Goal: Task Accomplishment & Management: Complete application form

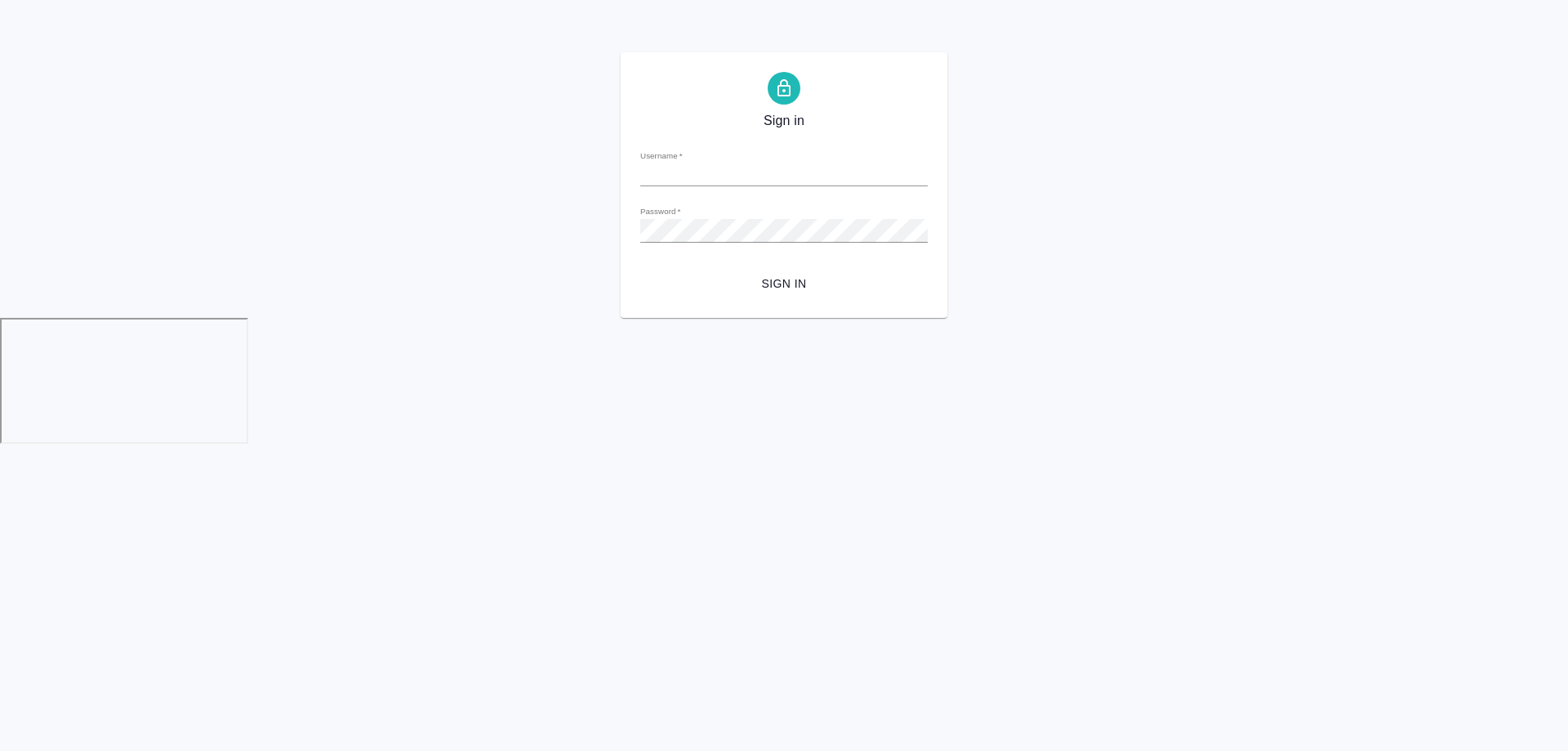
type input "[PERSON_NAME][EMAIL_ADDRESS][DOMAIN_NAME]"
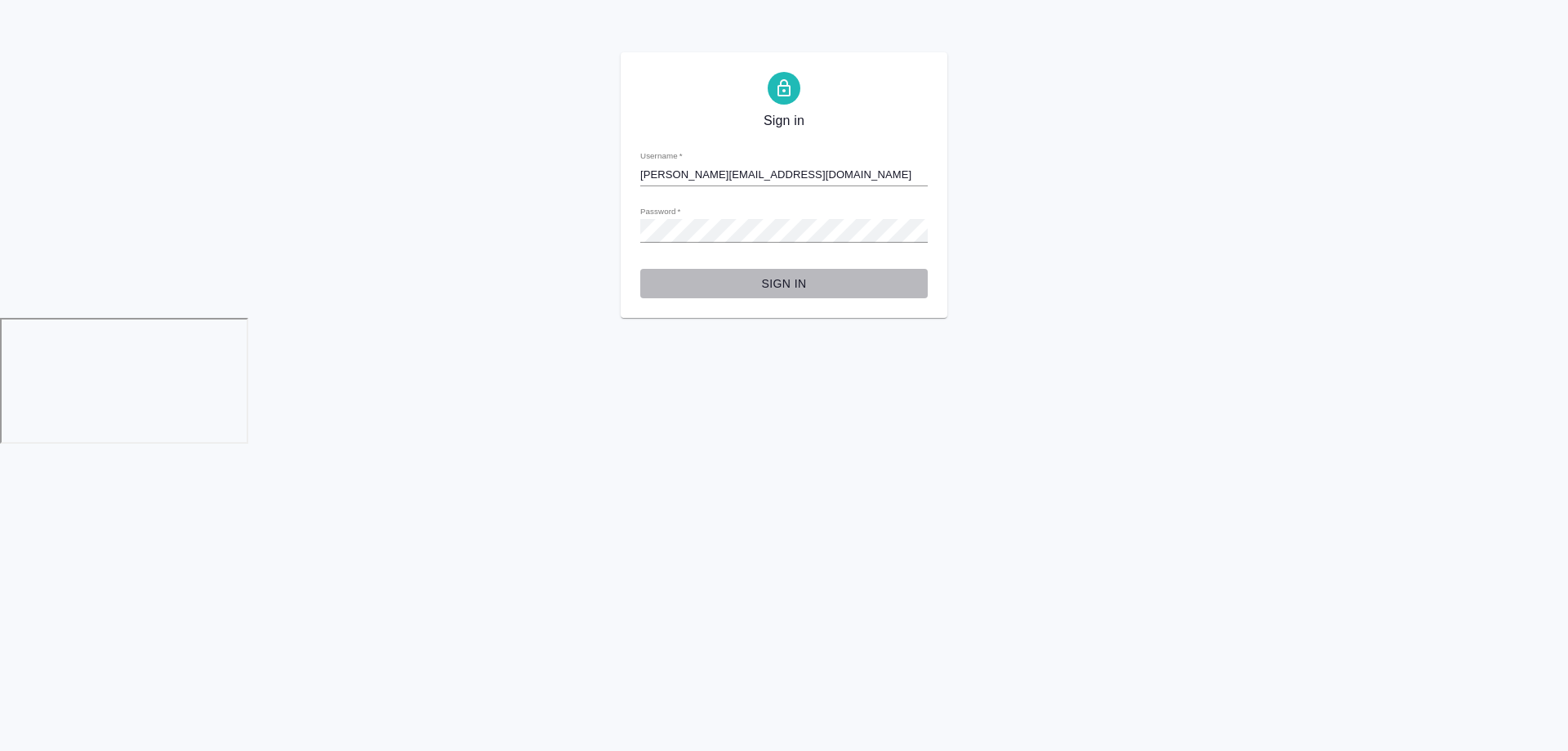
click at [759, 281] on span "Sign in" at bounding box center [784, 284] width 261 height 21
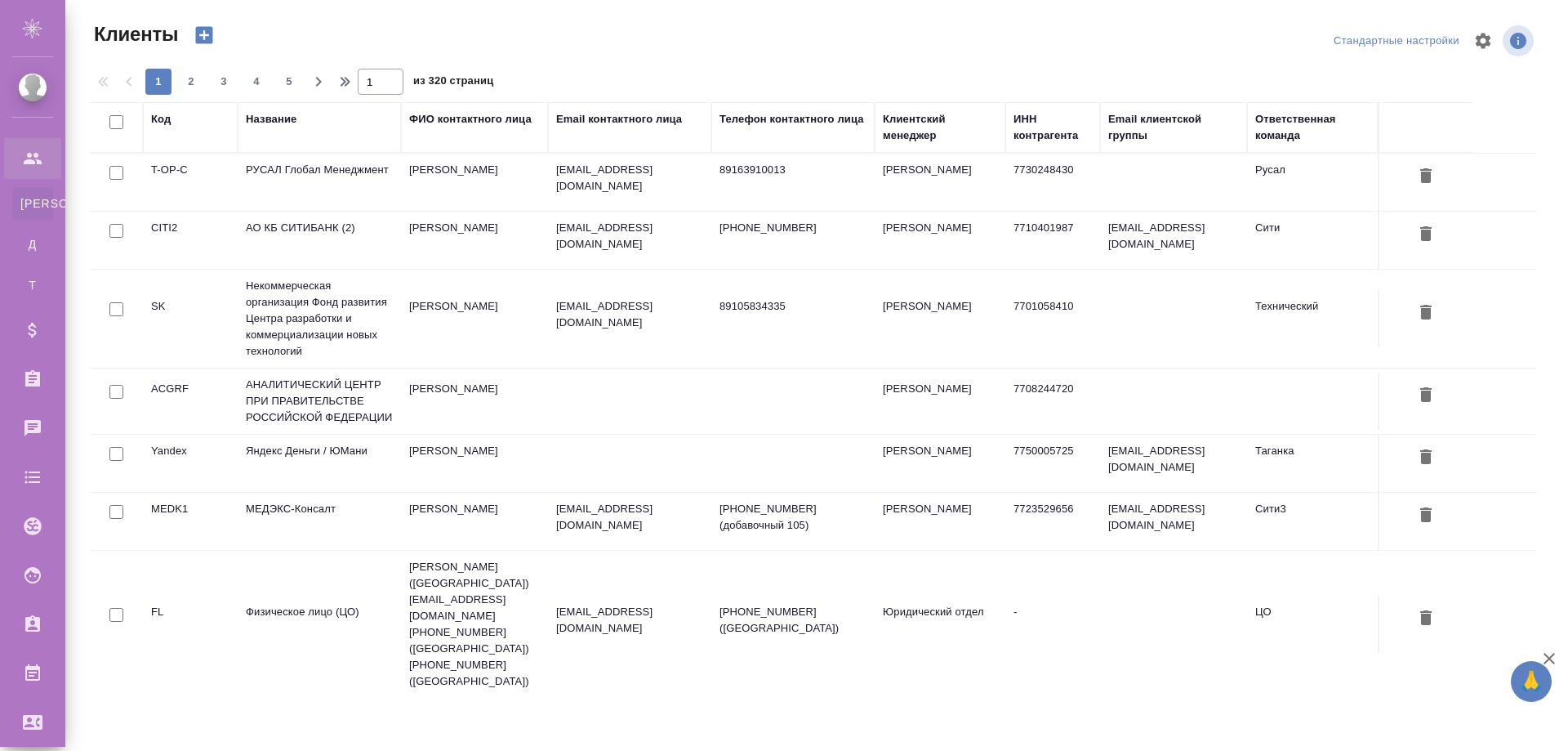
select select "RU"
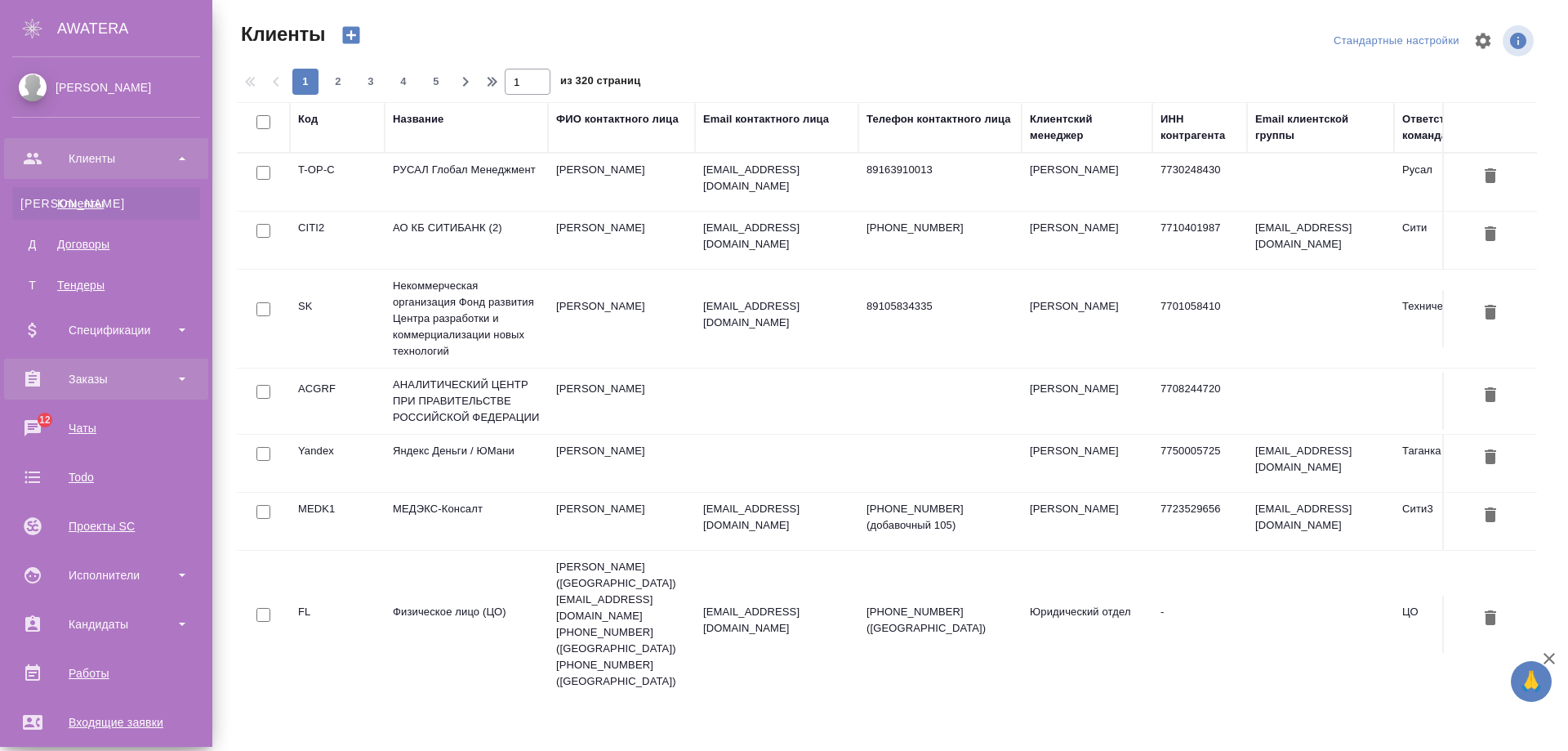
click at [112, 384] on div "Заказы" at bounding box center [105, 379] width 187 height 24
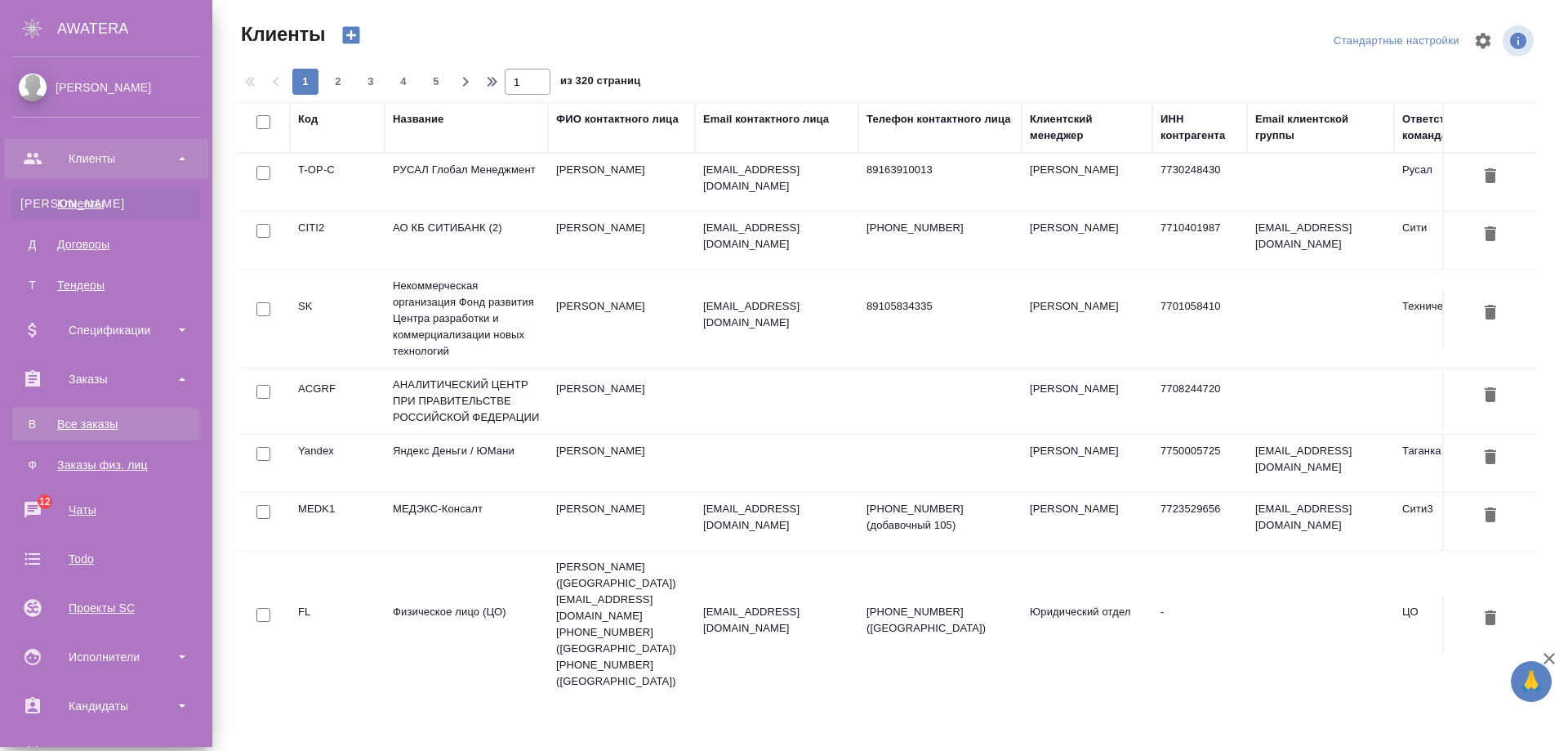
click at [104, 419] on div "Все заказы" at bounding box center [106, 423] width 171 height 16
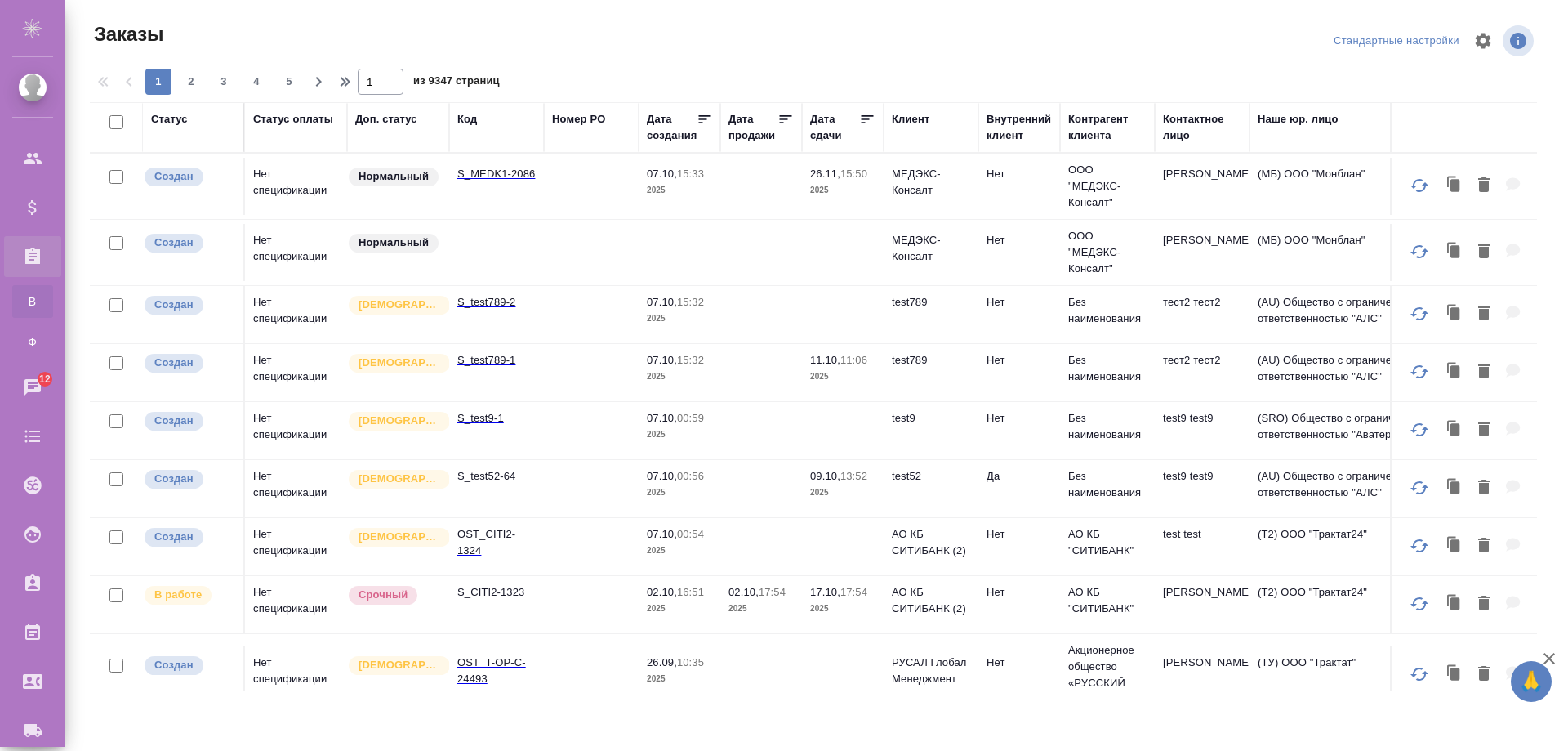
click at [477, 326] on td "S_test789-2" at bounding box center [496, 314] width 95 height 57
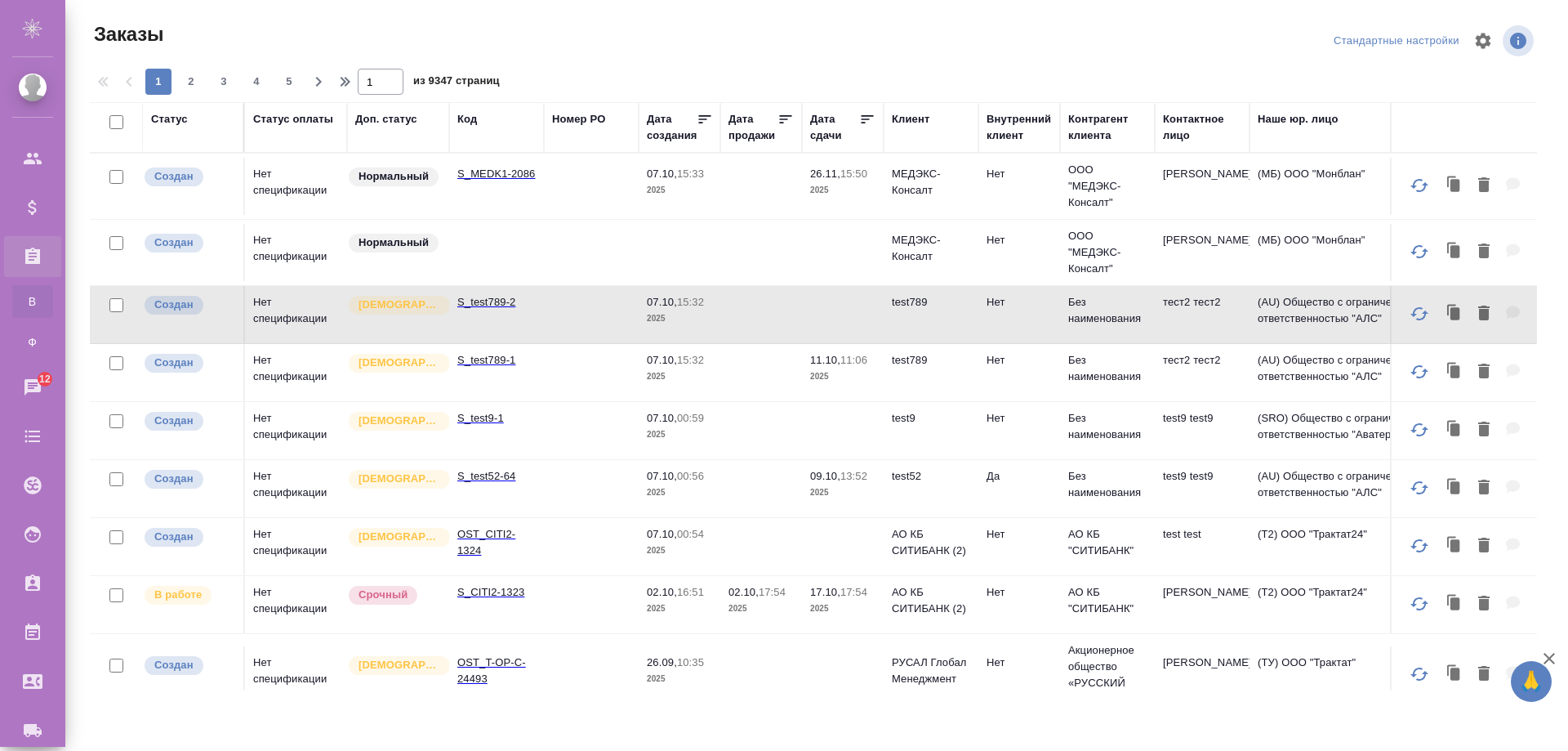
click at [478, 326] on td "S_test789-2" at bounding box center [496, 314] width 95 height 57
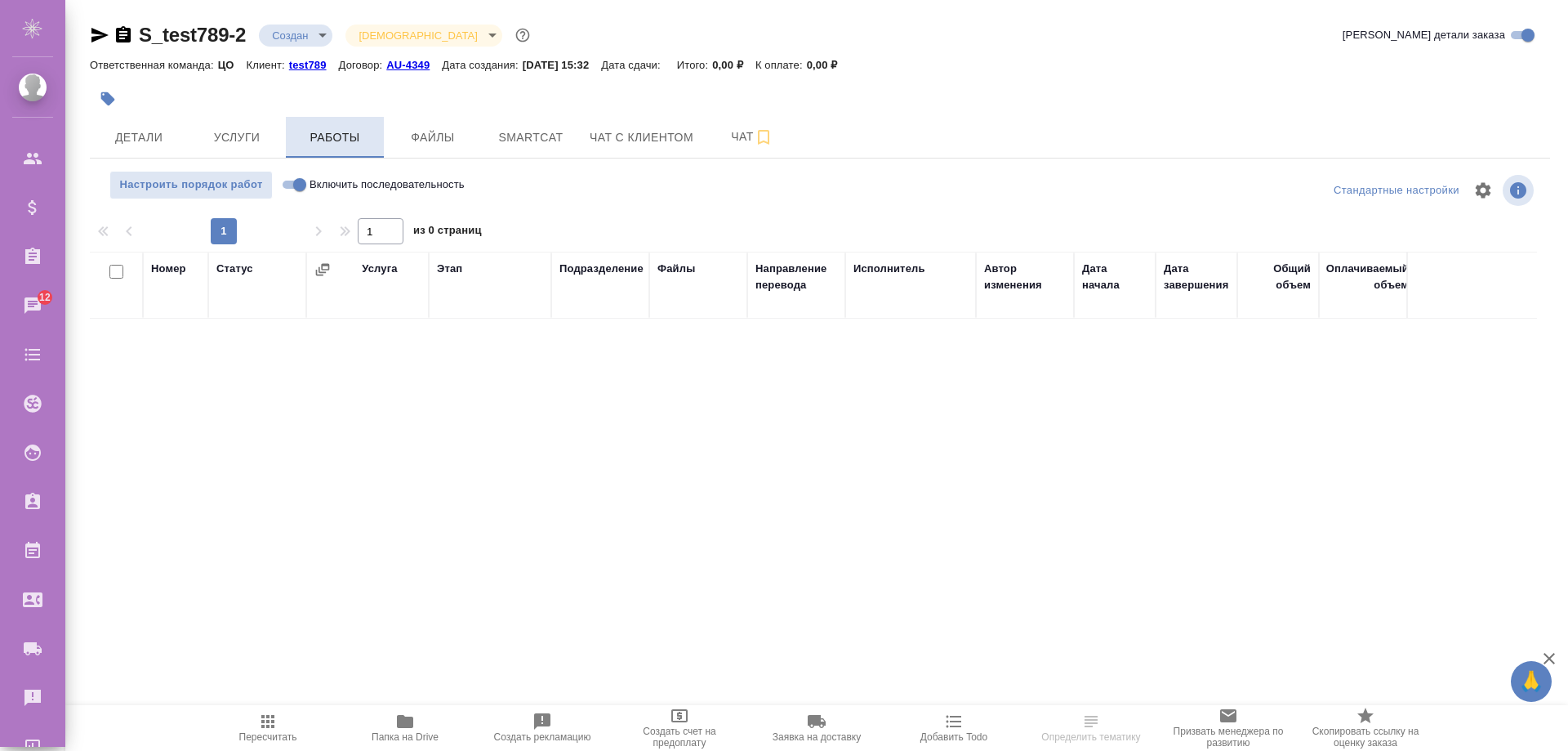
click at [353, 144] on span "Работы" at bounding box center [334, 138] width 78 height 21
click at [236, 144] on span "Услуги" at bounding box center [236, 138] width 78 height 21
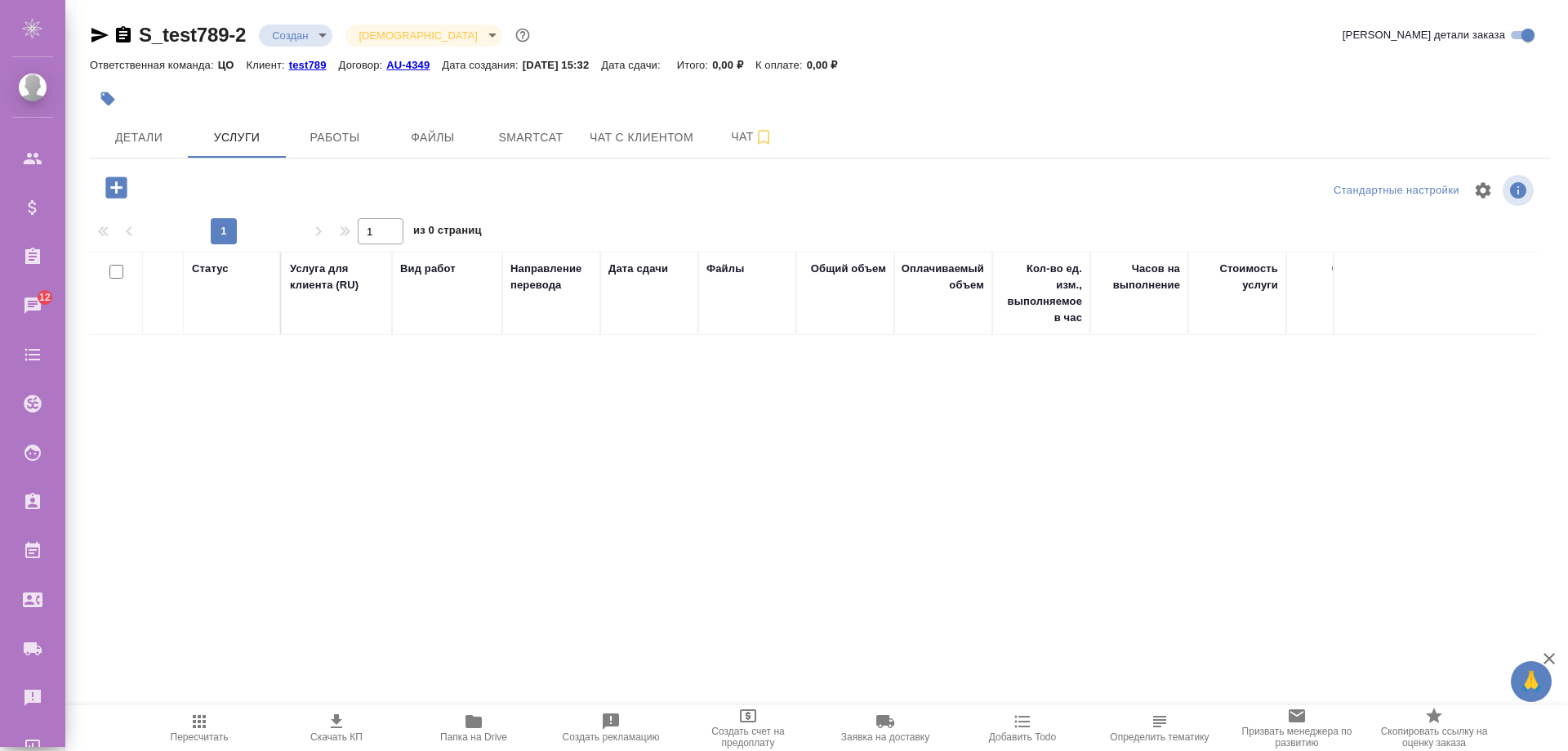
click at [93, 188] on div at bounding box center [332, 188] width 487 height 34
click at [119, 188] on icon "button" at bounding box center [116, 188] width 28 height 28
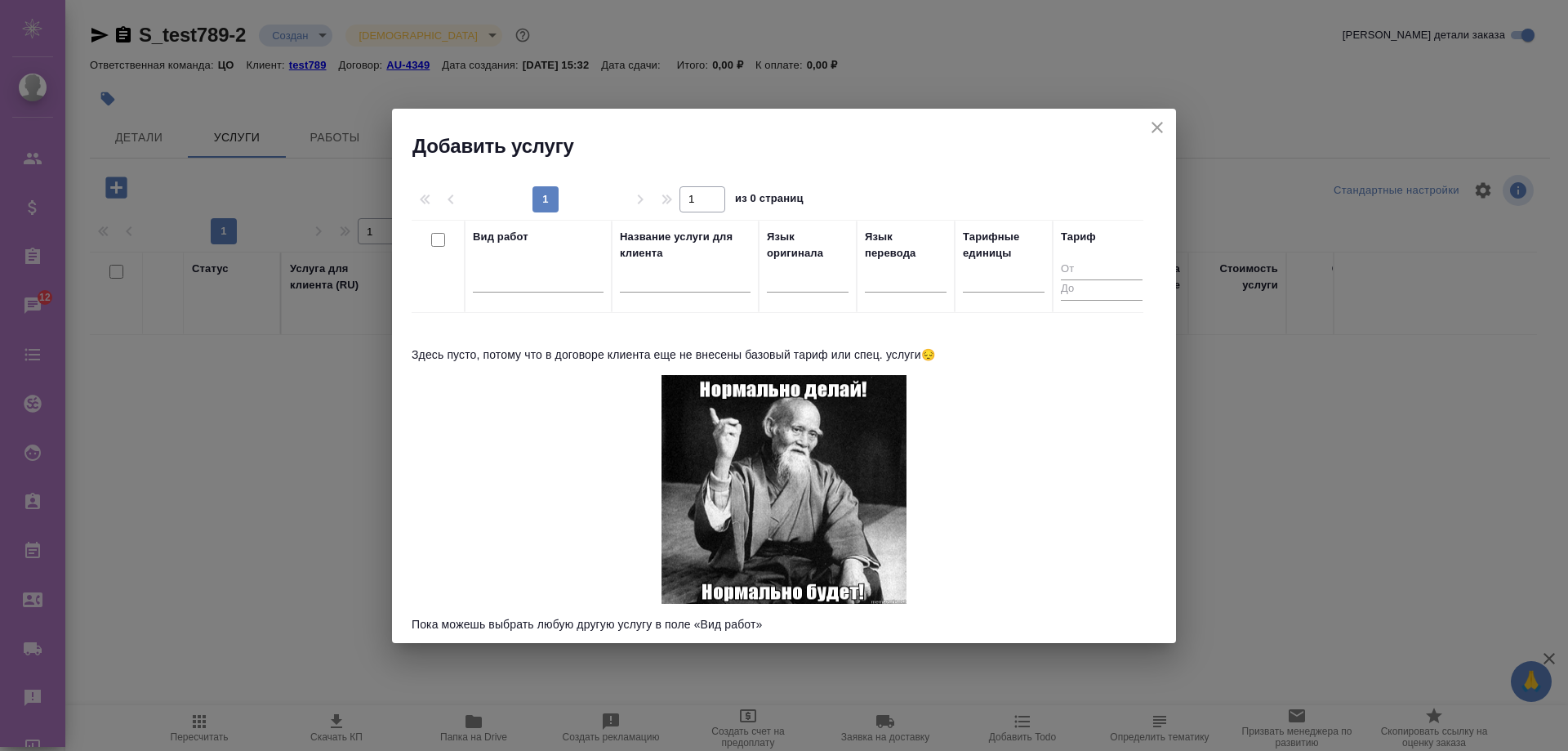
click at [655, 273] on input "text" at bounding box center [685, 282] width 131 height 21
click at [527, 282] on div at bounding box center [538, 275] width 131 height 24
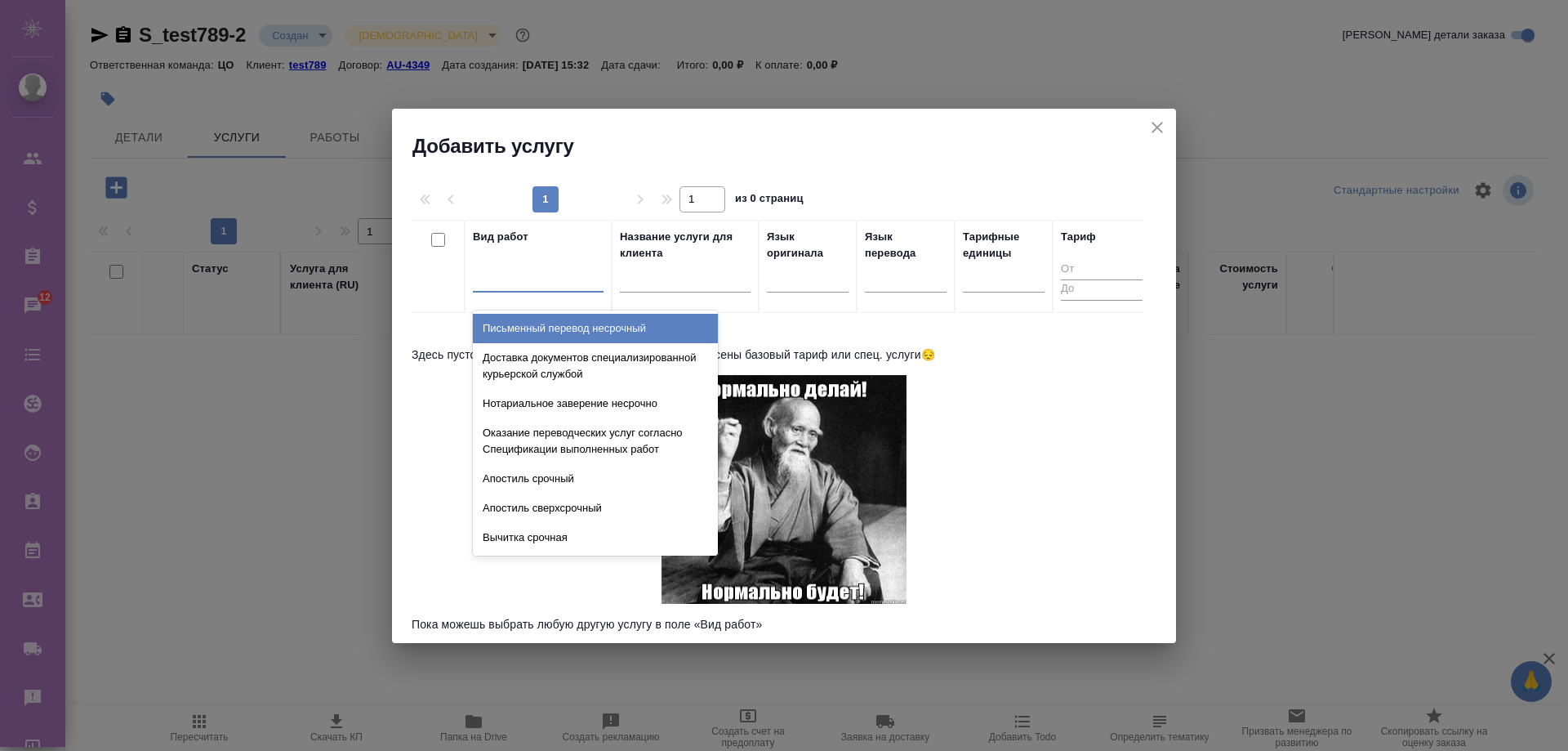
click at [518, 335] on div "Письменный перевод несрочный" at bounding box center [595, 328] width 245 height 29
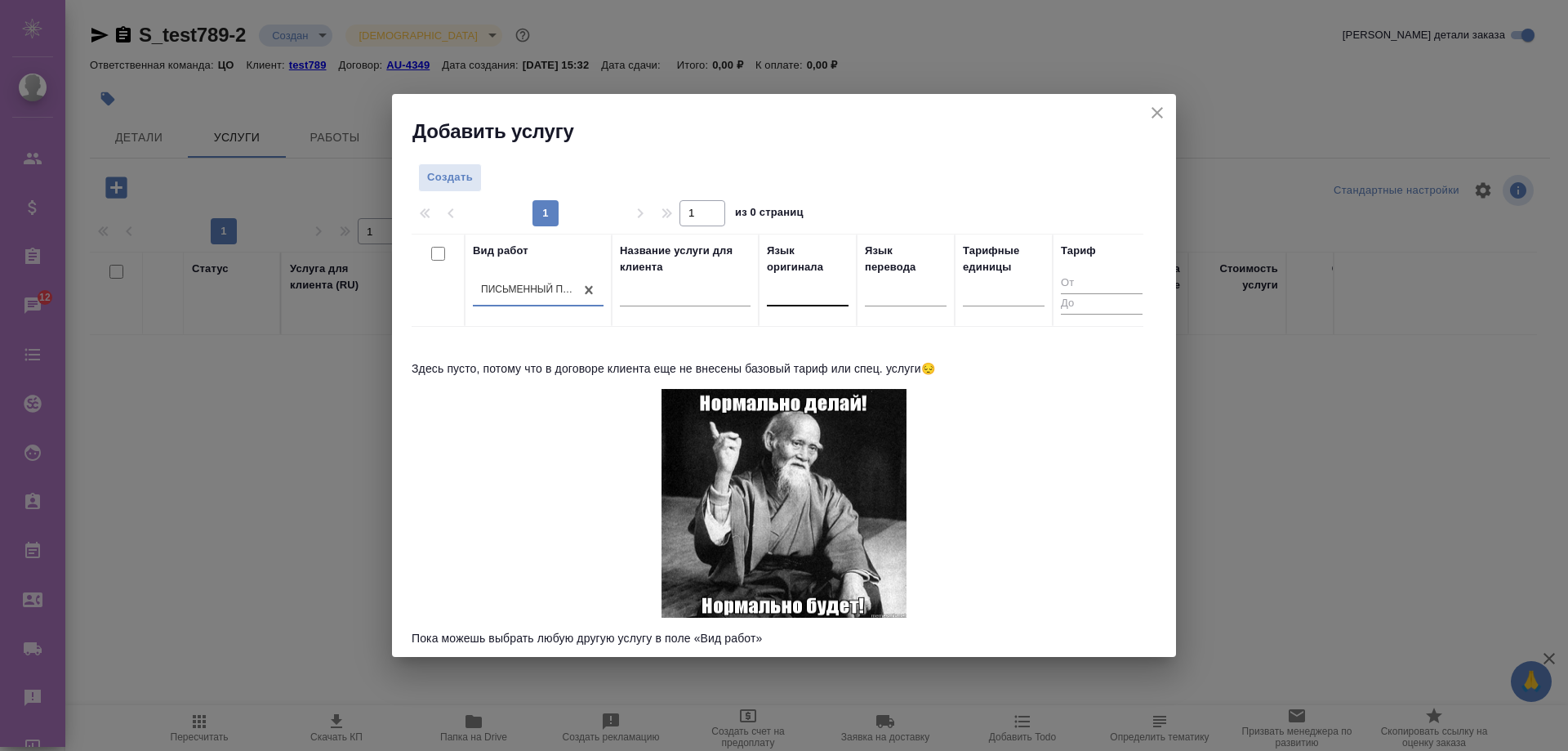
click at [790, 296] on div at bounding box center [807, 289] width 82 height 24
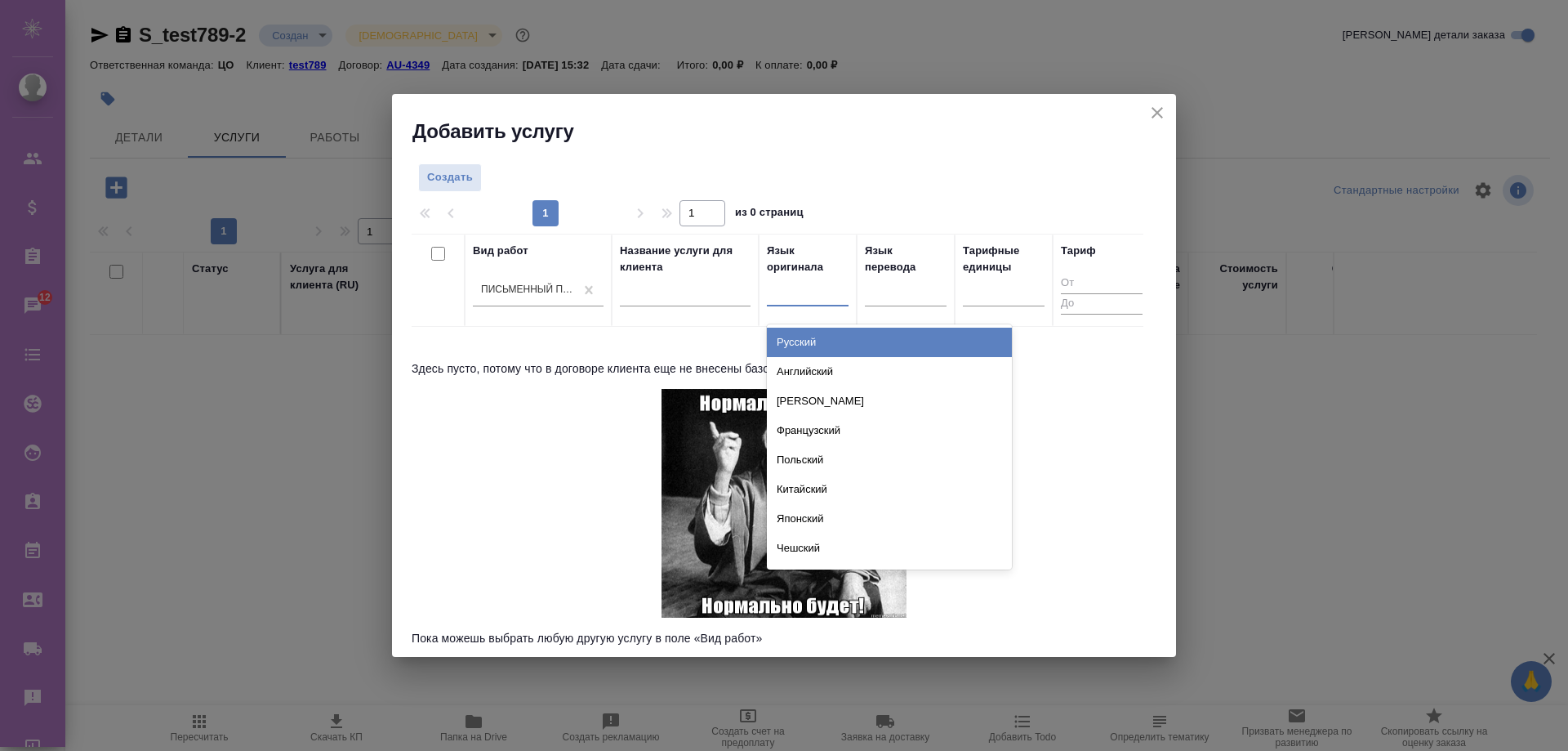
click at [804, 341] on div "Русский" at bounding box center [889, 342] width 245 height 29
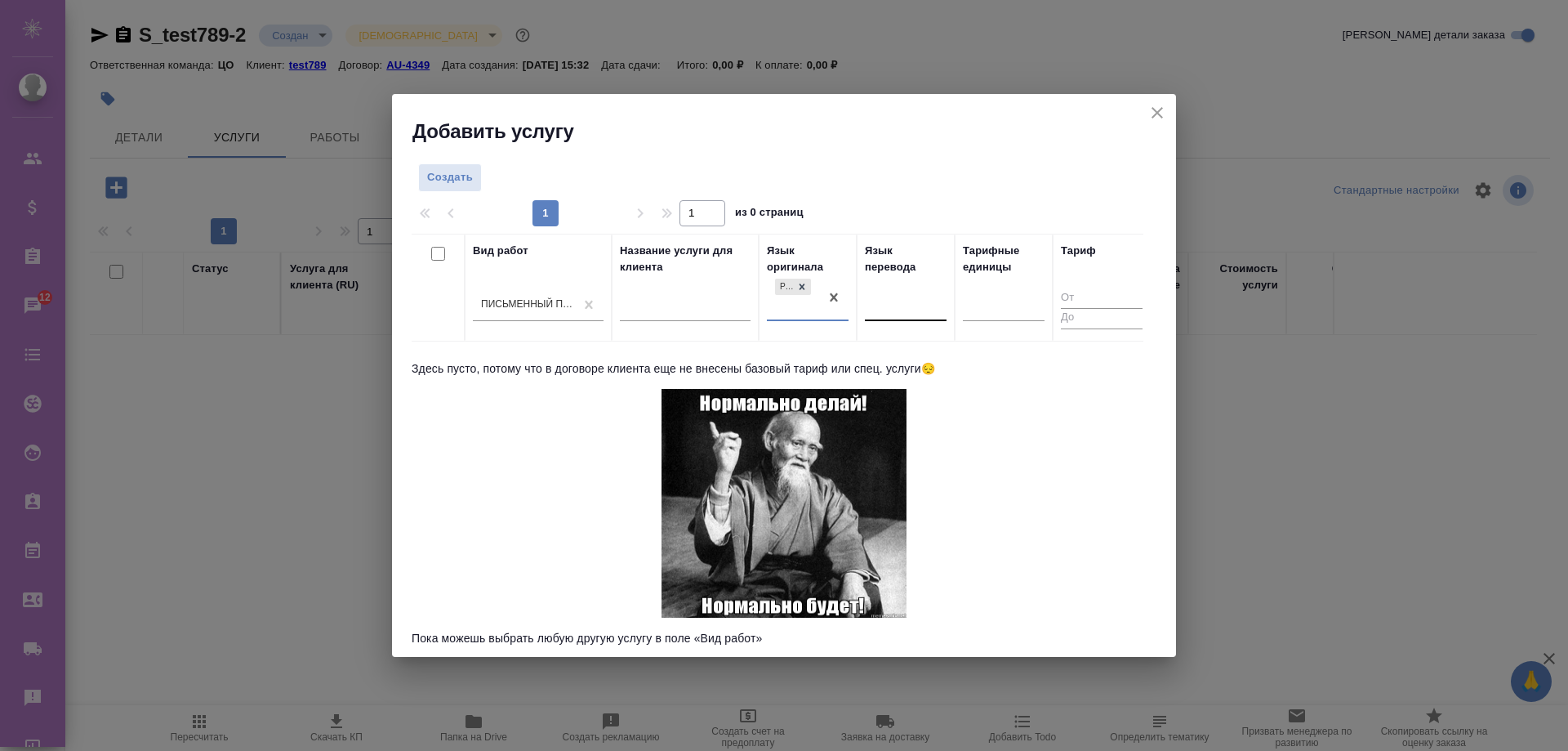
click at [897, 297] on div at bounding box center [905, 303] width 82 height 24
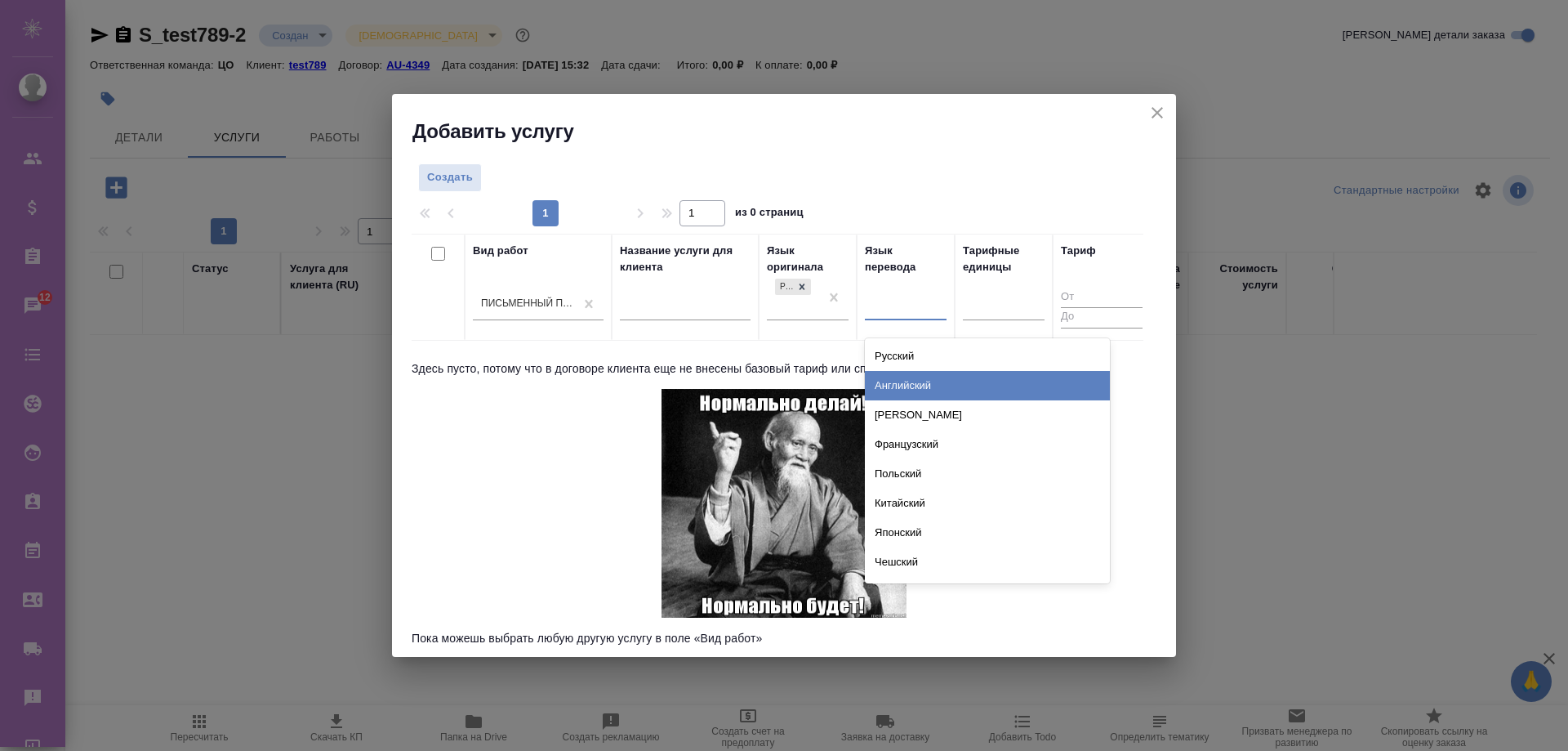
click at [890, 376] on div "Английский" at bounding box center [987, 385] width 245 height 29
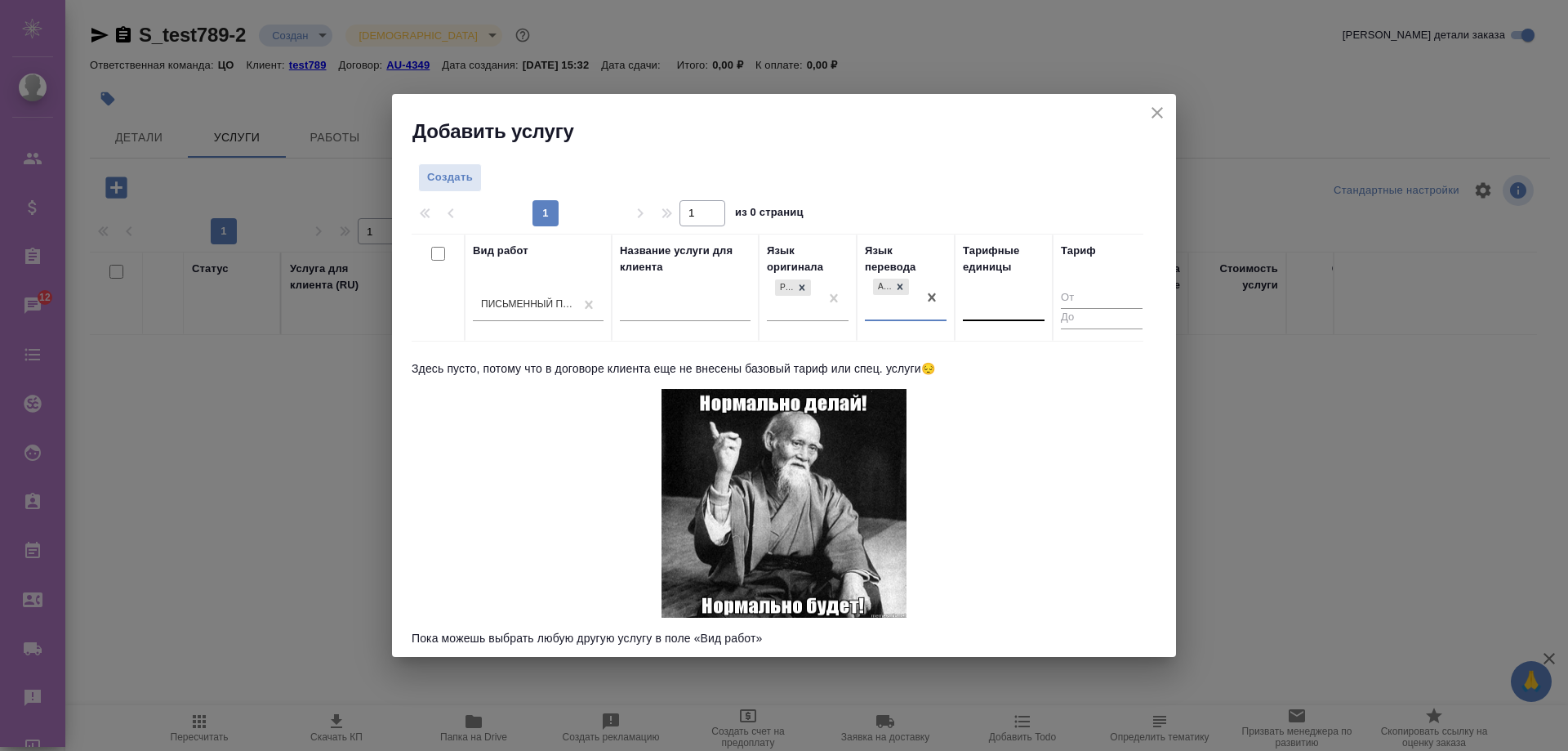
click at [977, 299] on div at bounding box center [1003, 303] width 82 height 24
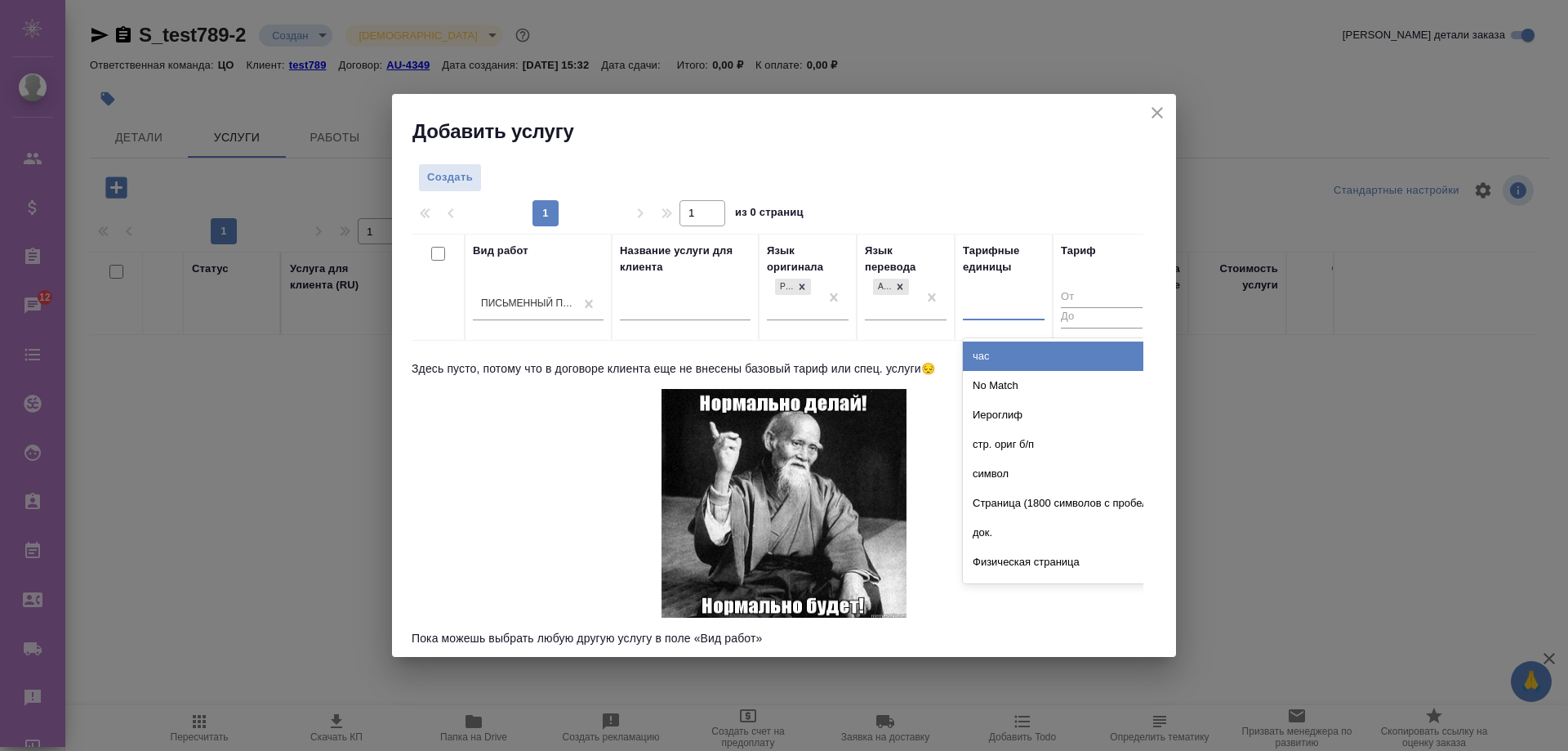
click at [892, 218] on div "1 1 из 0 страниц" at bounding box center [784, 213] width 745 height 26
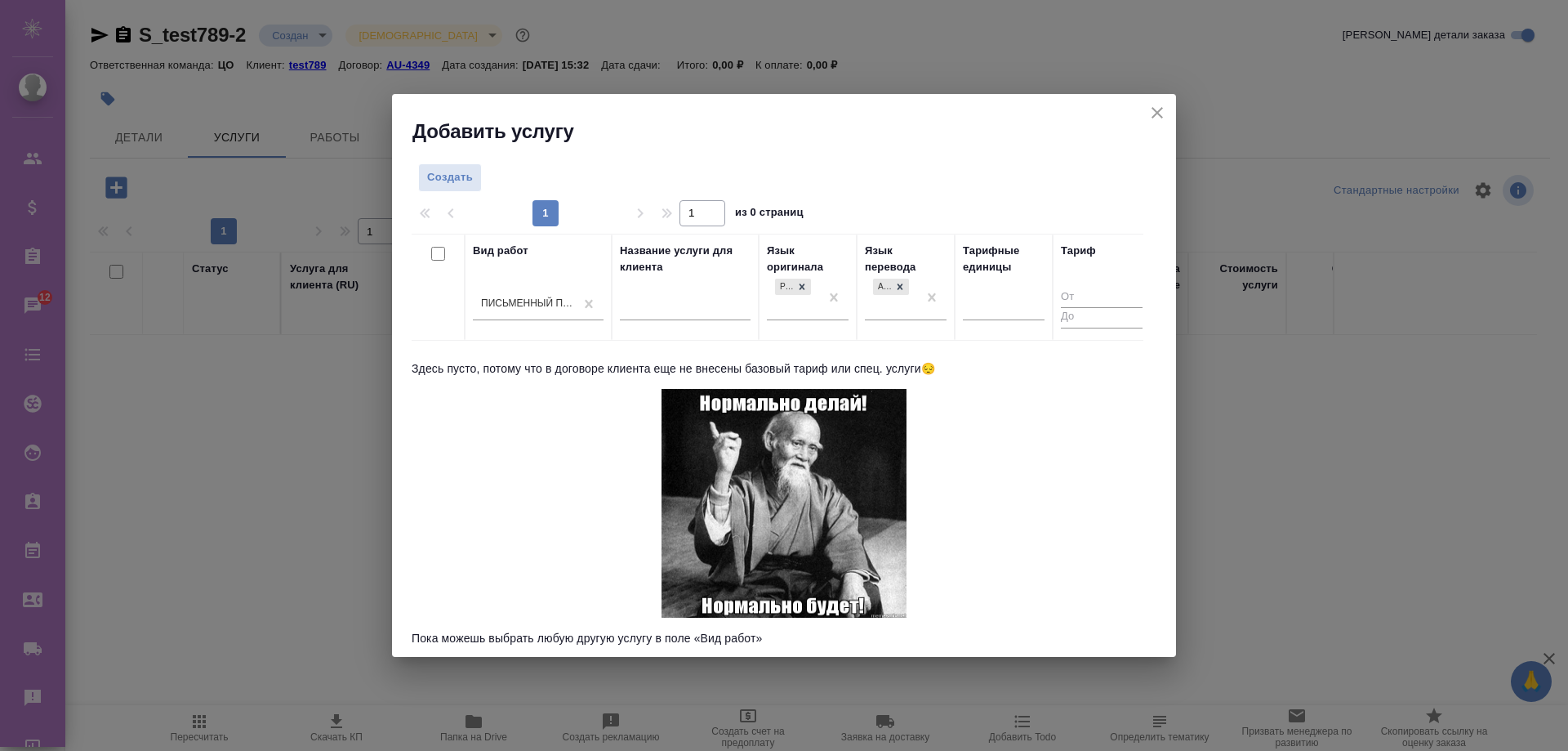
click at [461, 182] on span "Создать" at bounding box center [450, 178] width 46 height 19
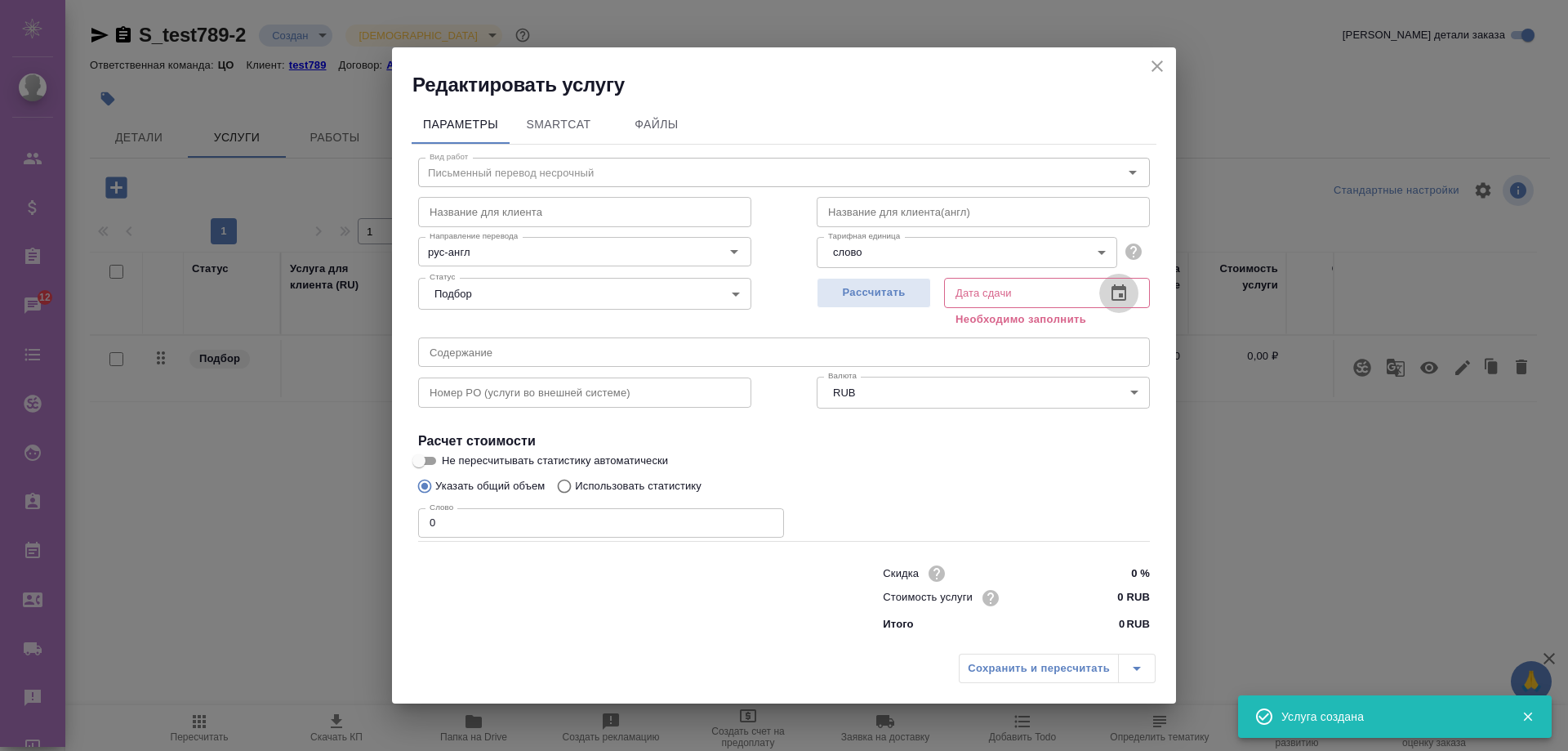
click at [1123, 295] on icon "button" at bounding box center [1119, 292] width 15 height 16
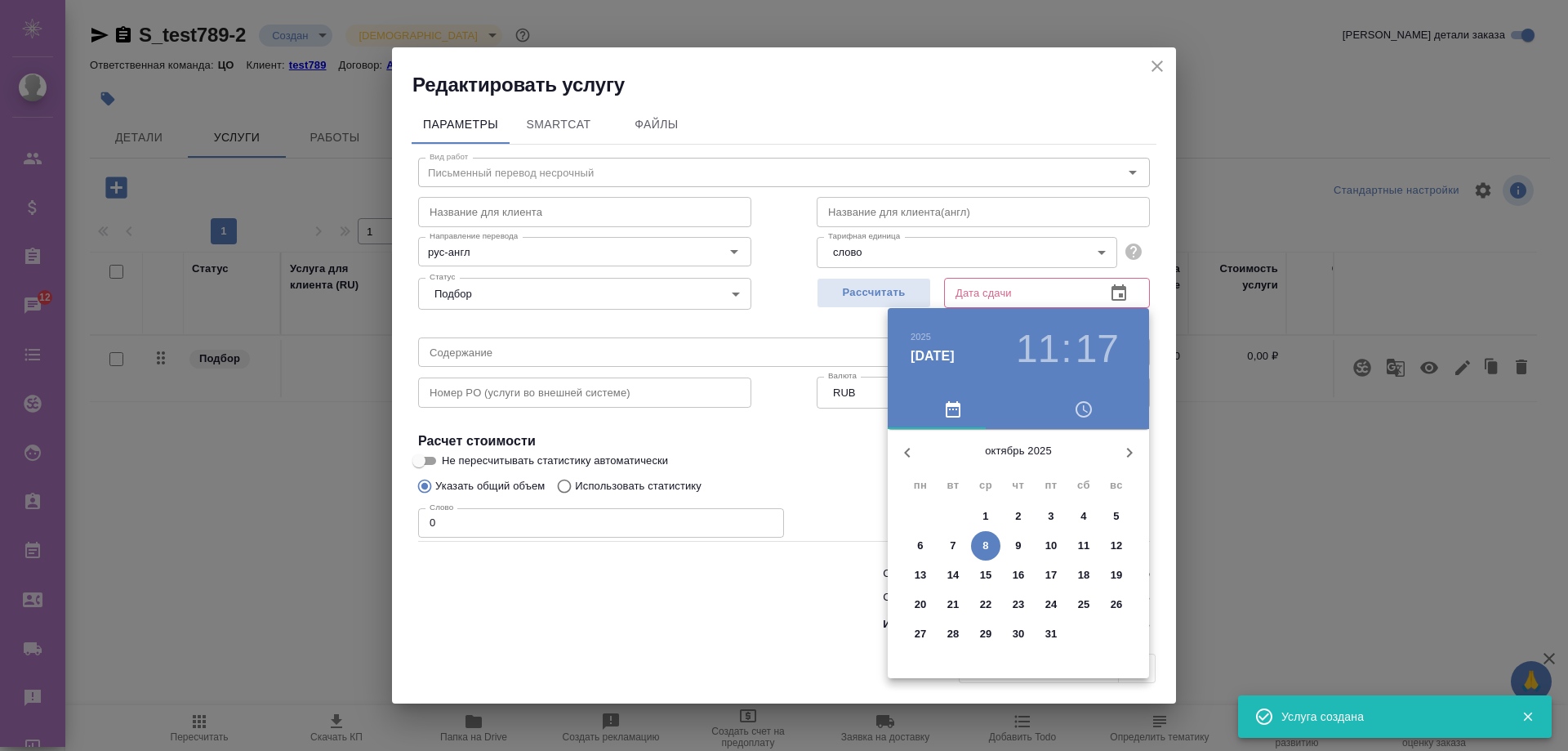
click at [981, 549] on span "8" at bounding box center [985, 546] width 29 height 16
type input "08.10.2025 11:17"
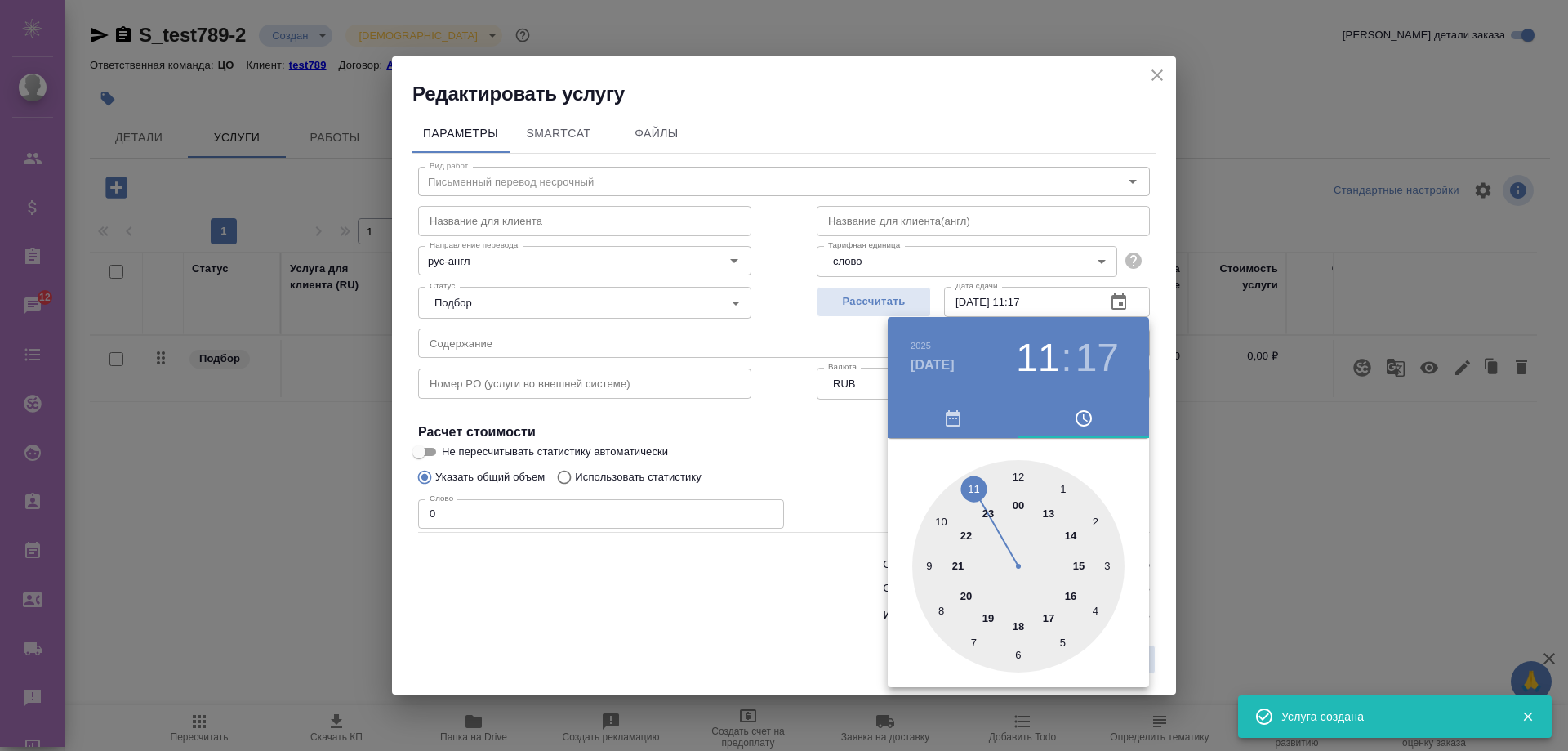
click at [831, 563] on div at bounding box center [784, 375] width 1568 height 751
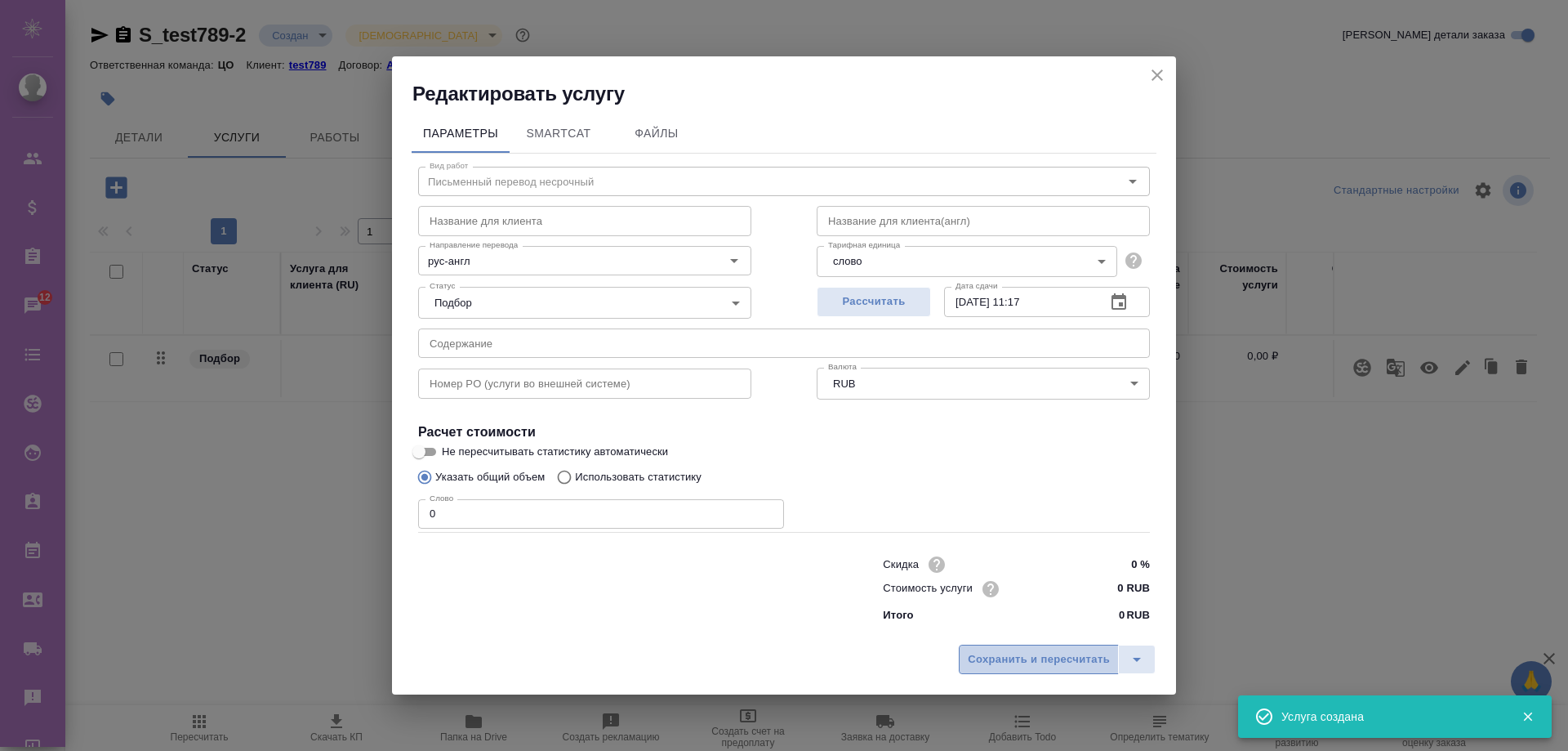
click at [1032, 656] on span "Сохранить и пересчитать" at bounding box center [1039, 660] width 142 height 19
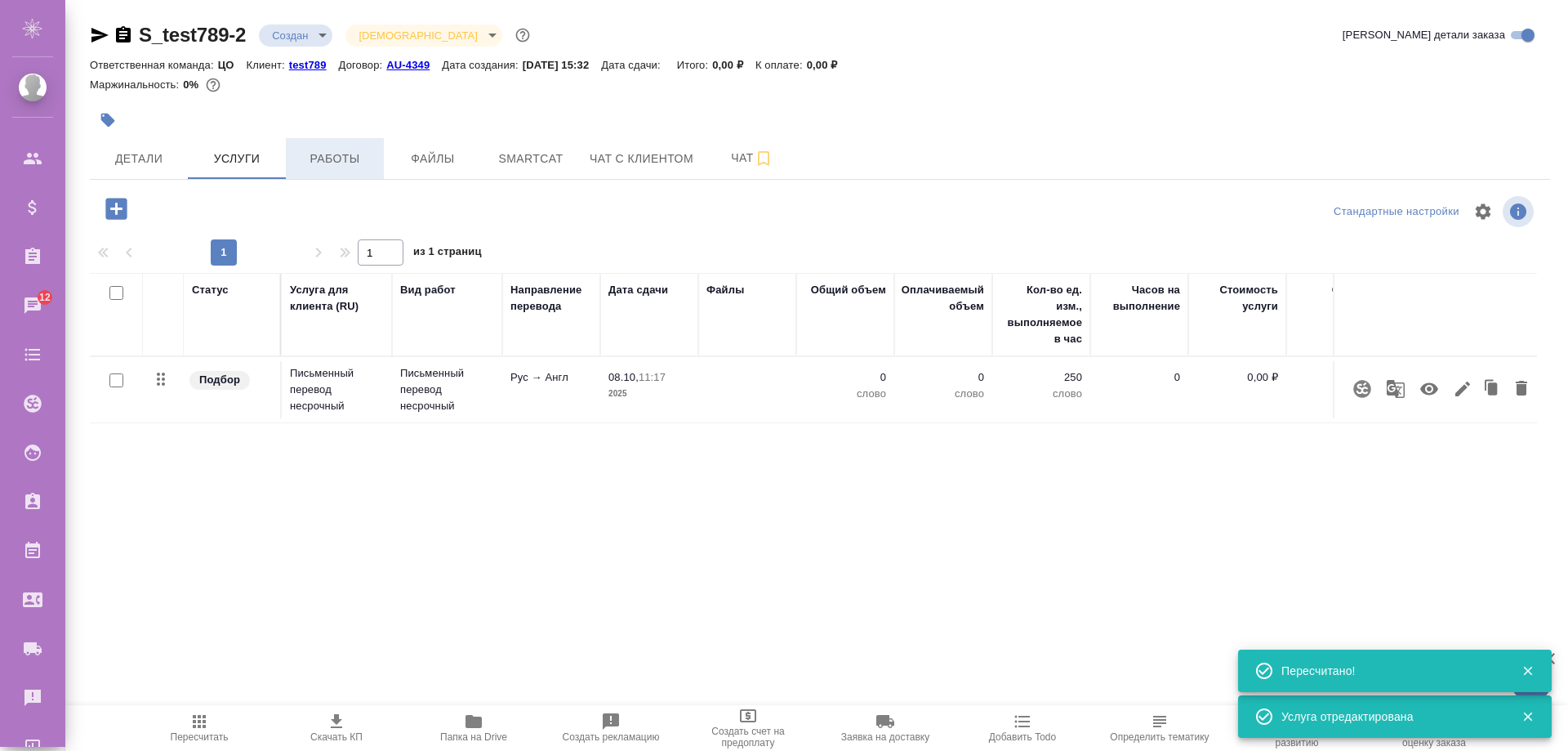
click at [311, 139] on button "Работы" at bounding box center [334, 158] width 98 height 41
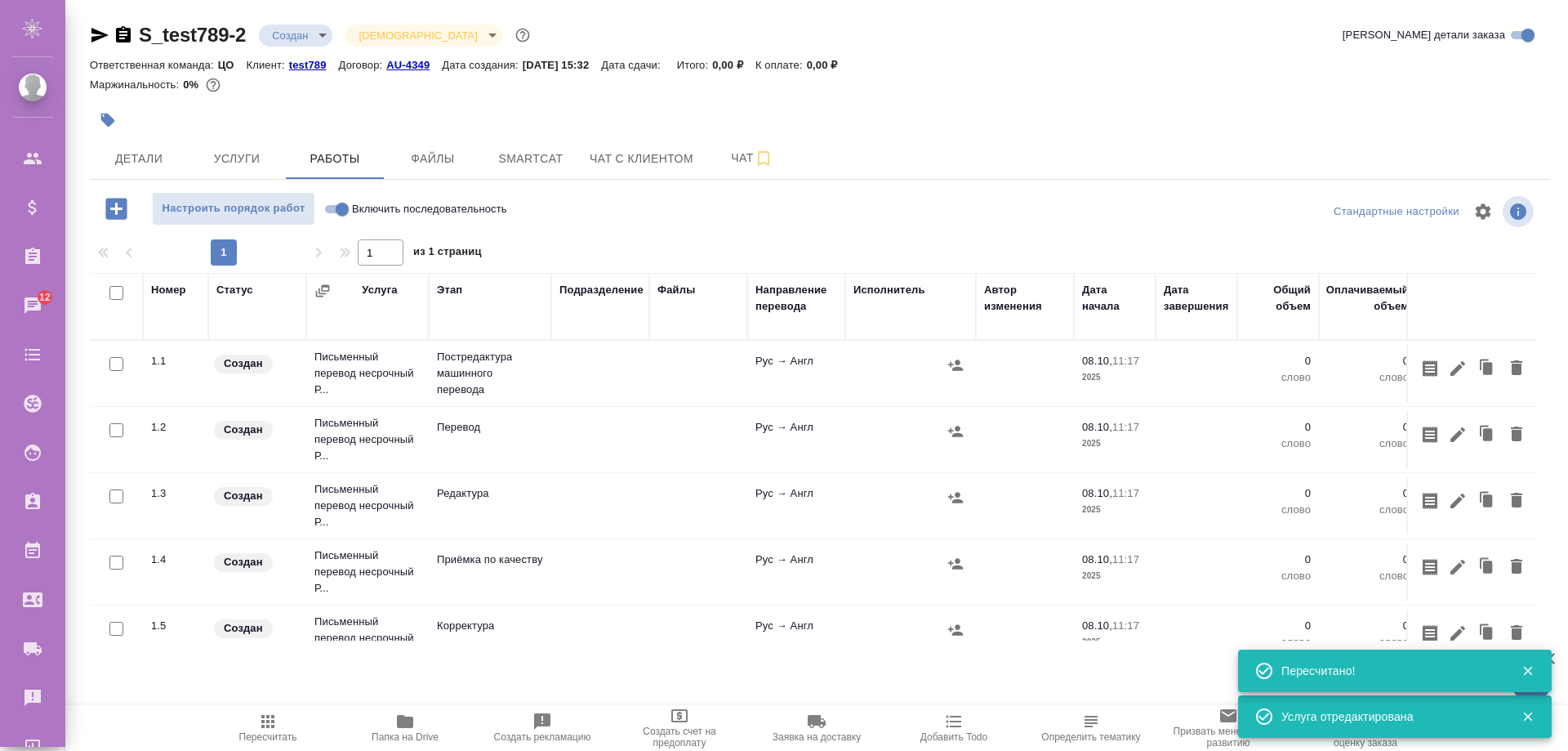
click at [119, 366] on input "checkbox" at bounding box center [116, 364] width 14 height 14
checkbox input "true"
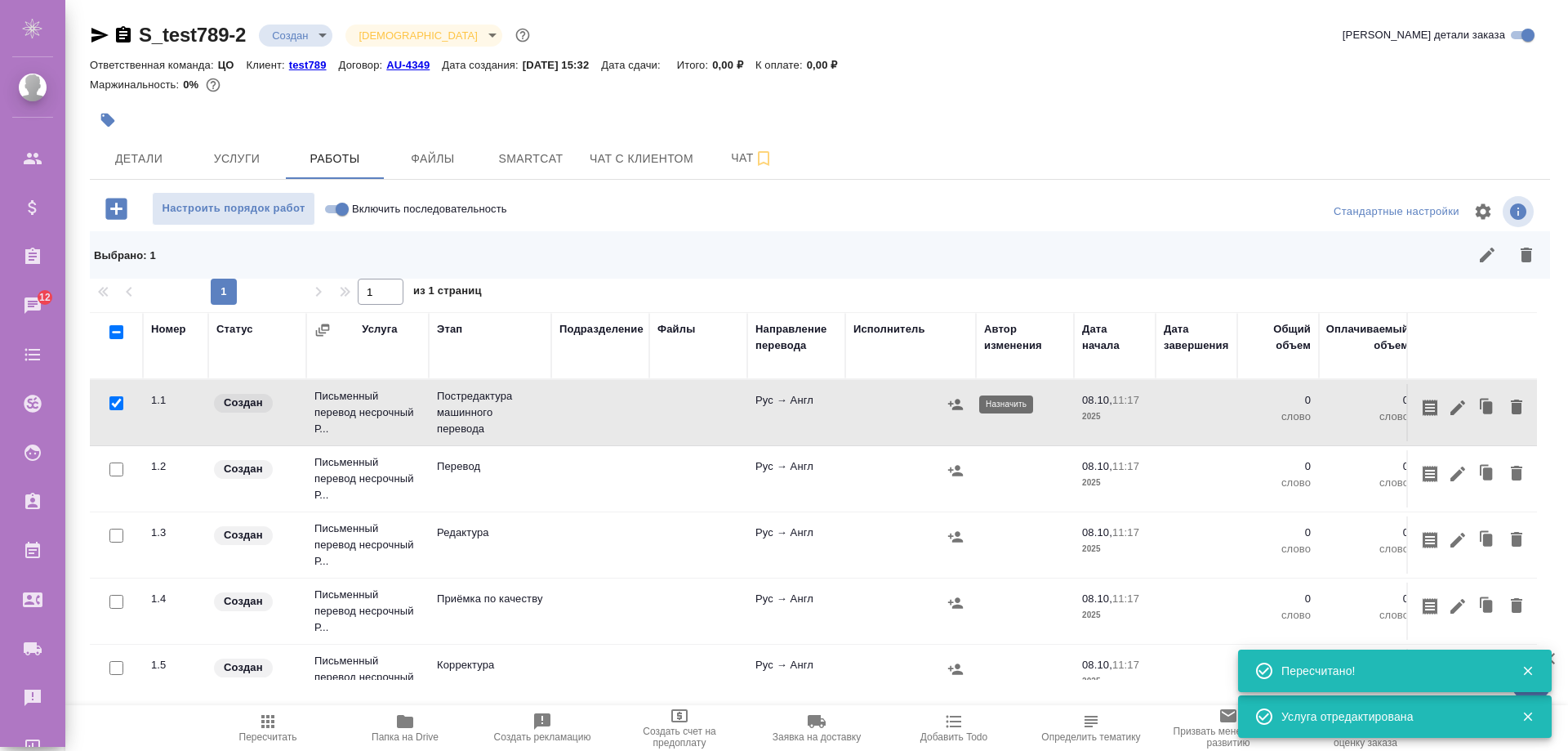
click at [956, 409] on icon "button" at bounding box center [956, 403] width 15 height 10
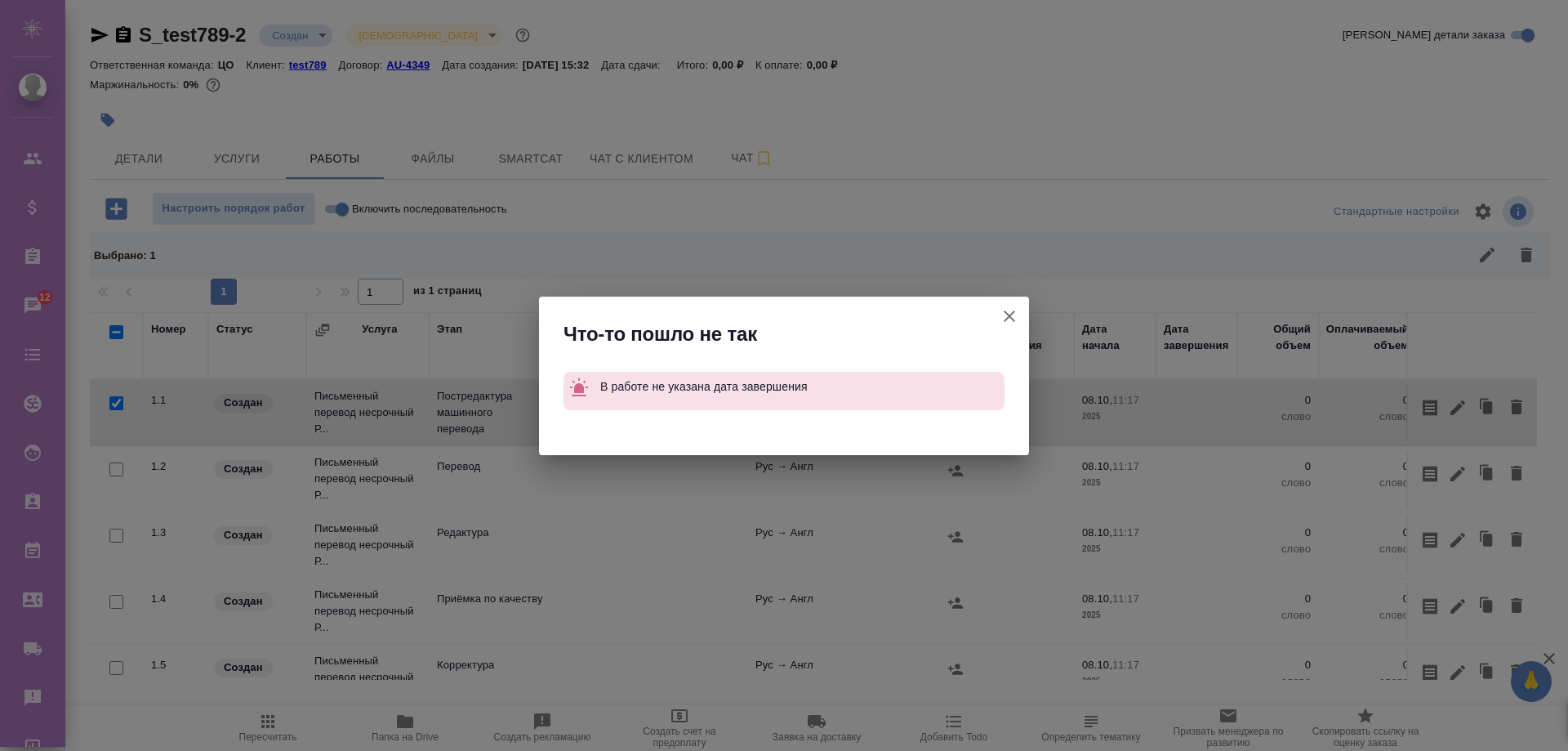
click at [1007, 317] on icon "button" at bounding box center [1009, 316] width 20 height 20
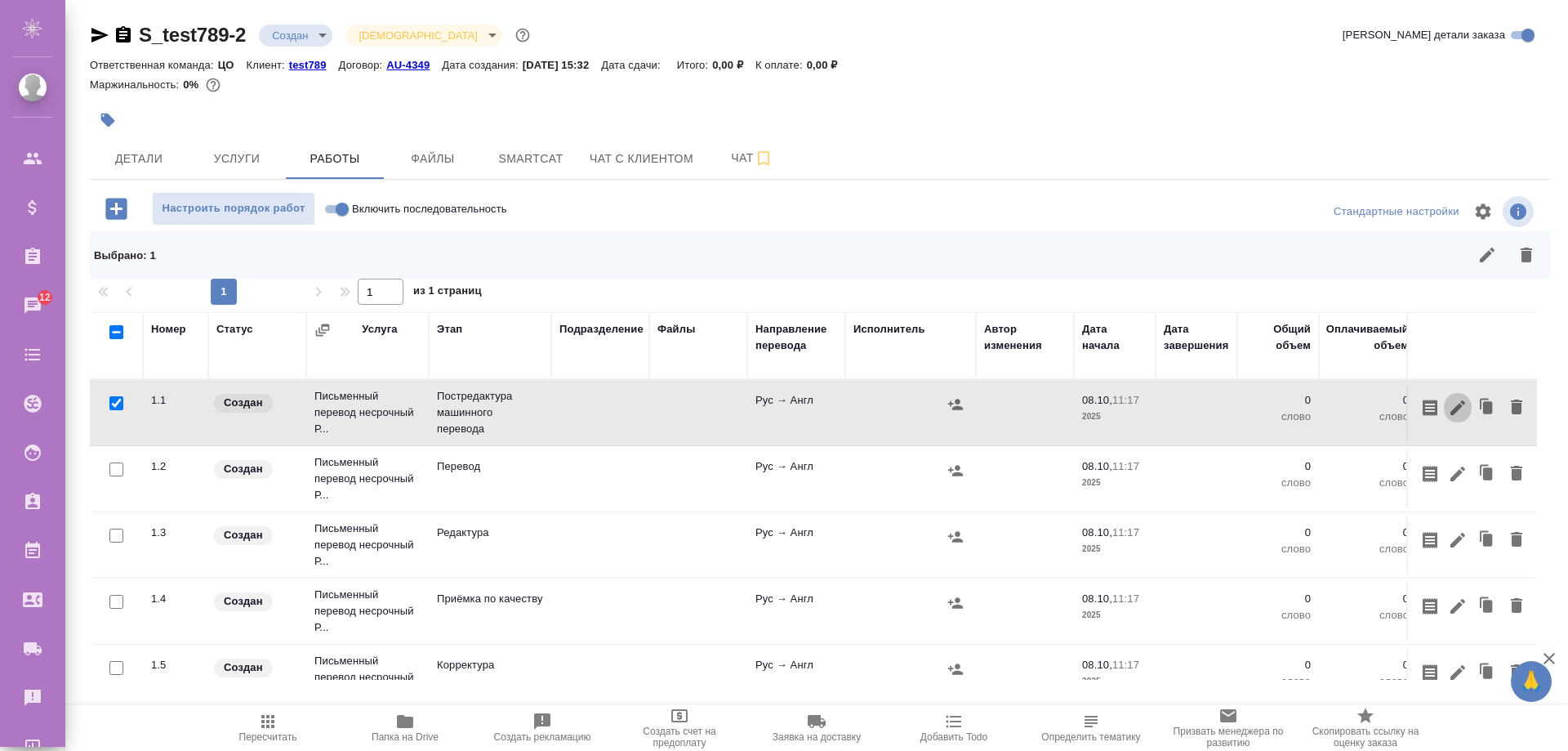
click at [1447, 406] on icon "button" at bounding box center [1457, 407] width 20 height 20
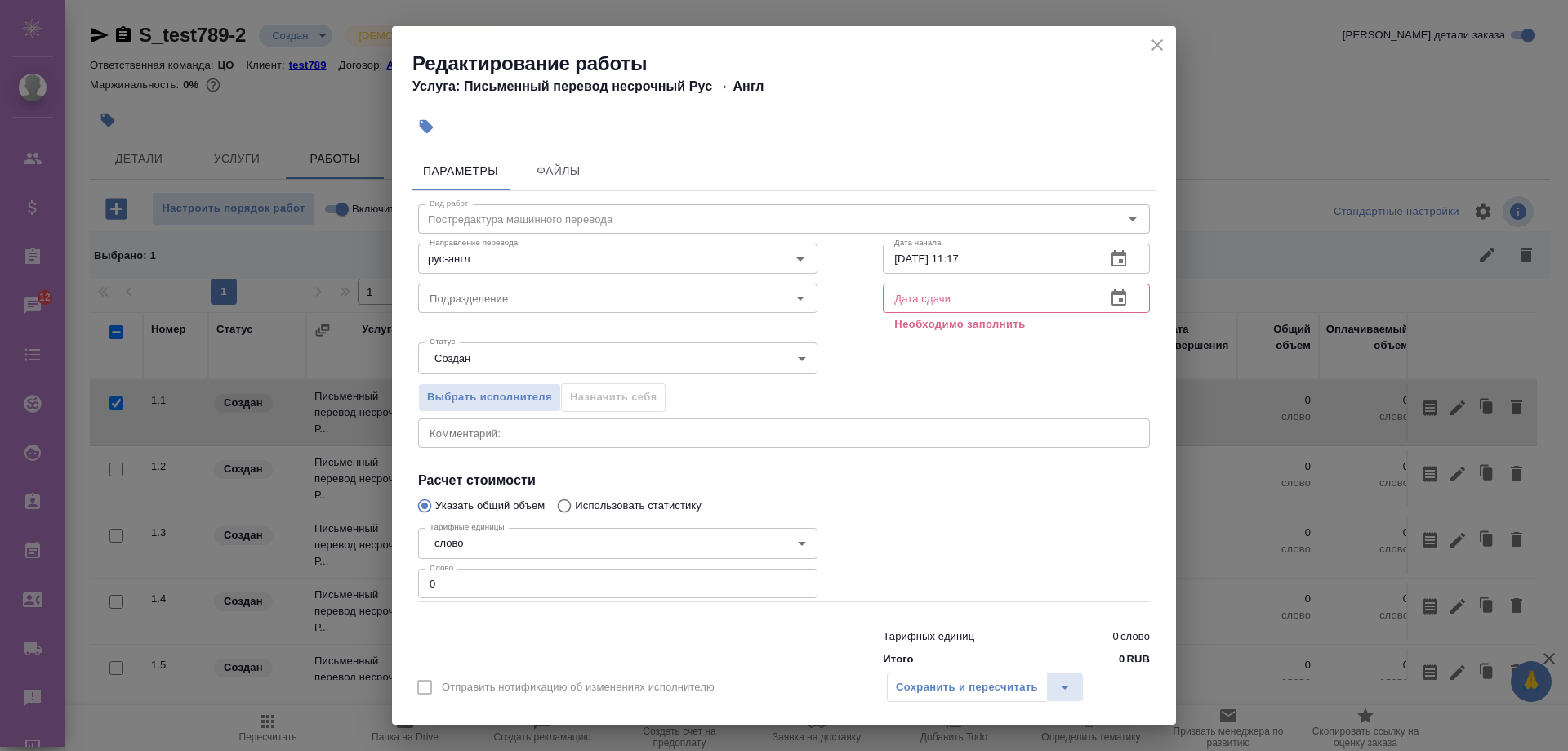
click at [1109, 307] on icon "button" at bounding box center [1119, 298] width 20 height 20
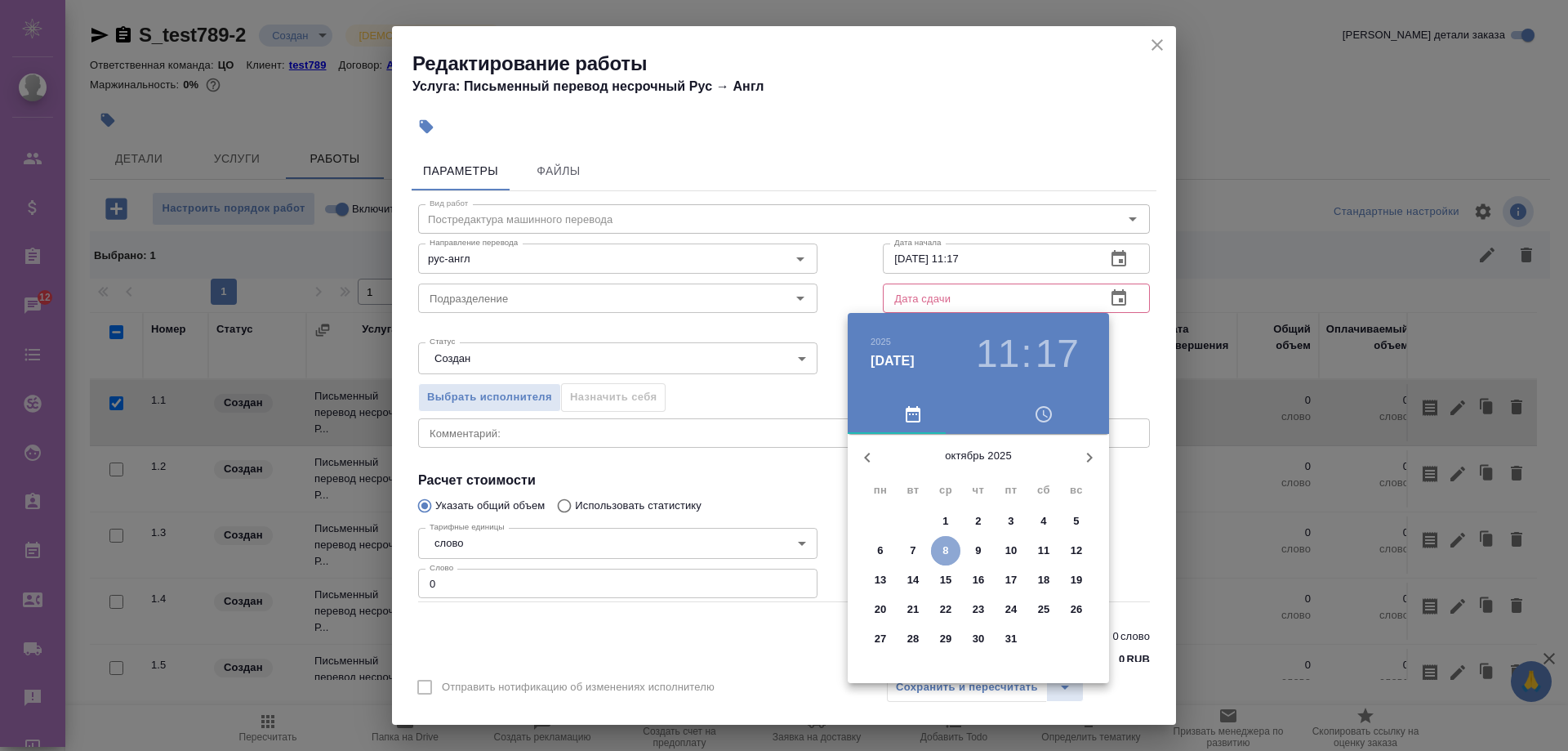
click at [938, 552] on span "8" at bounding box center [946, 550] width 29 height 16
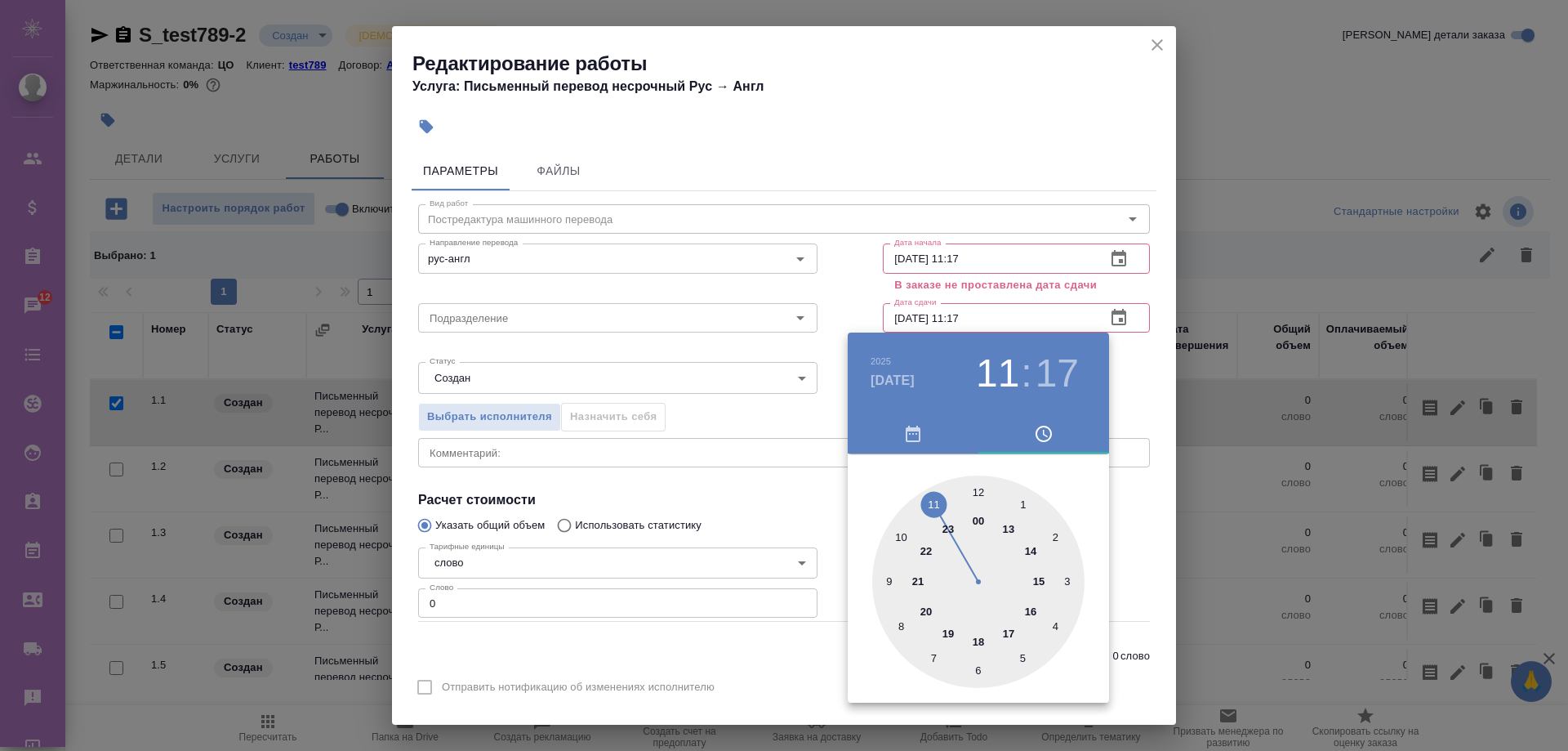
click at [780, 491] on div at bounding box center [784, 375] width 1568 height 751
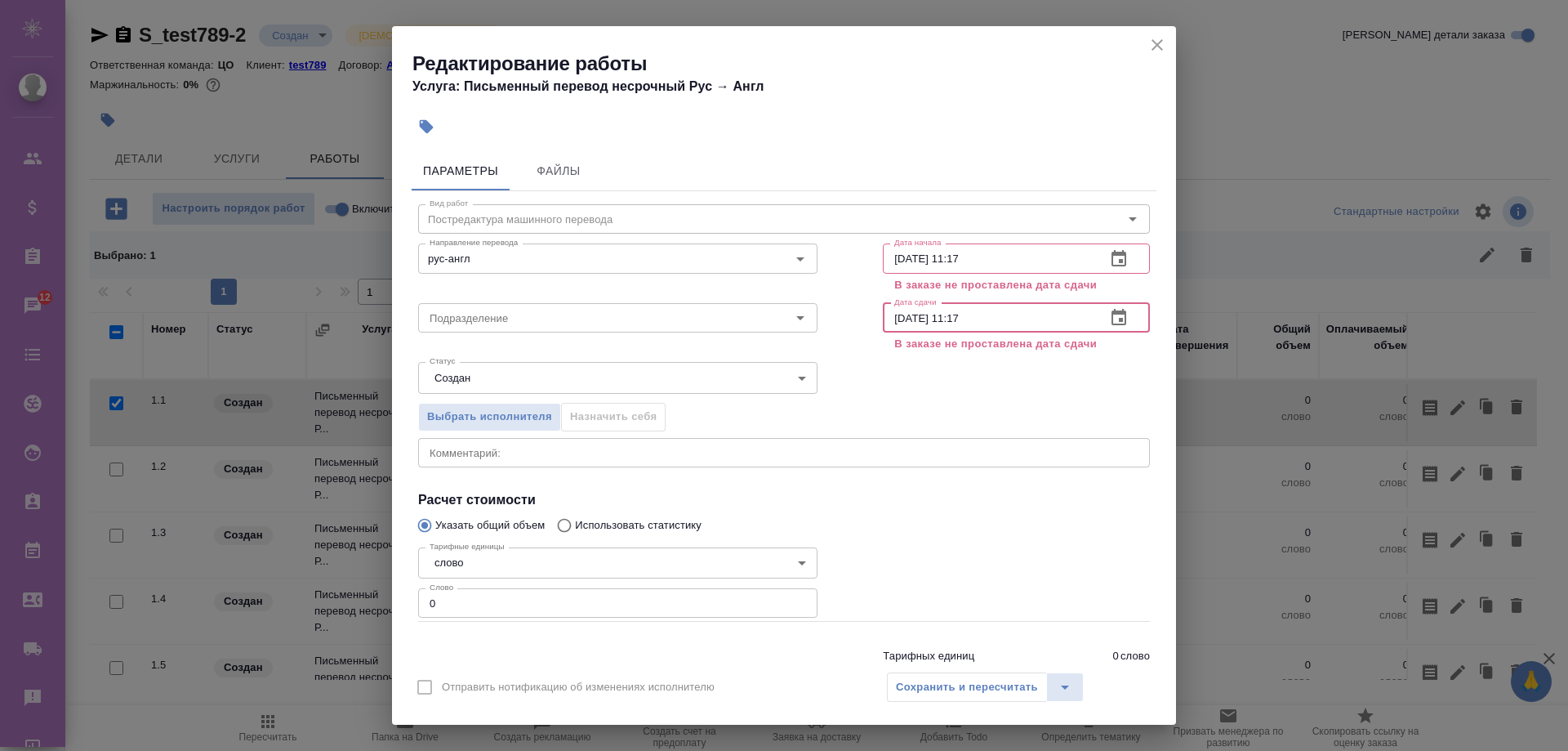
drag, startPoint x: 959, startPoint y: 317, endPoint x: 1016, endPoint y: 318, distance: 57.0
click at [1015, 318] on input "08.10.2025 11:17" at bounding box center [987, 318] width 210 height 29
type input "08.10.2025 11:30"
drag, startPoint x: 949, startPoint y: 397, endPoint x: 933, endPoint y: 466, distance: 70.8
click at [948, 400] on div "Выбрать исполнителя Назначить себя" at bounding box center [784, 415] width 797 height 100
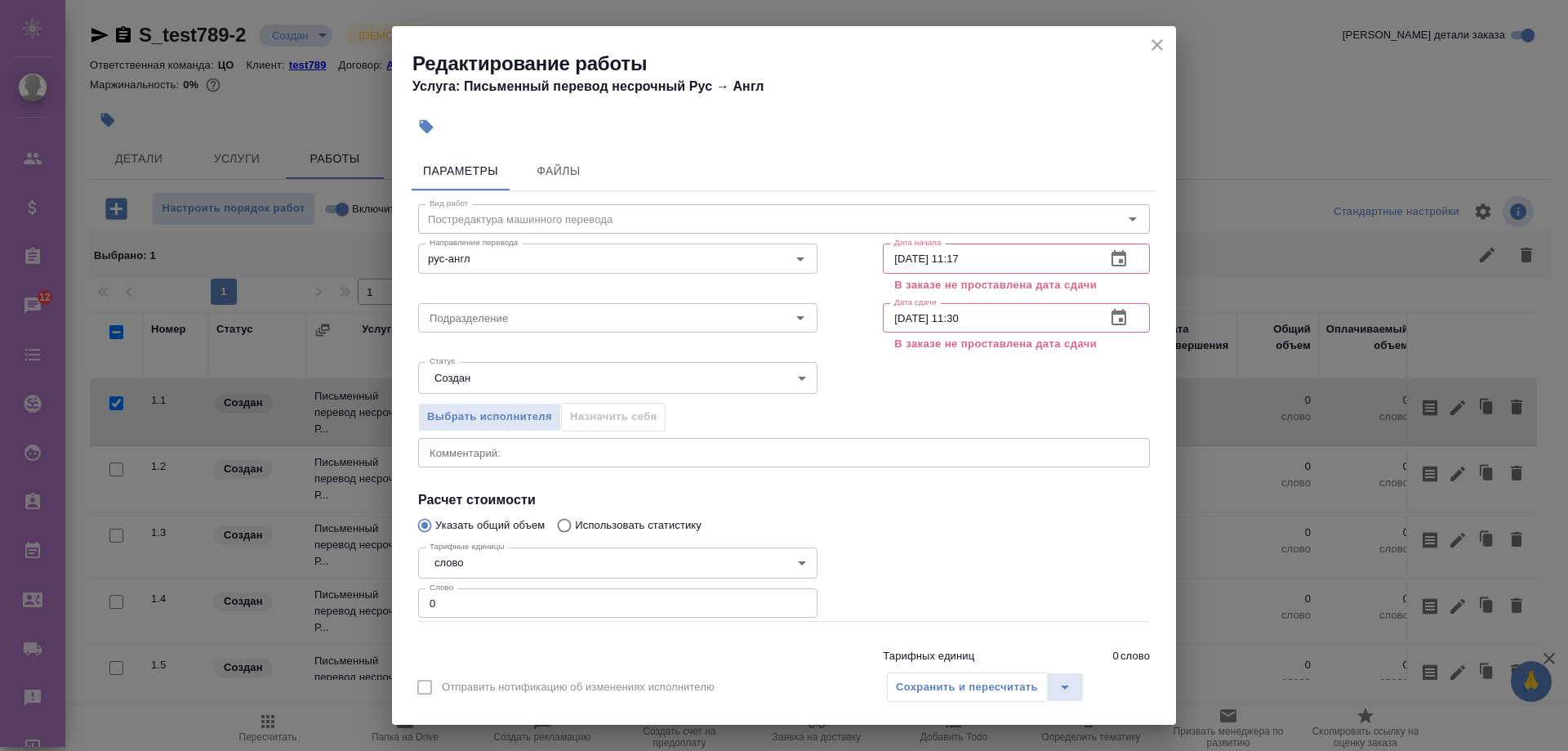
click at [950, 688] on div "Сохранить и пересчитать" at bounding box center [985, 687] width 197 height 29
click at [1159, 43] on icon "close" at bounding box center [1157, 45] width 11 height 11
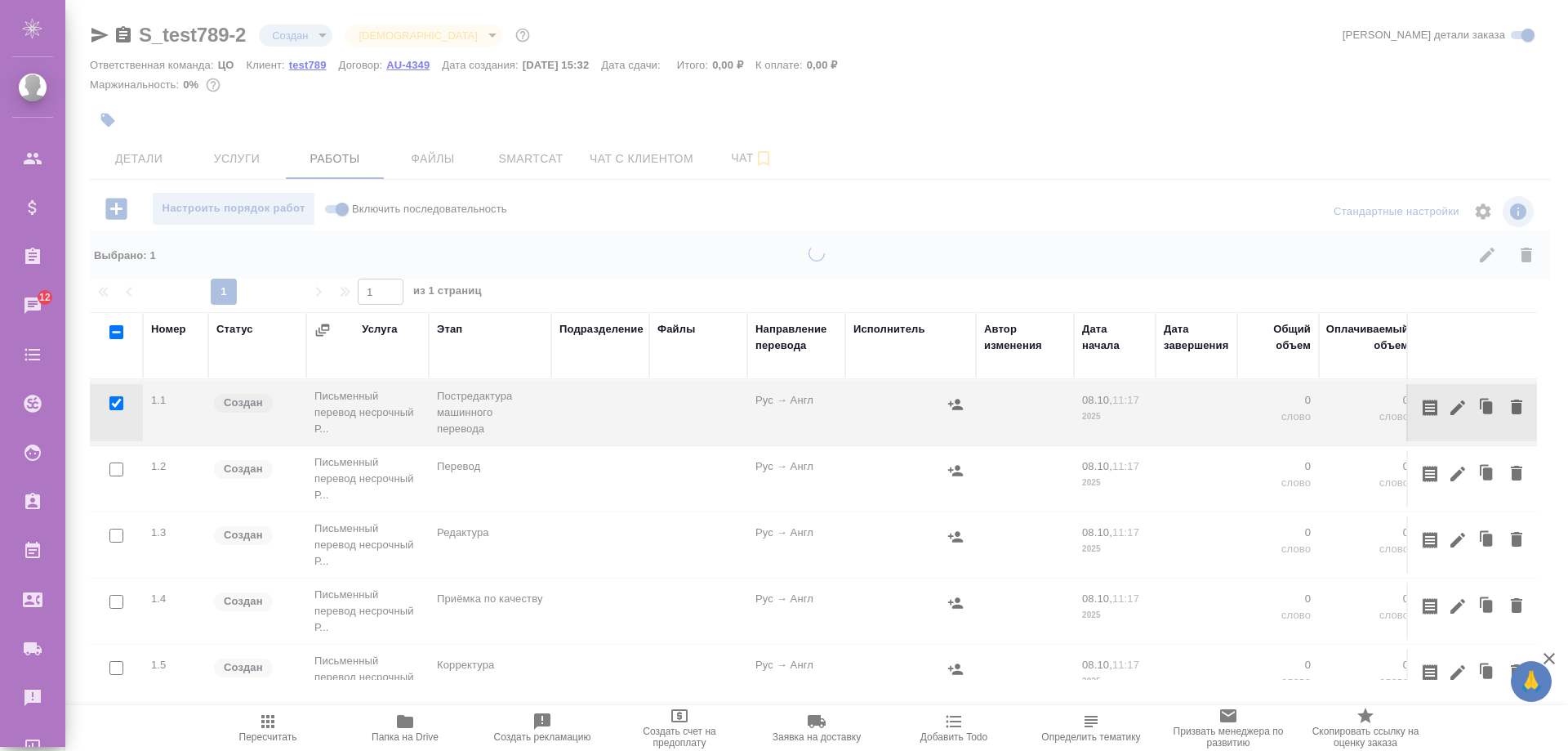
click at [154, 156] on div at bounding box center [816, 361] width 1503 height 722
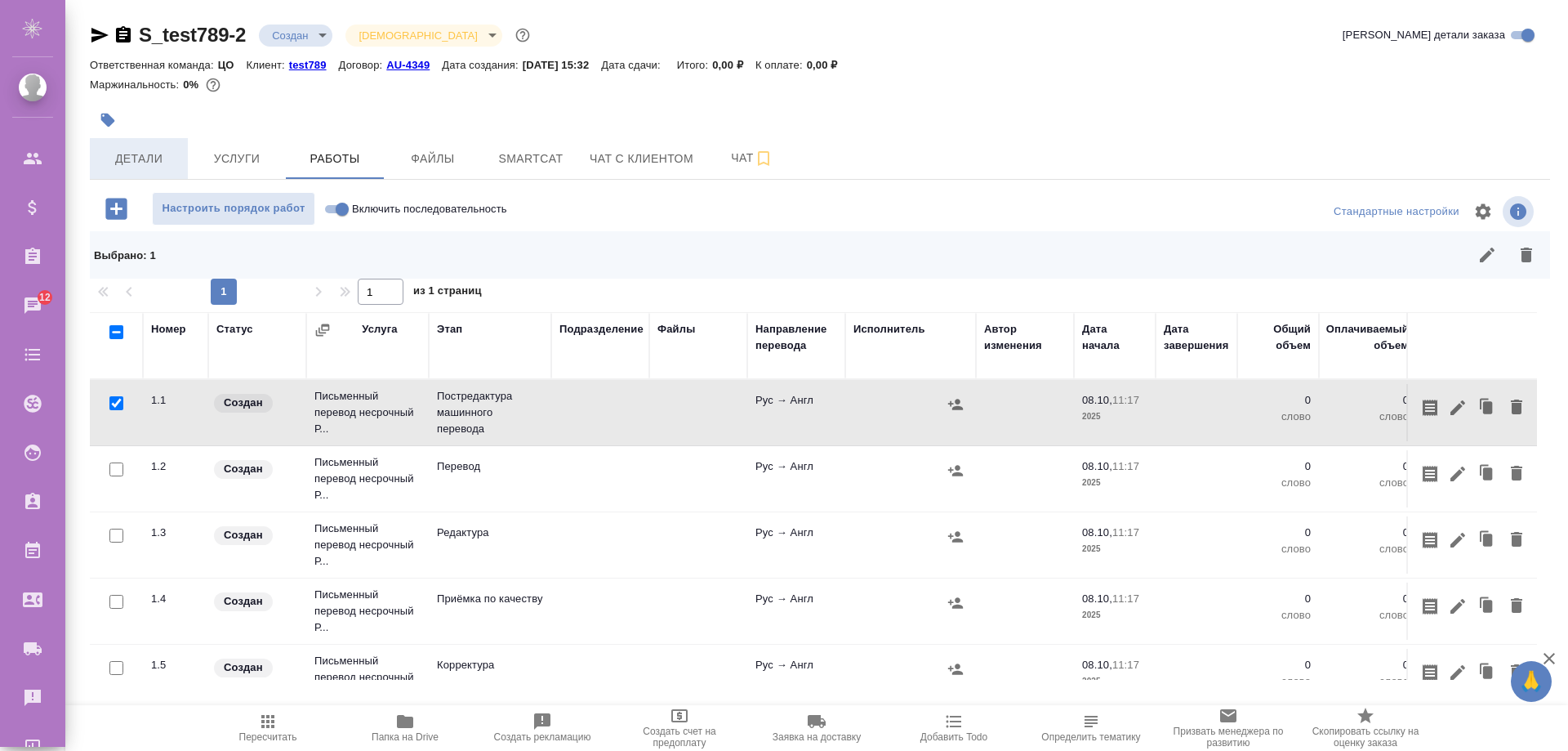
click at [139, 168] on span "Детали" at bounding box center [138, 159] width 78 height 21
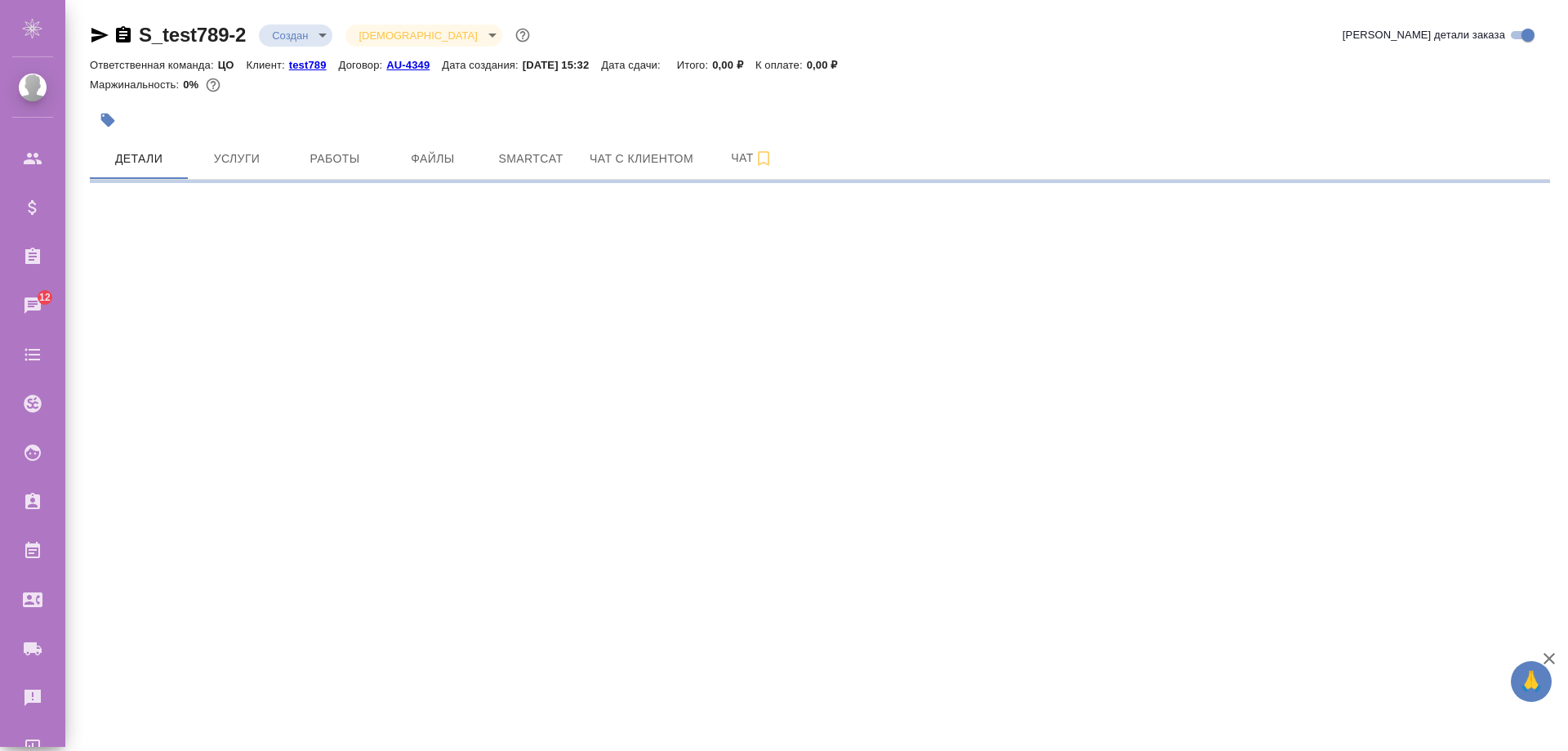
select select "RU"
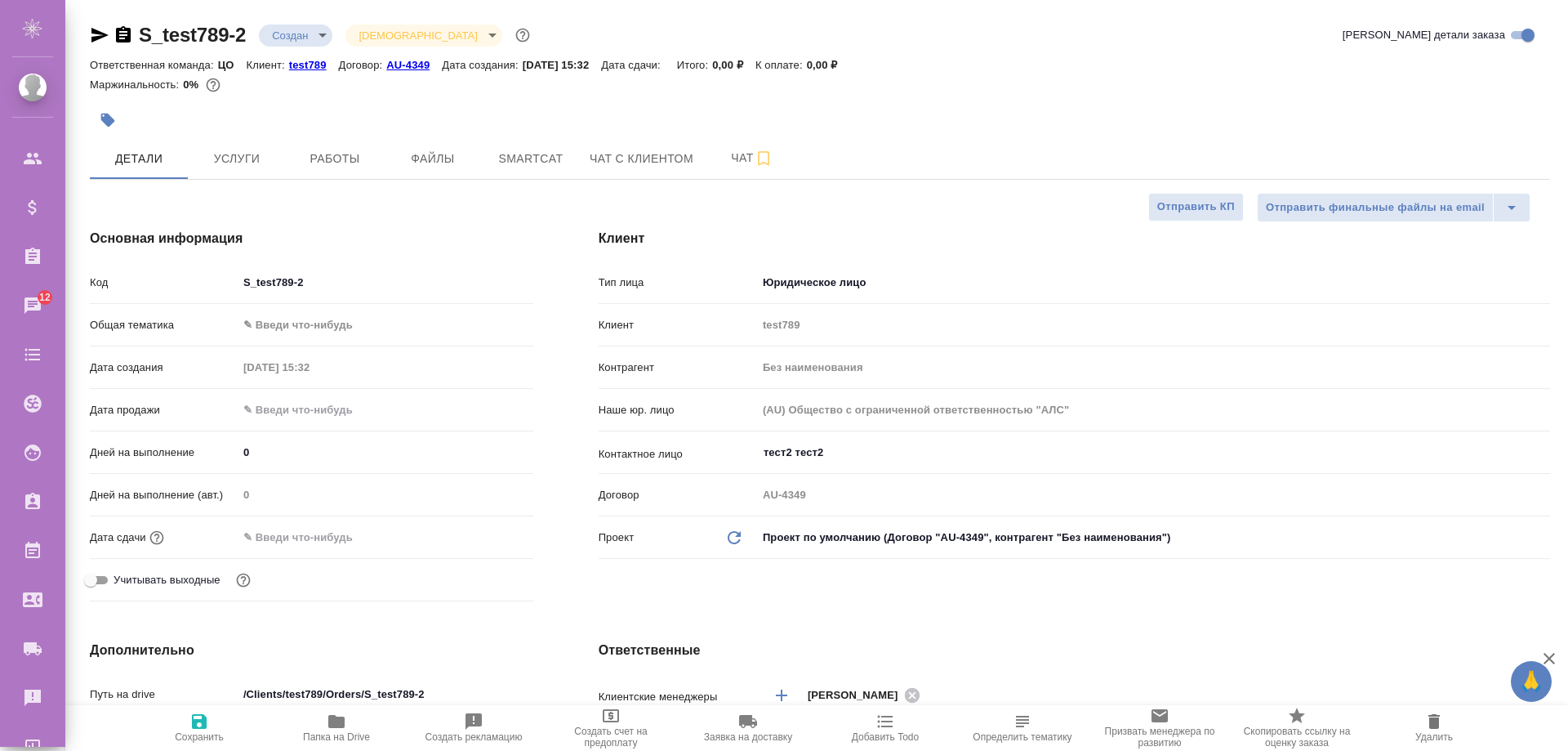
type textarea "x"
click at [267, 534] on input "text" at bounding box center [309, 537] width 143 height 24
click at [329, 549] on input "text" at bounding box center [310, 537] width 143 height 24
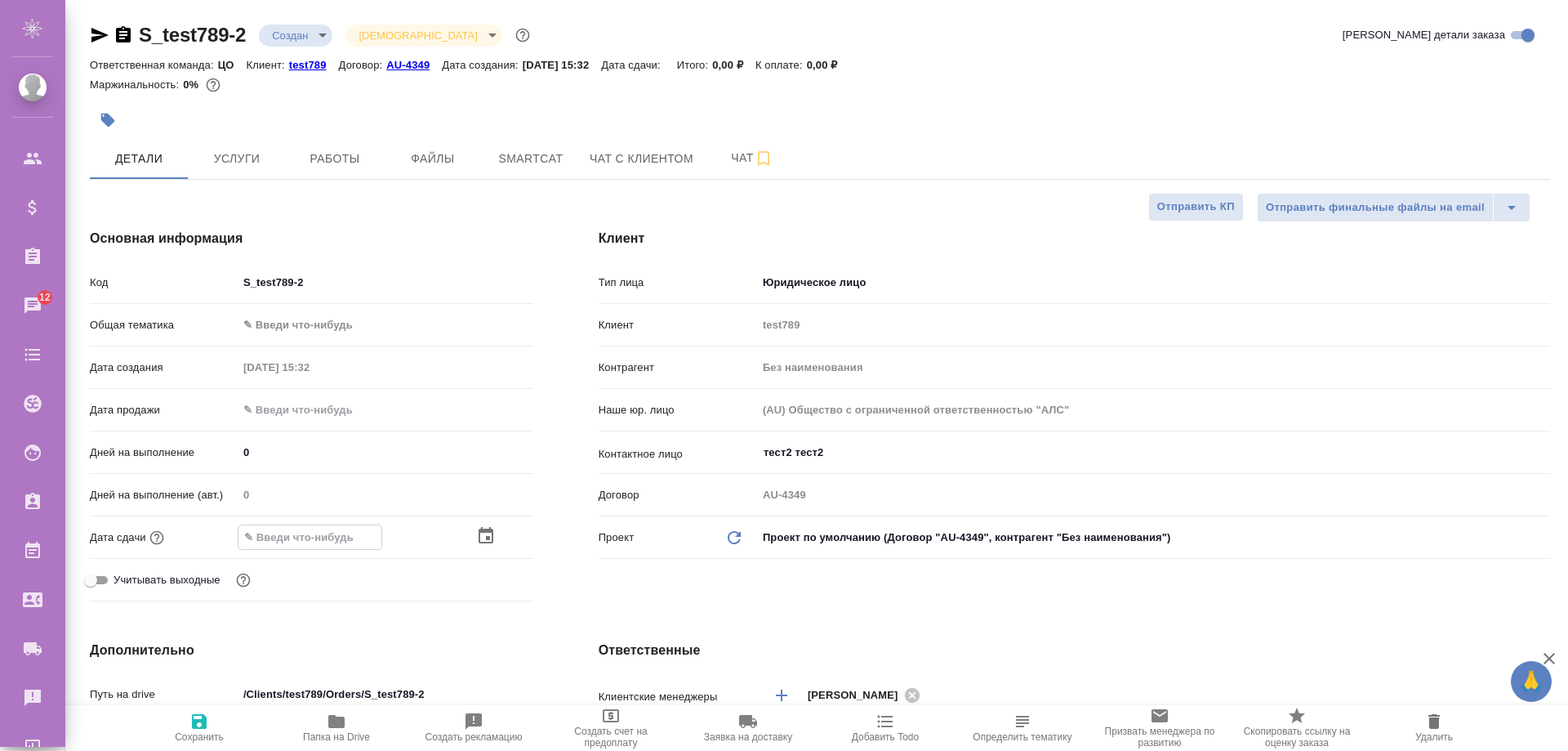
click at [492, 540] on icon "button" at bounding box center [486, 534] width 15 height 16
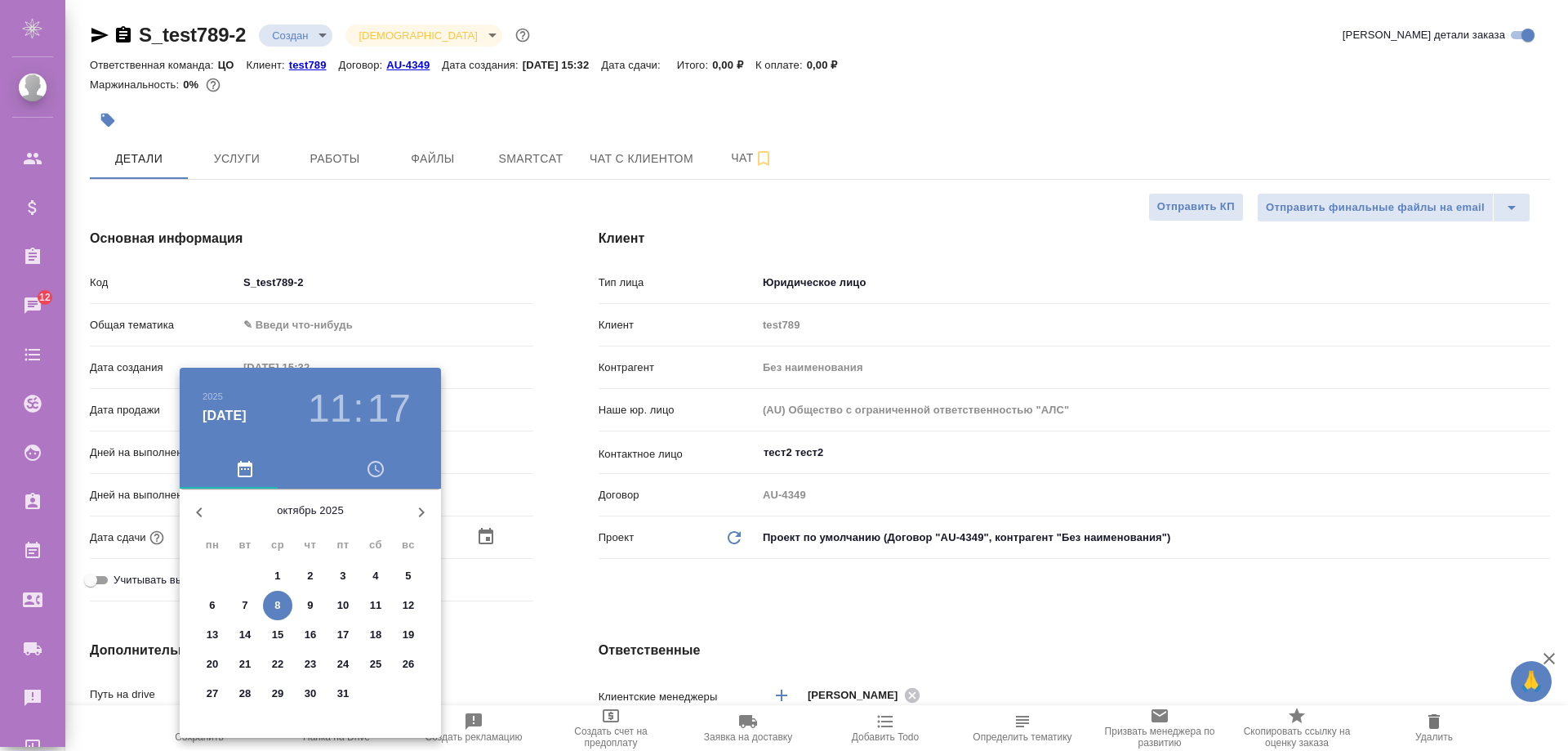
click at [302, 601] on span "9" at bounding box center [310, 605] width 29 height 16
type input "09.10.2025 11:17"
type textarea "x"
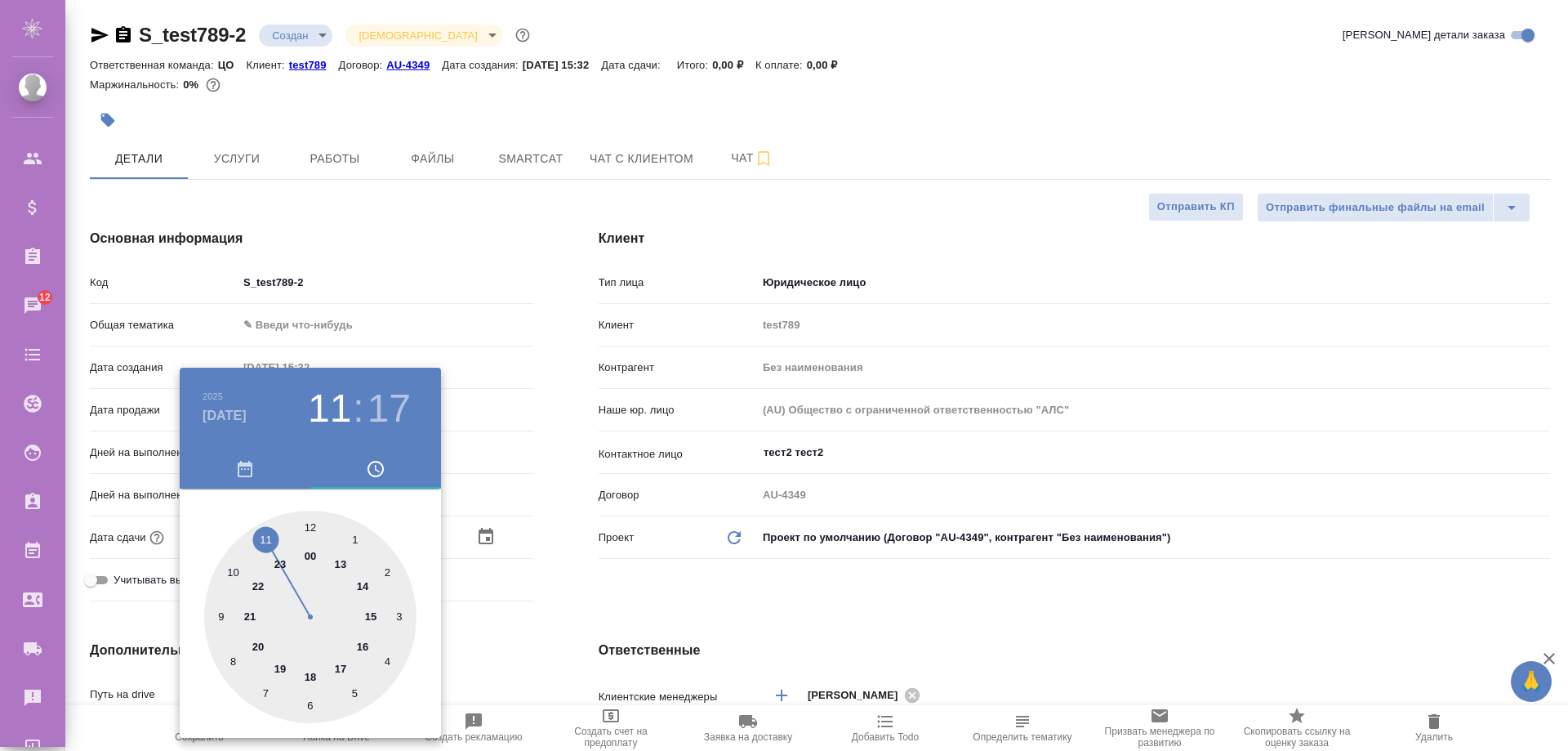
click at [564, 610] on div at bounding box center [784, 375] width 1568 height 751
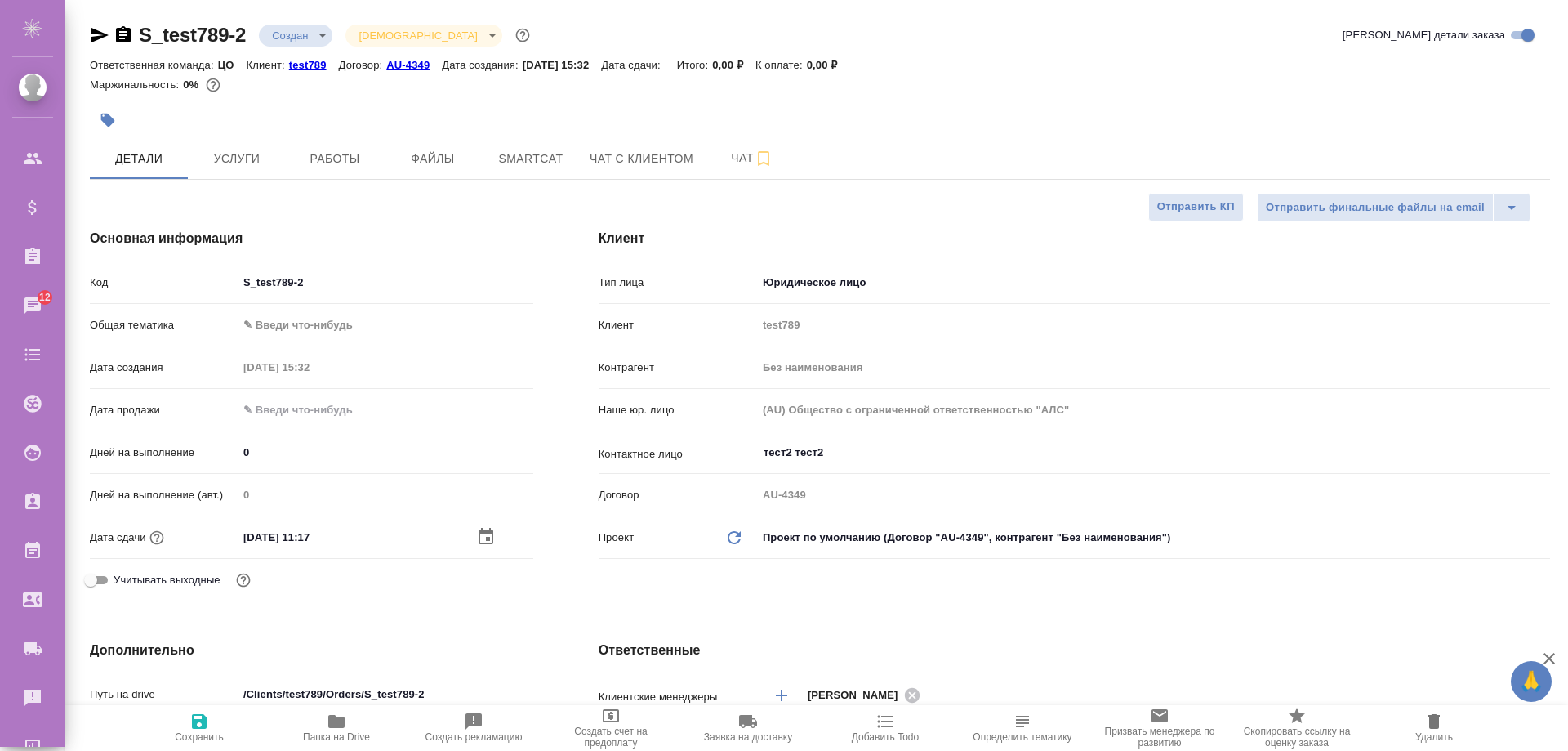
click at [184, 728] on span "Сохранить" at bounding box center [199, 727] width 118 height 31
type textarea "x"
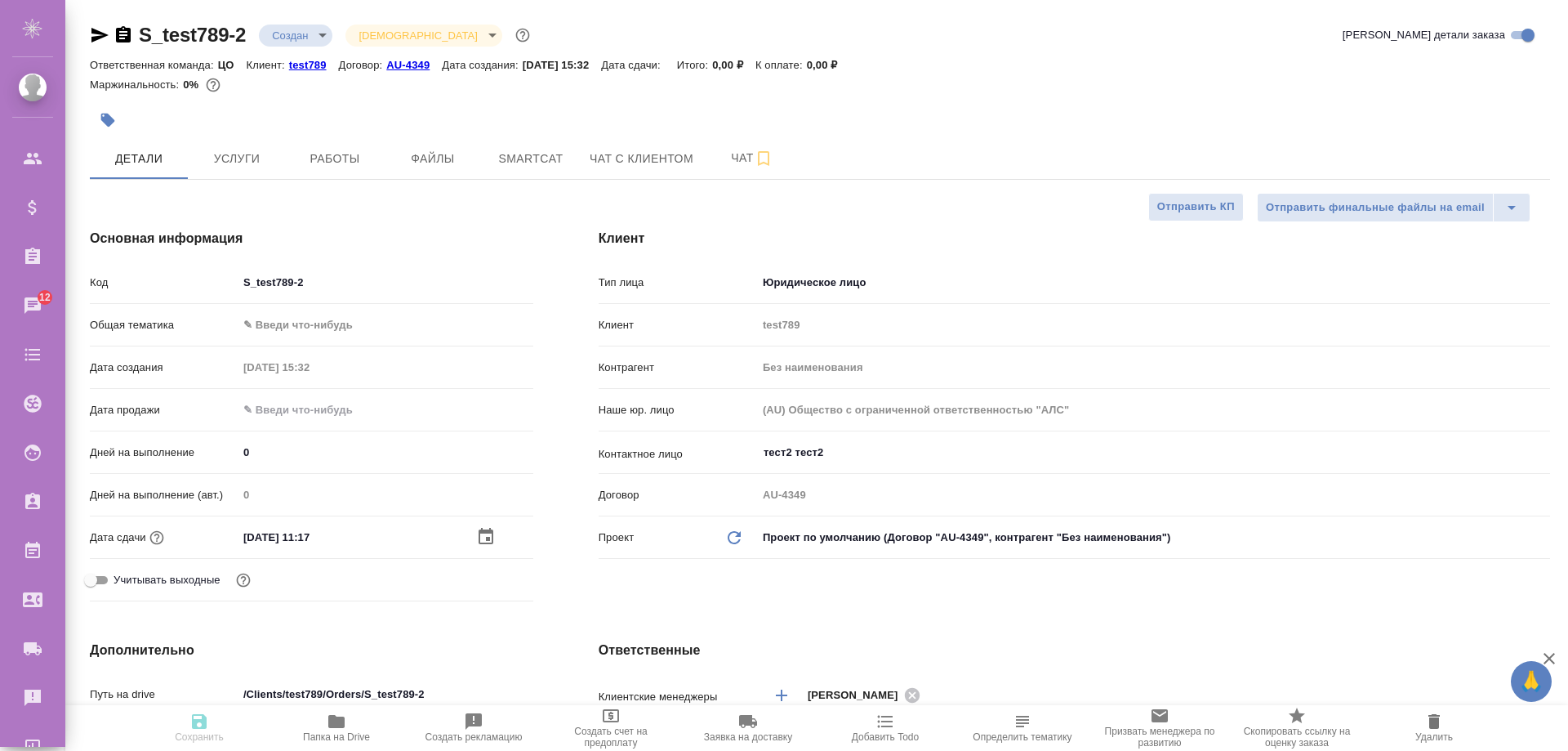
type textarea "x"
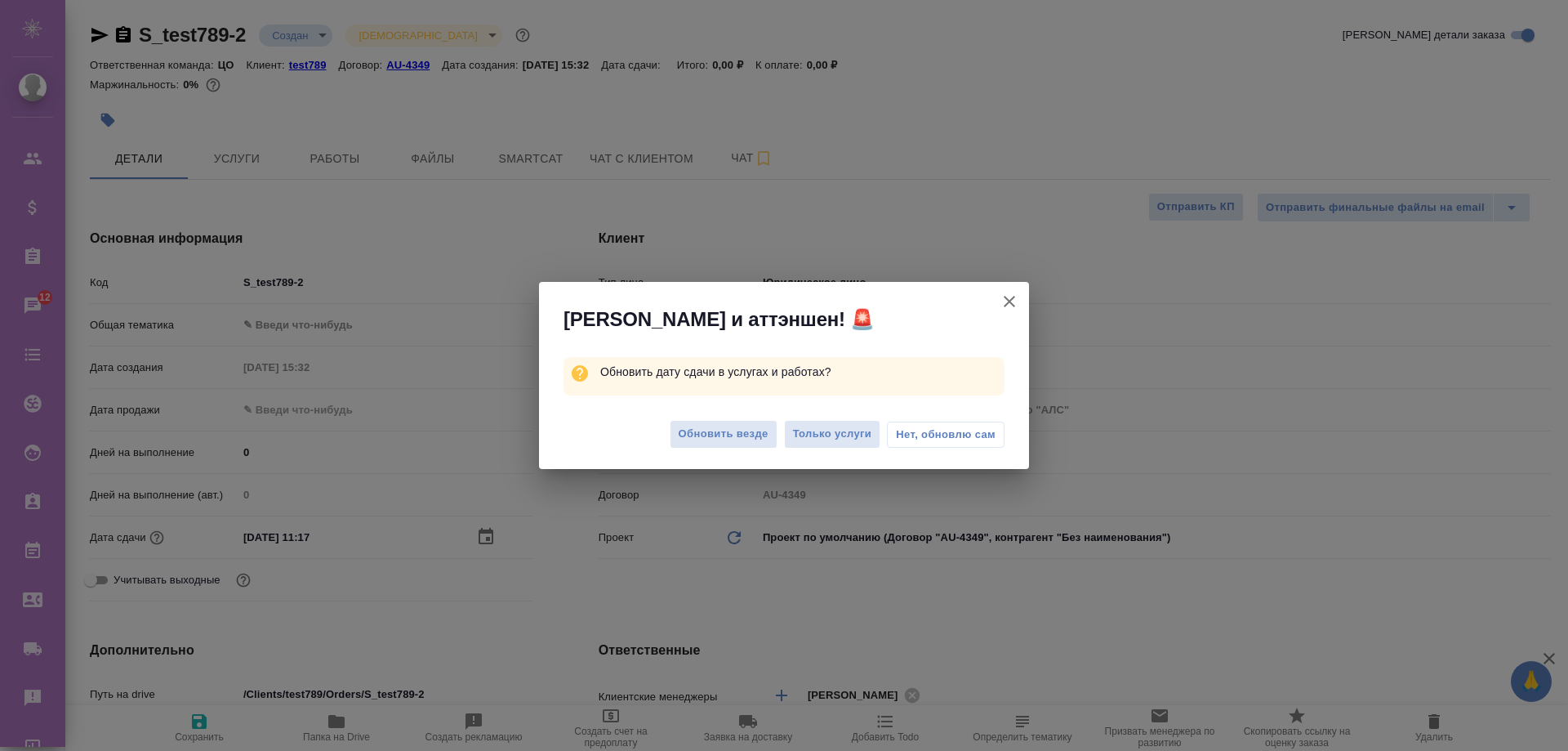
select select "RU"
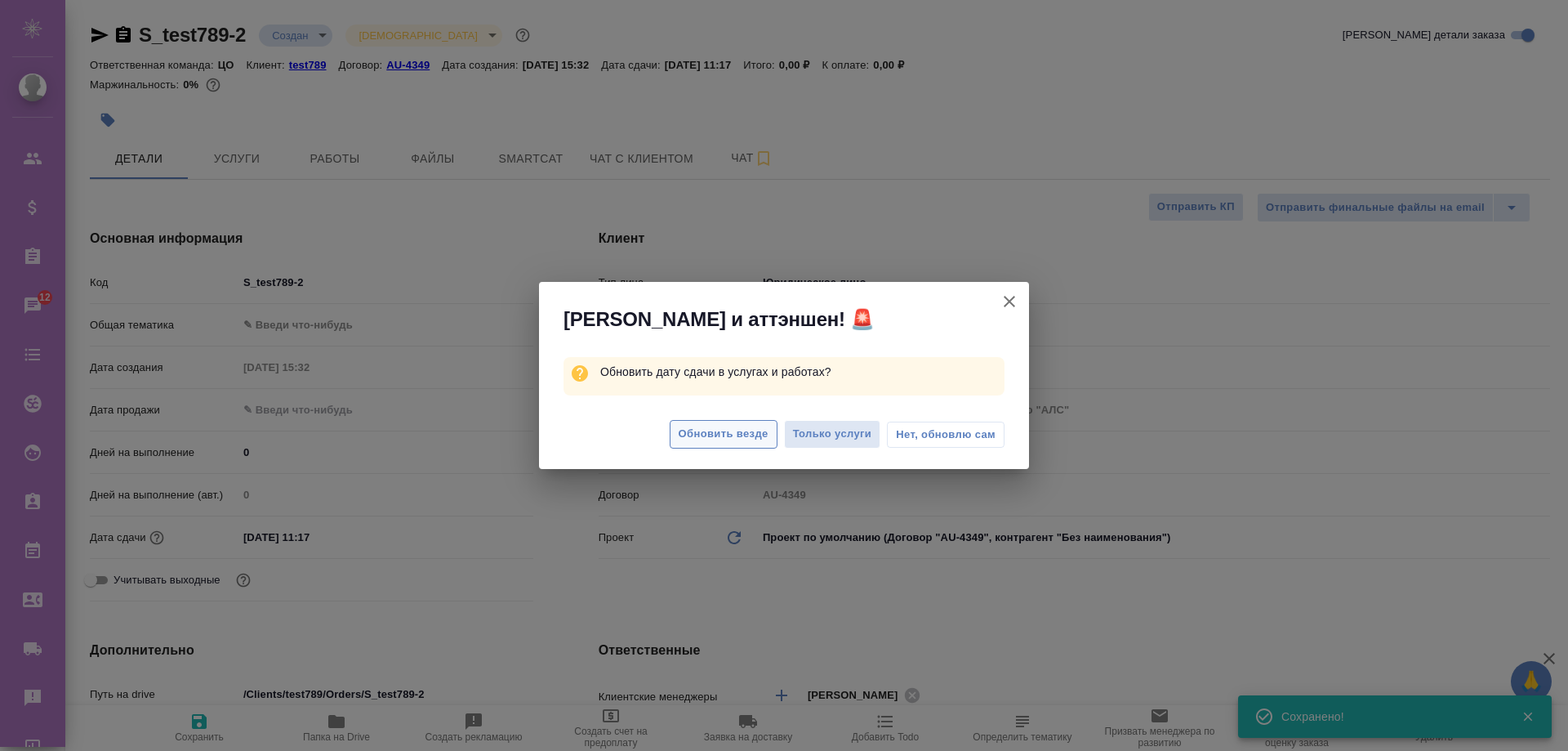
type textarea "x"
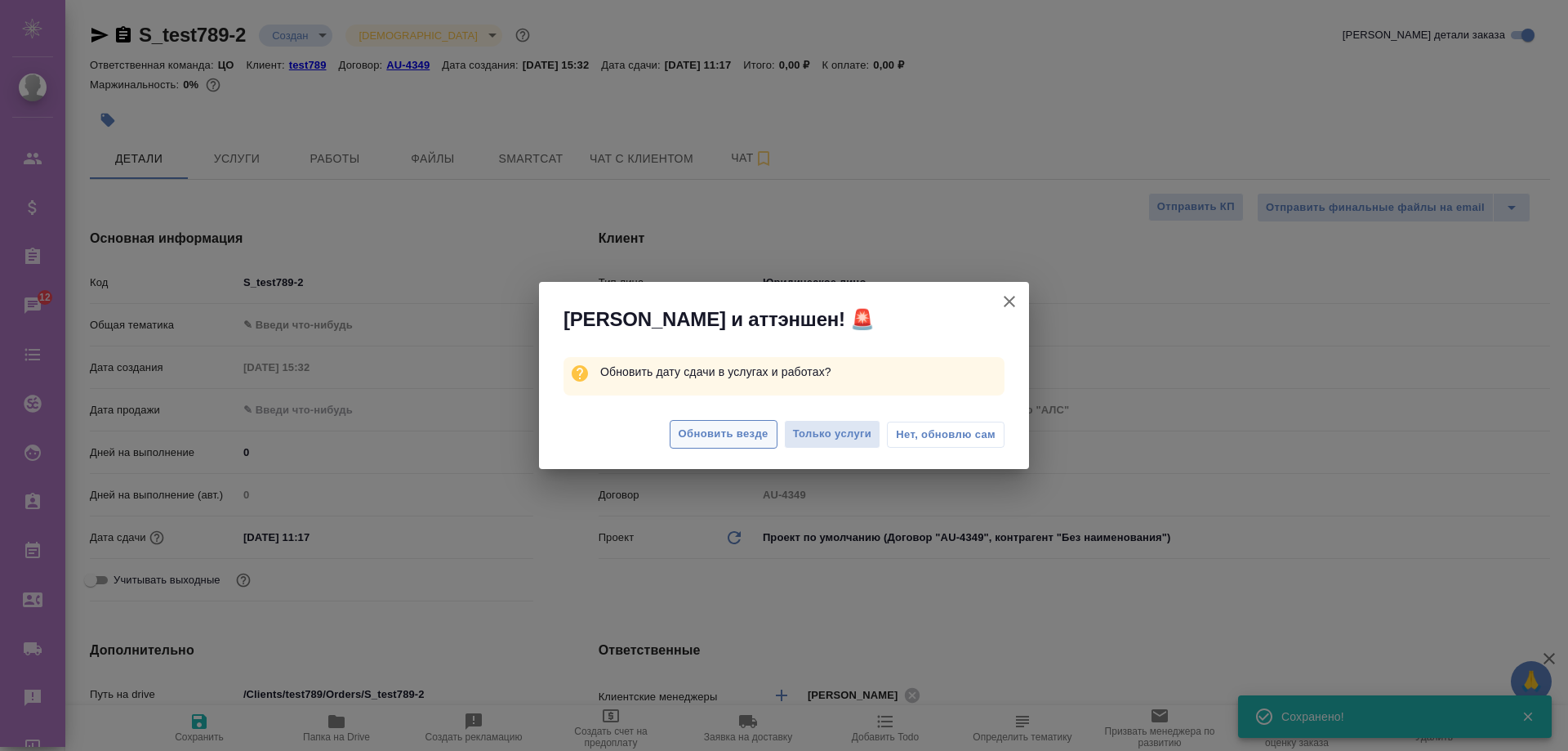
type textarea "x"
click at [730, 435] on span "Обновить везде" at bounding box center [723, 434] width 89 height 19
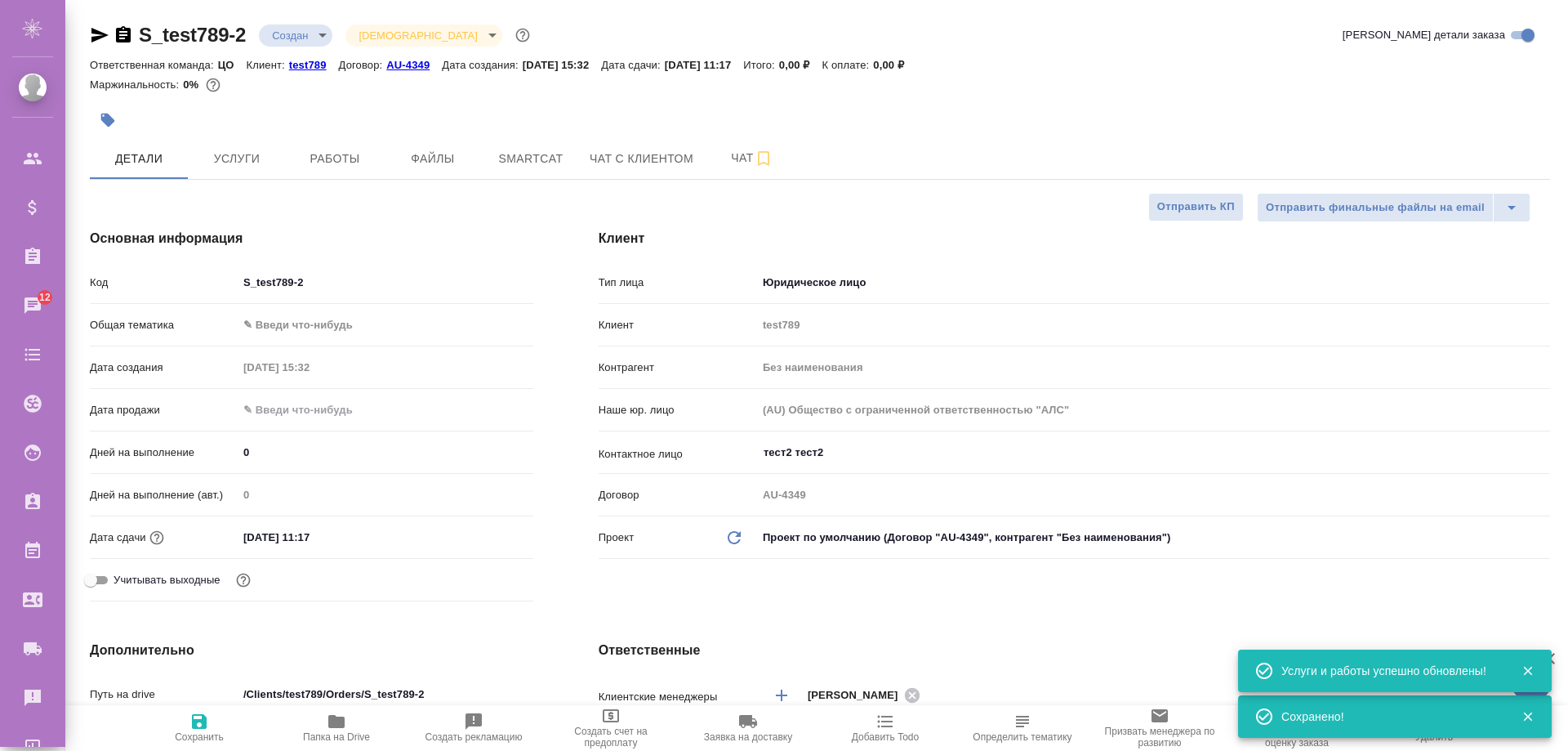
type textarea "x"
click at [316, 162] on span "Работы" at bounding box center [334, 159] width 78 height 21
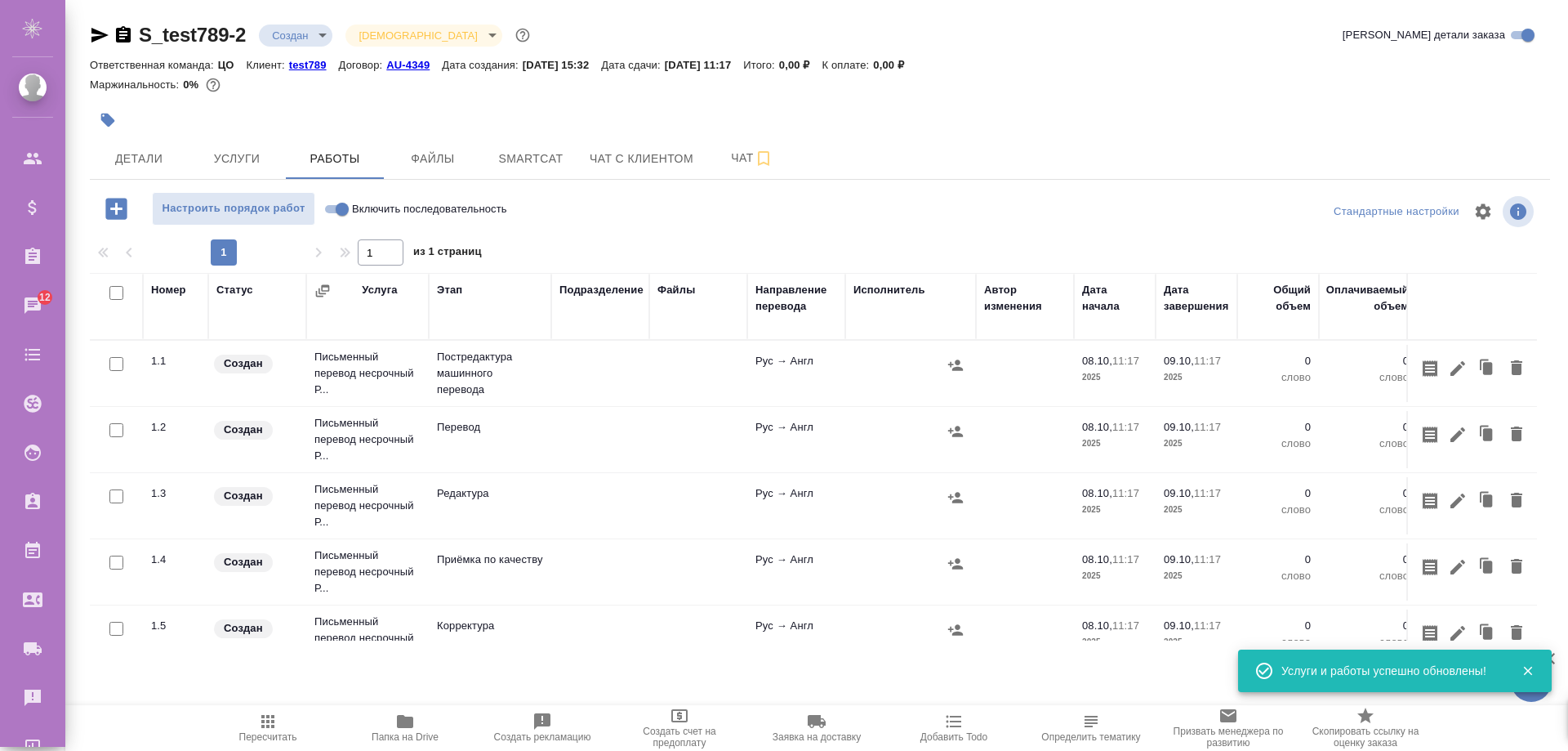
click at [113, 367] on input "checkbox" at bounding box center [116, 364] width 14 height 14
checkbox input "true"
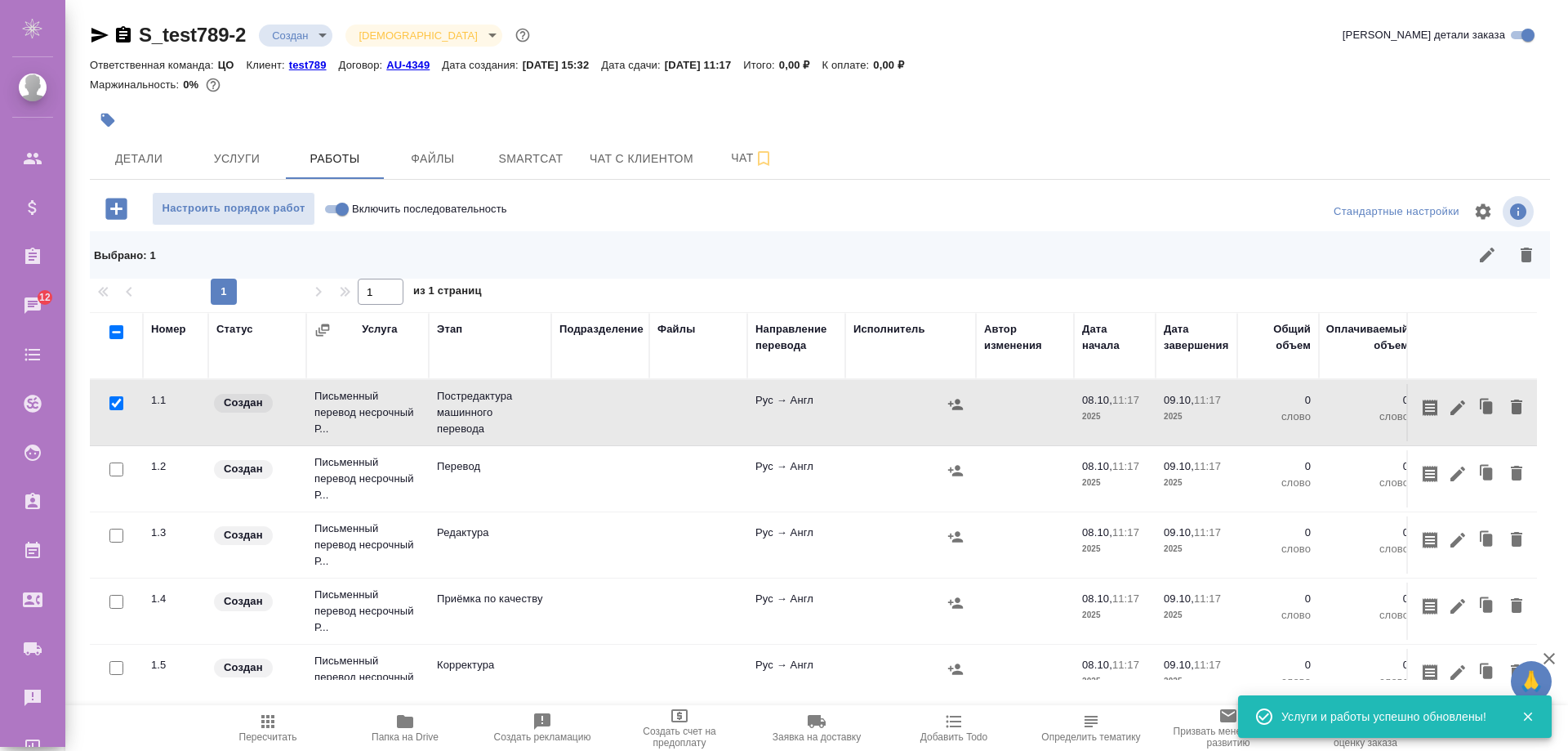
click at [960, 407] on icon "button" at bounding box center [956, 403] width 15 height 10
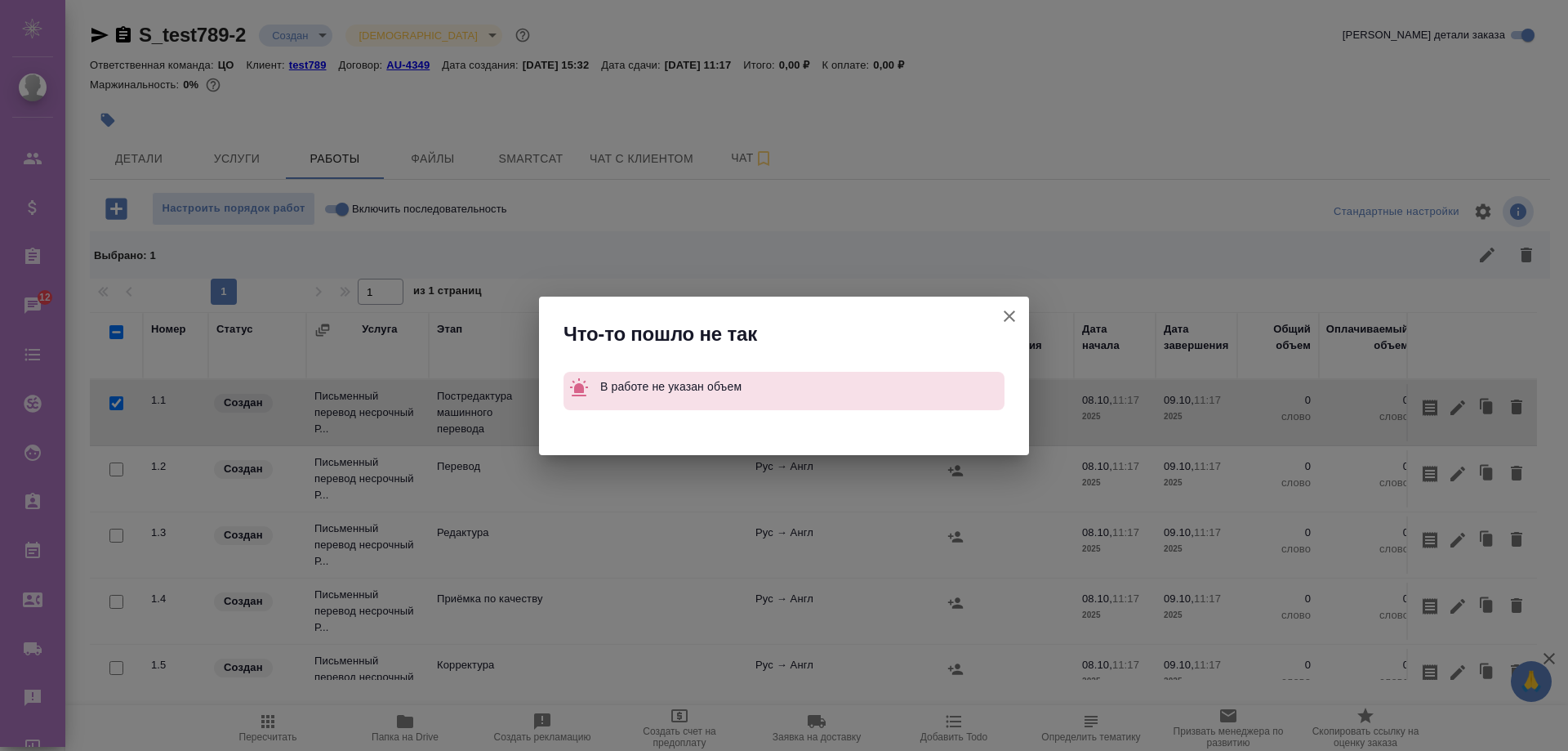
drag, startPoint x: 995, startPoint y: 313, endPoint x: 1031, endPoint y: 317, distance: 36.2
click at [996, 313] on button "Группировать работы по услугам" at bounding box center [1010, 317] width 40 height 40
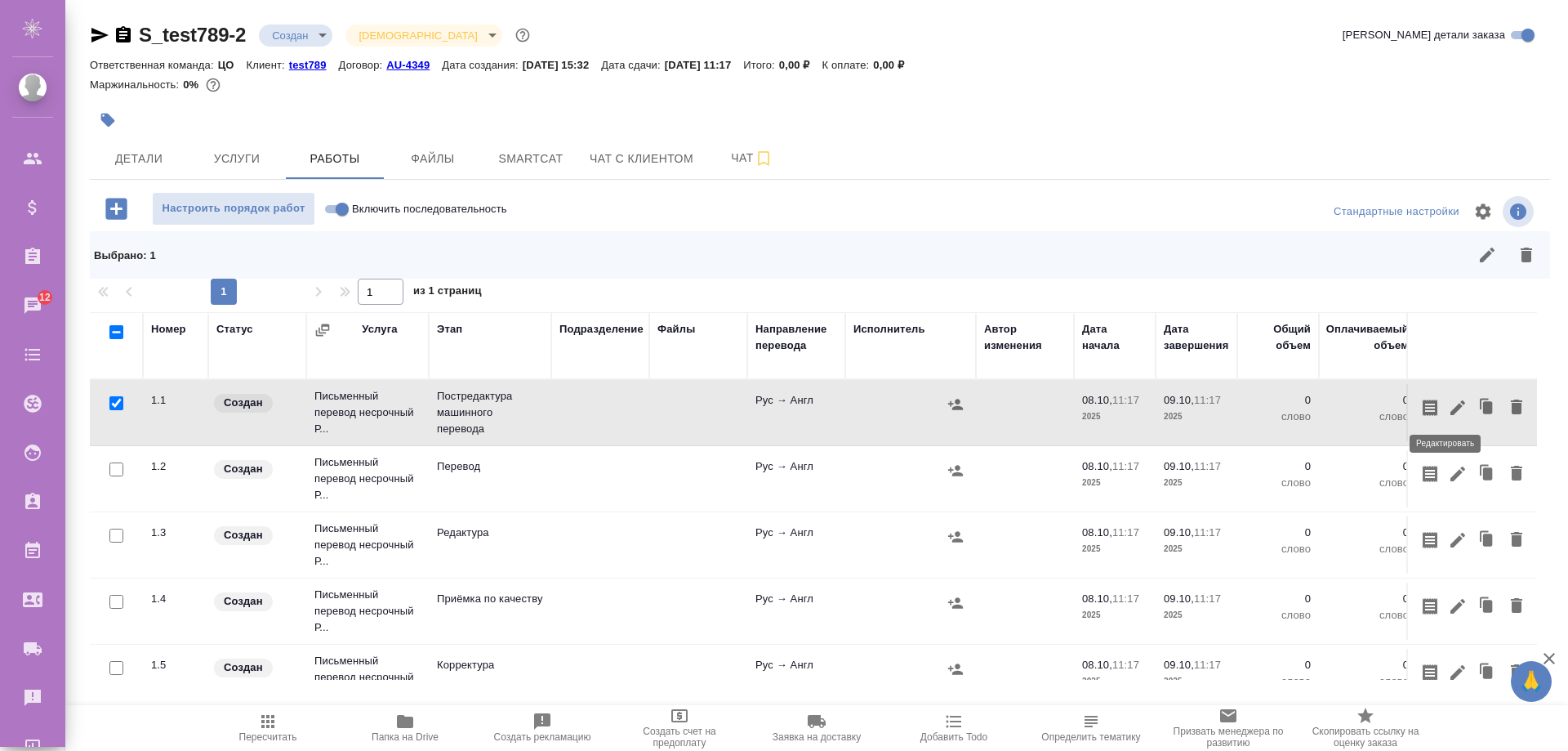
click at [1447, 416] on icon "button" at bounding box center [1457, 407] width 20 height 20
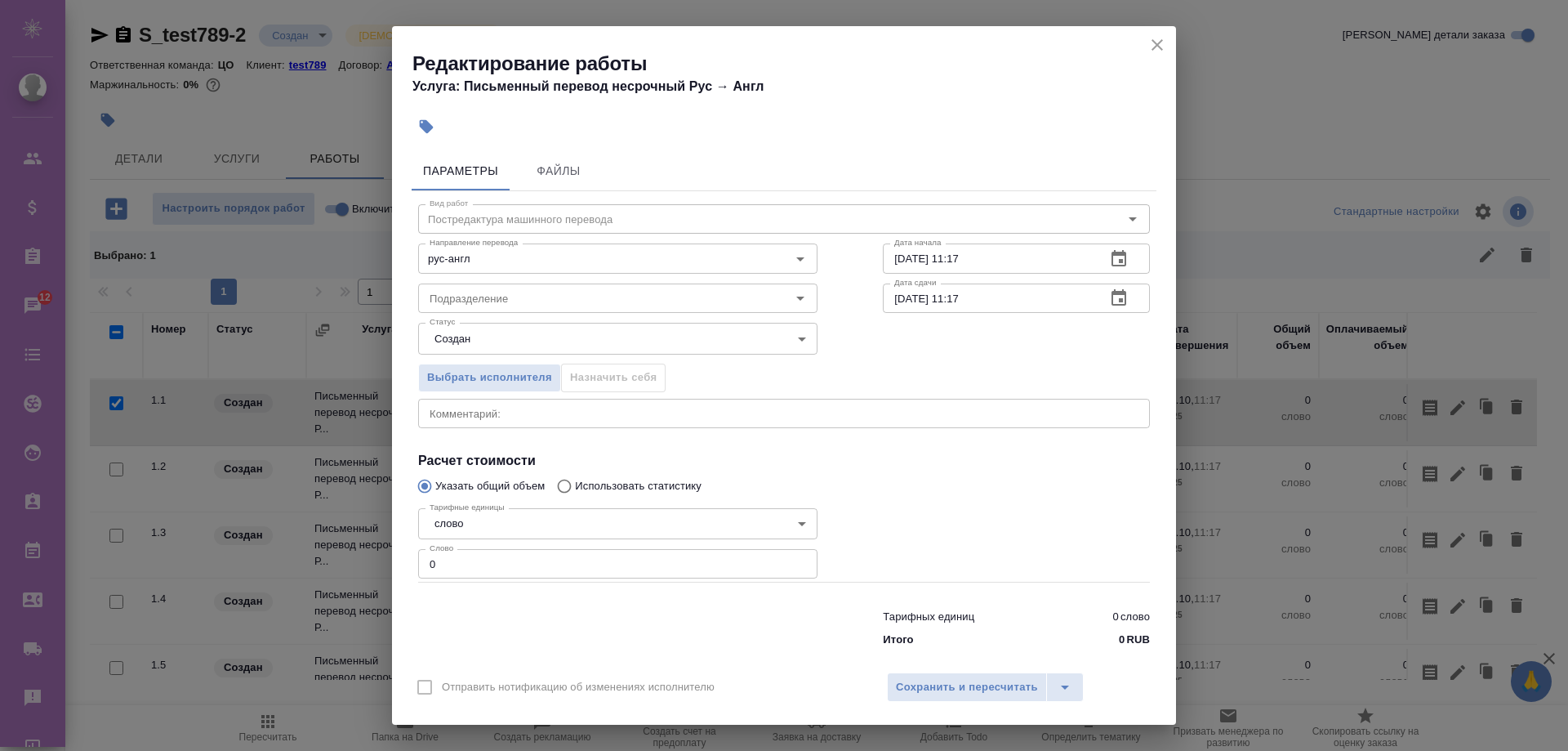
click at [385, 563] on div "Редактирование работы Услуга: Письменный перевод несрочный Рус → Англ Параметры…" at bounding box center [784, 375] width 1568 height 751
type input "250"
click at [962, 688] on span "Сохранить и пересчитать" at bounding box center [966, 688] width 142 height 19
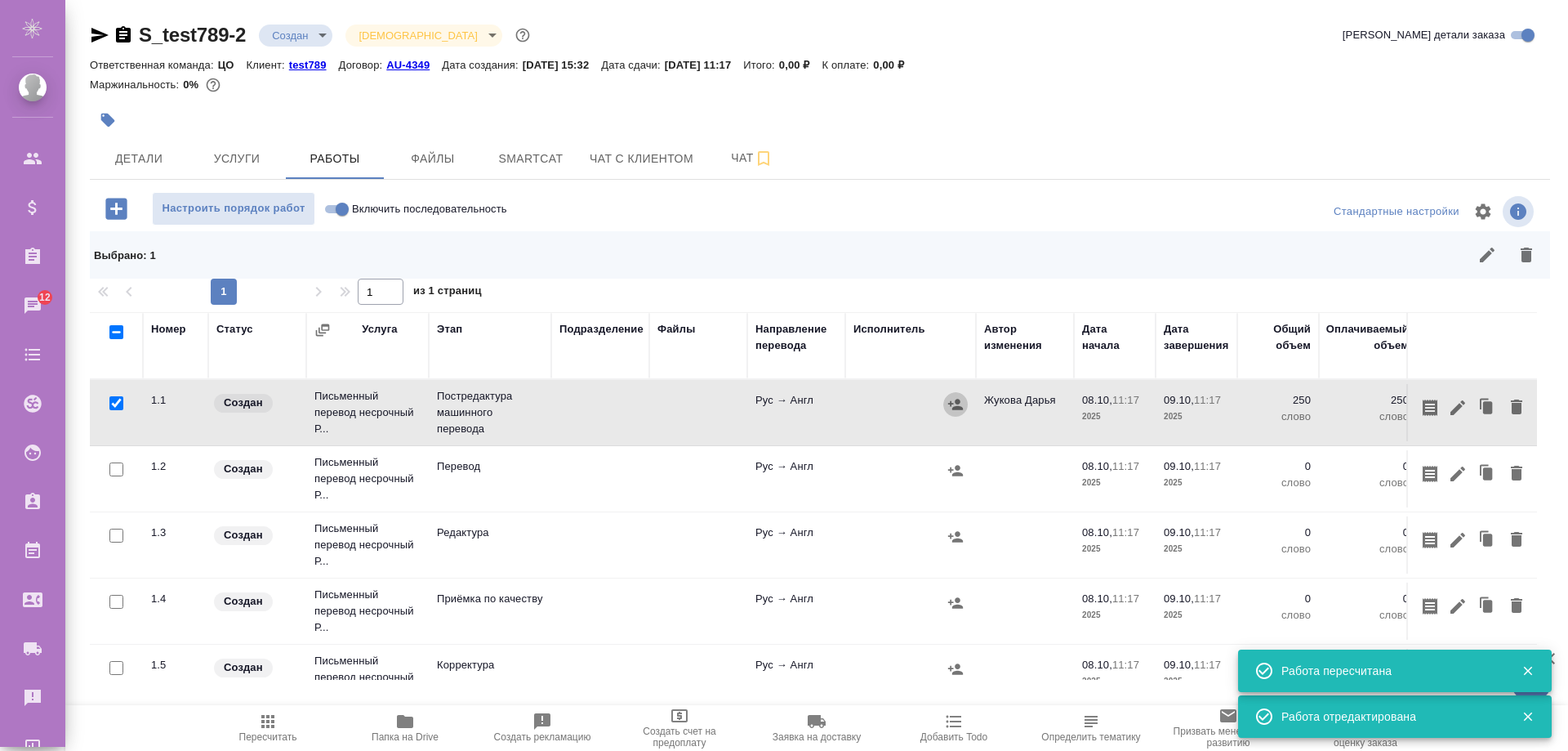
click at [958, 402] on icon "button" at bounding box center [956, 403] width 15 height 10
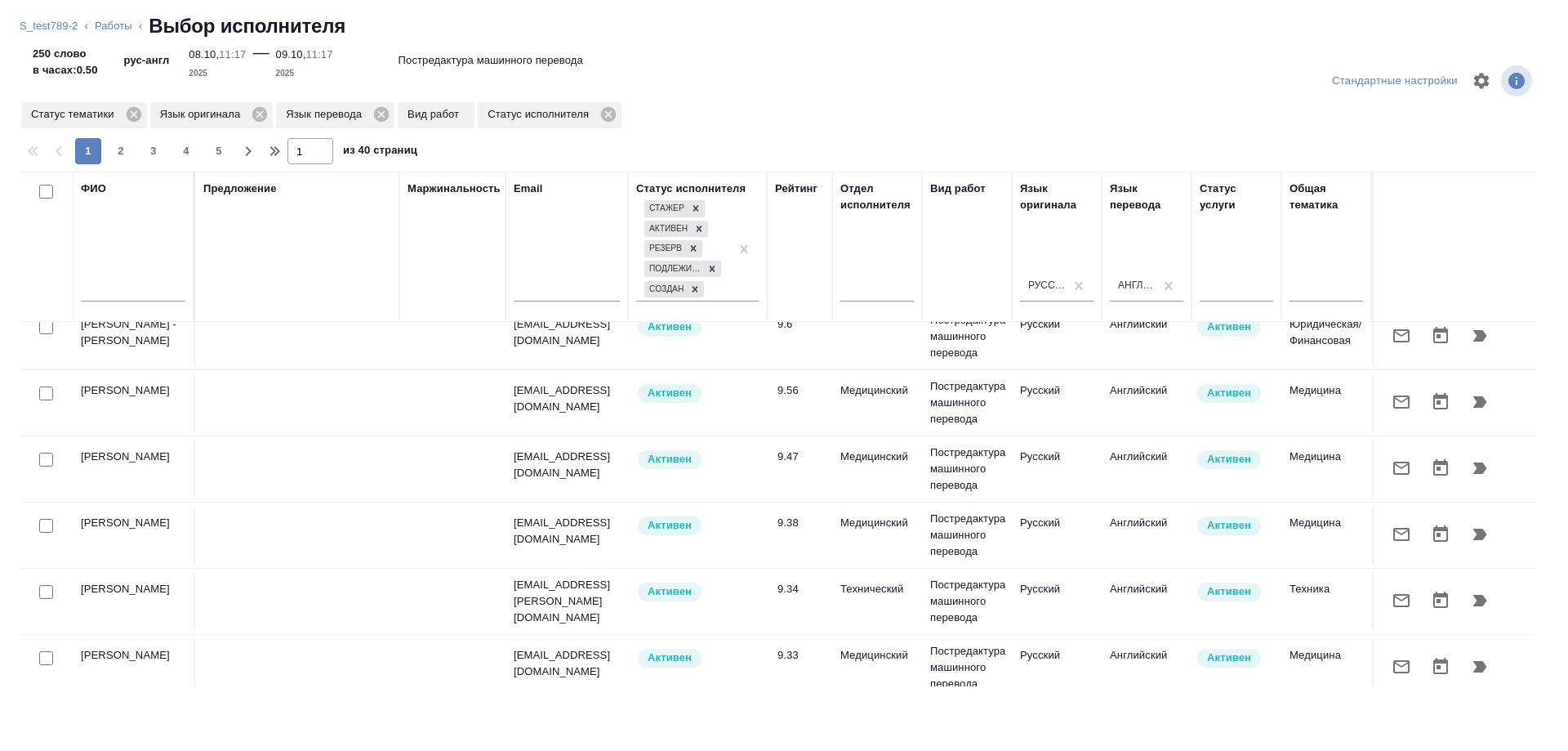
scroll to position [572, 0]
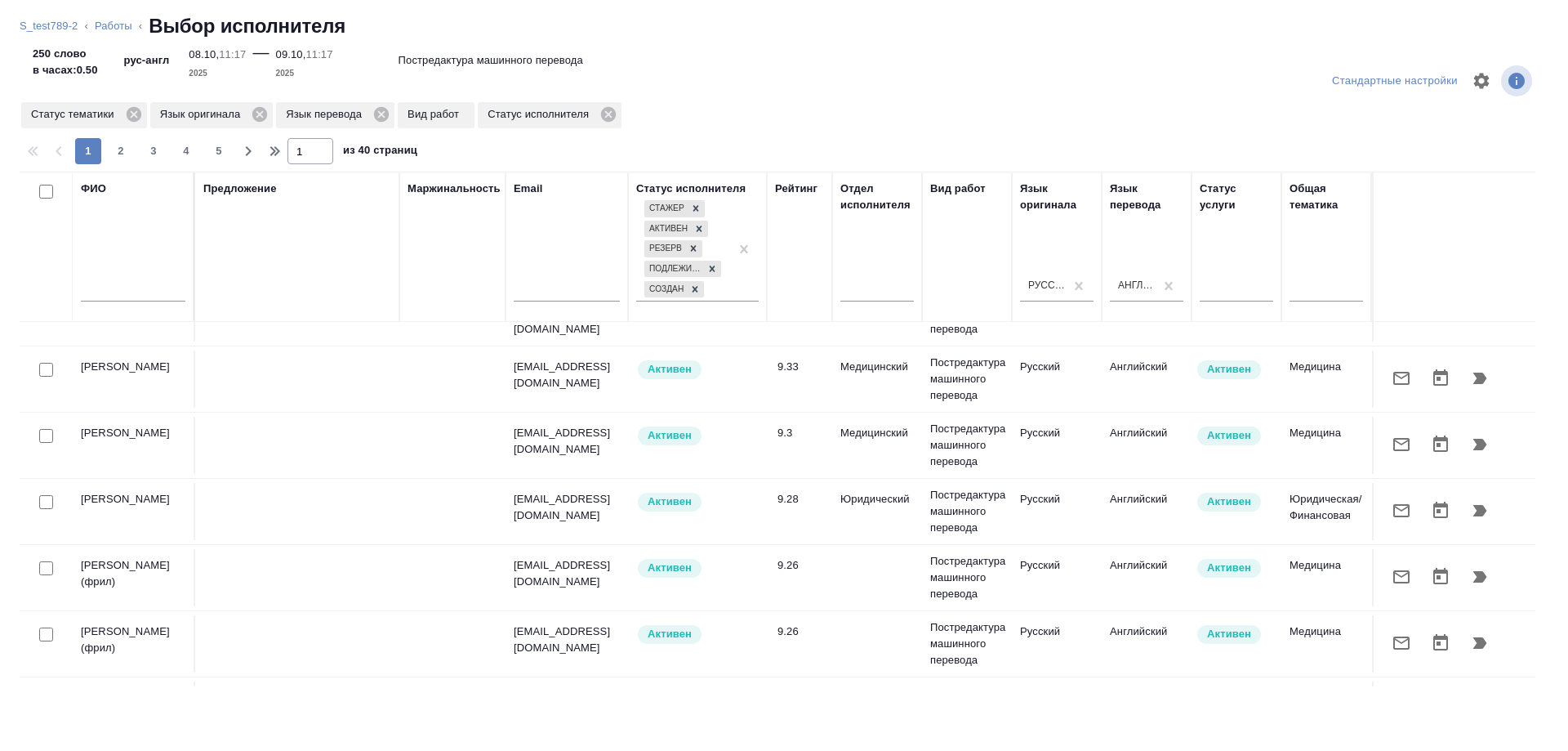
click at [107, 306] on div at bounding box center [133, 293] width 105 height 40
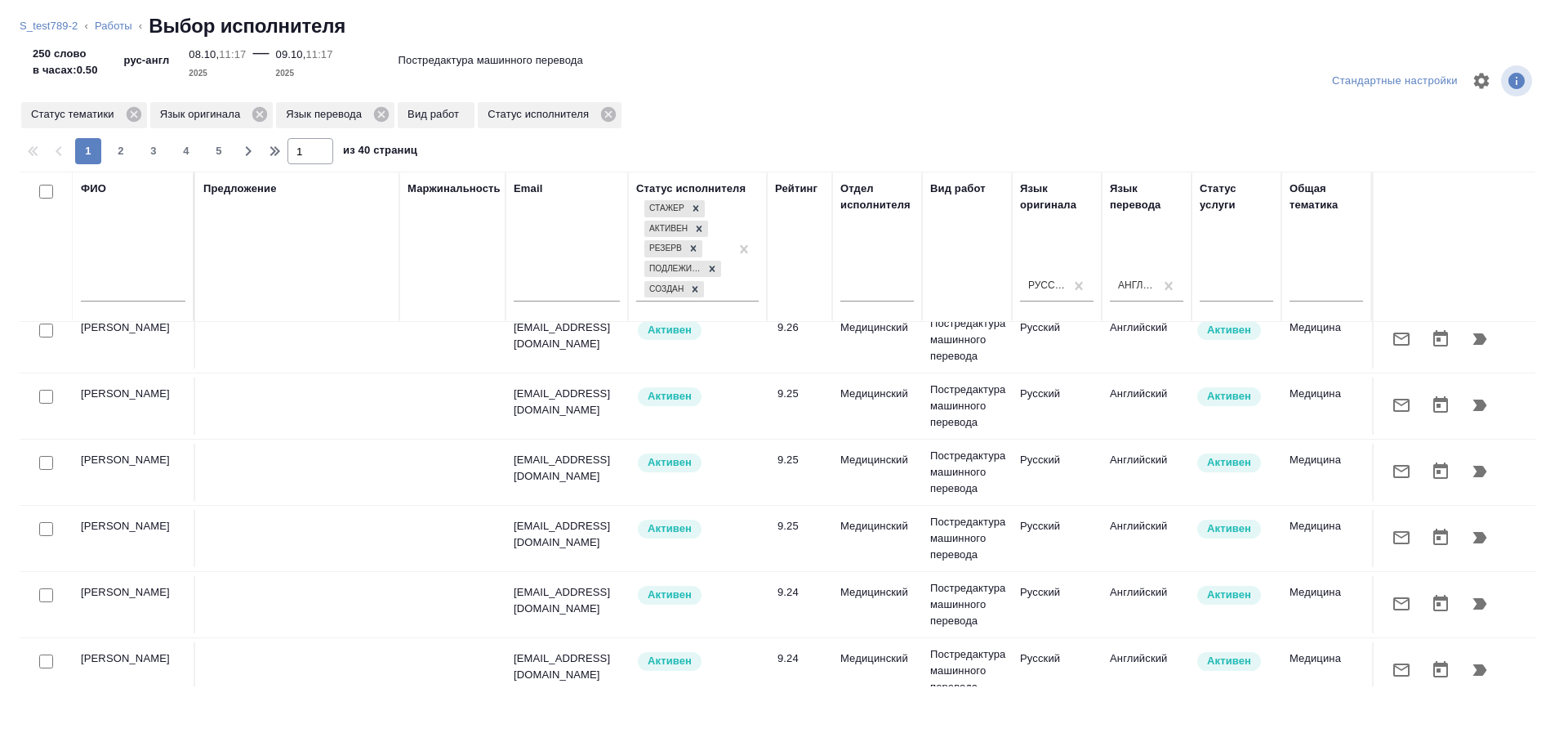
click at [108, 296] on input "text" at bounding box center [133, 291] width 105 height 21
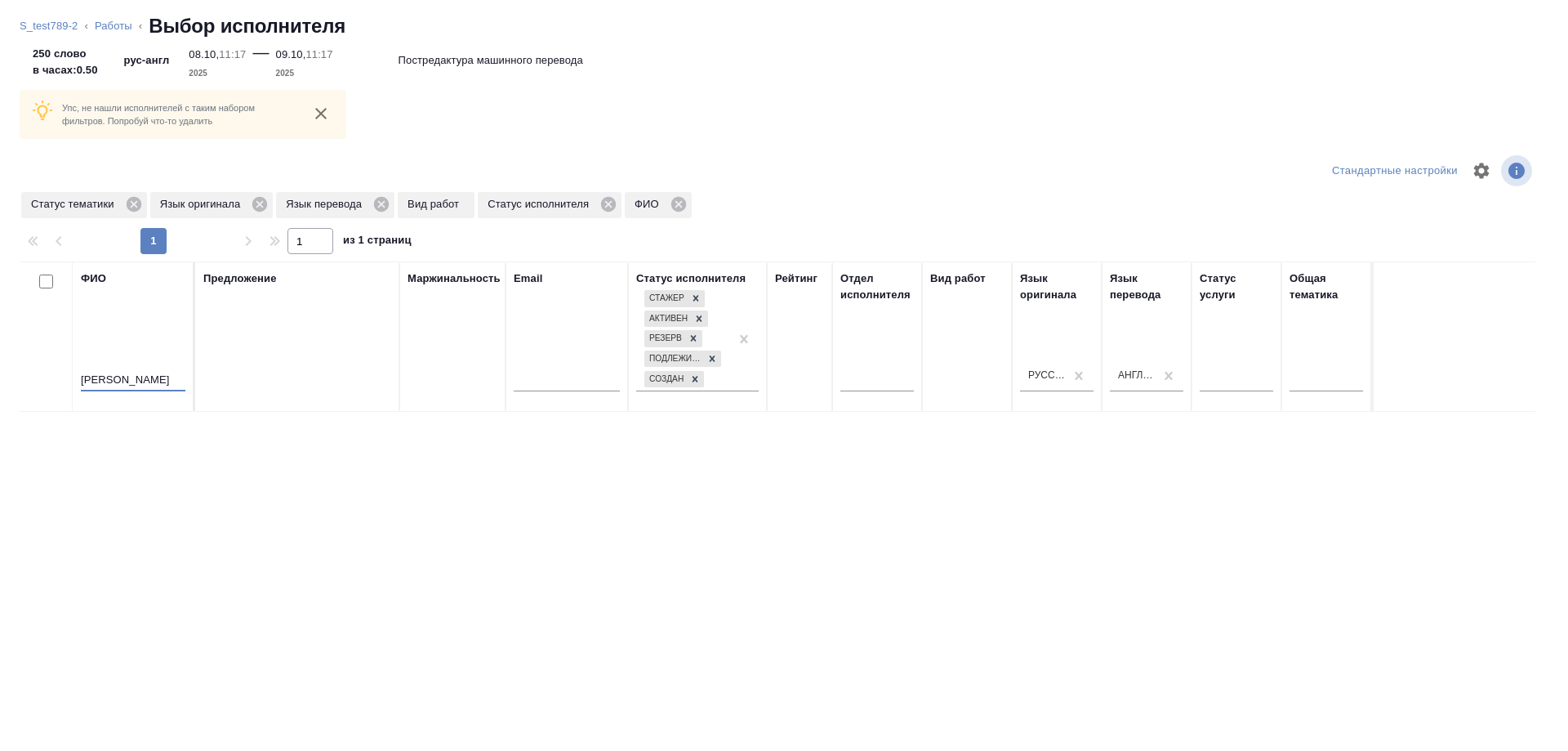
scroll to position [0, 0]
drag, startPoint x: 95, startPoint y: 381, endPoint x: 42, endPoint y: 381, distance: 53.0
click at [42, 381] on tr "ФИО жукова Предложение Маржинальность Email Статус исполнителя Стажер Активен Р…" at bounding box center [1205, 336] width 2372 height 151
type input "п"
type input "артур"
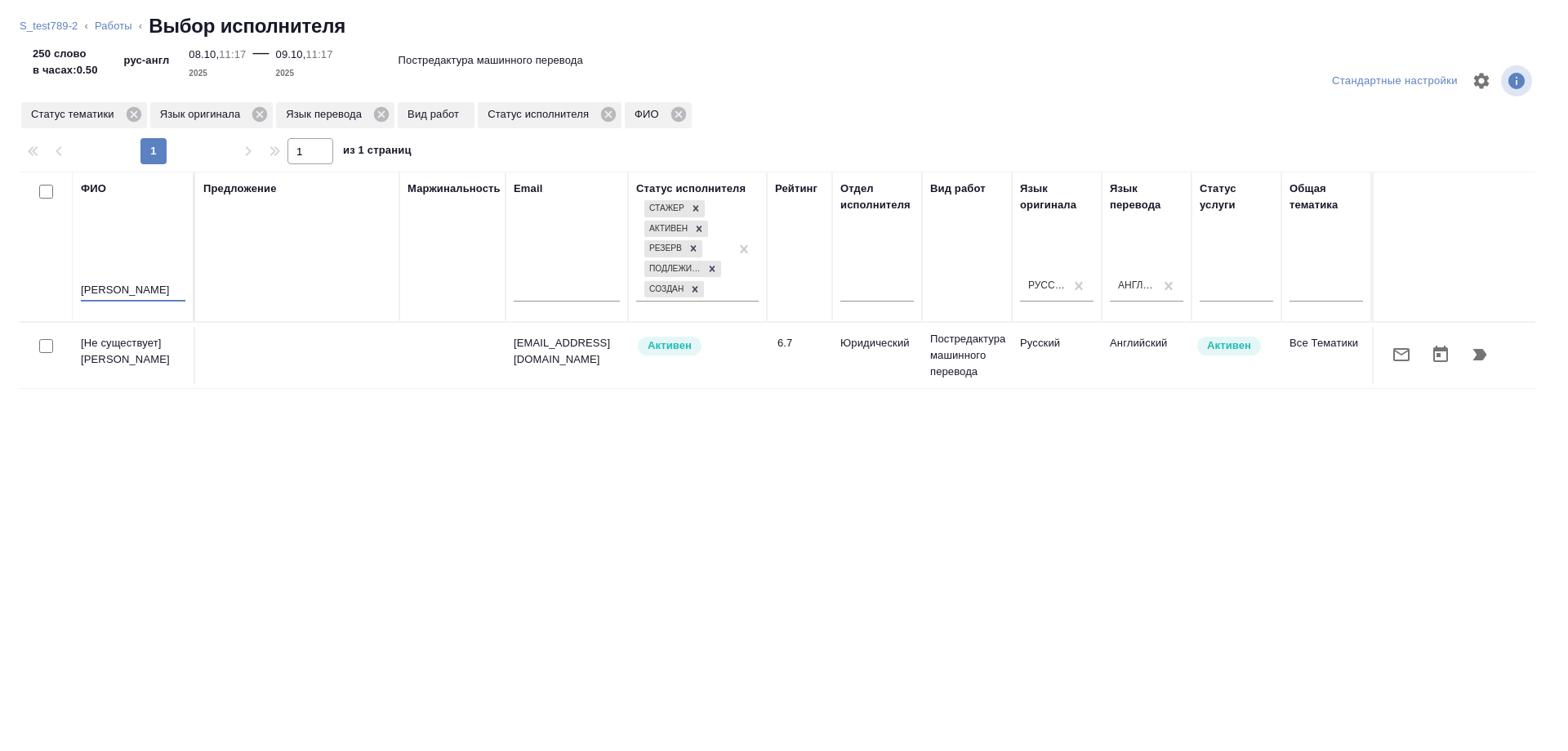
click at [49, 351] on input "checkbox" at bounding box center [46, 346] width 14 height 14
checkbox input "true"
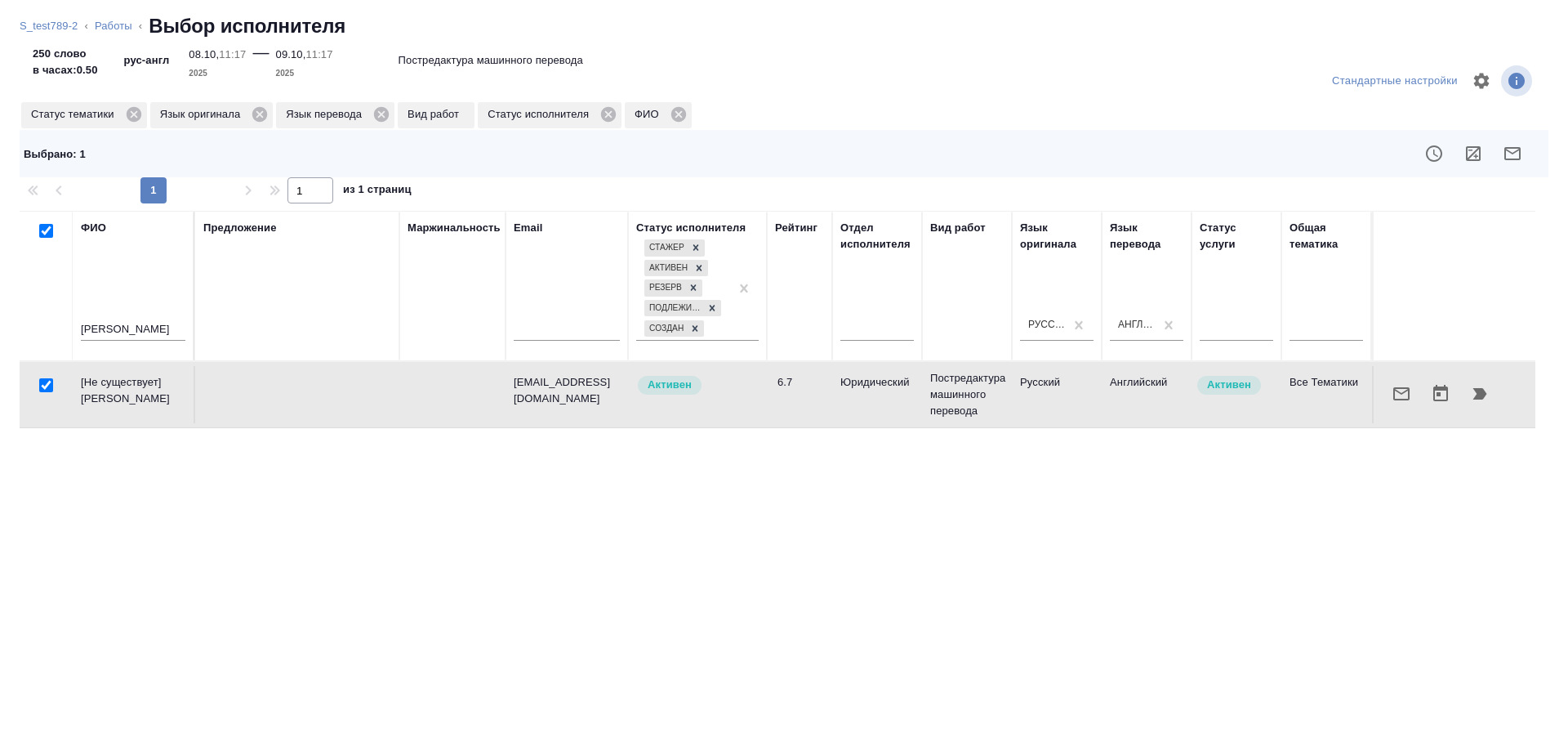
checkbox input "true"
click at [1482, 393] on icon "button" at bounding box center [1479, 394] width 14 height 11
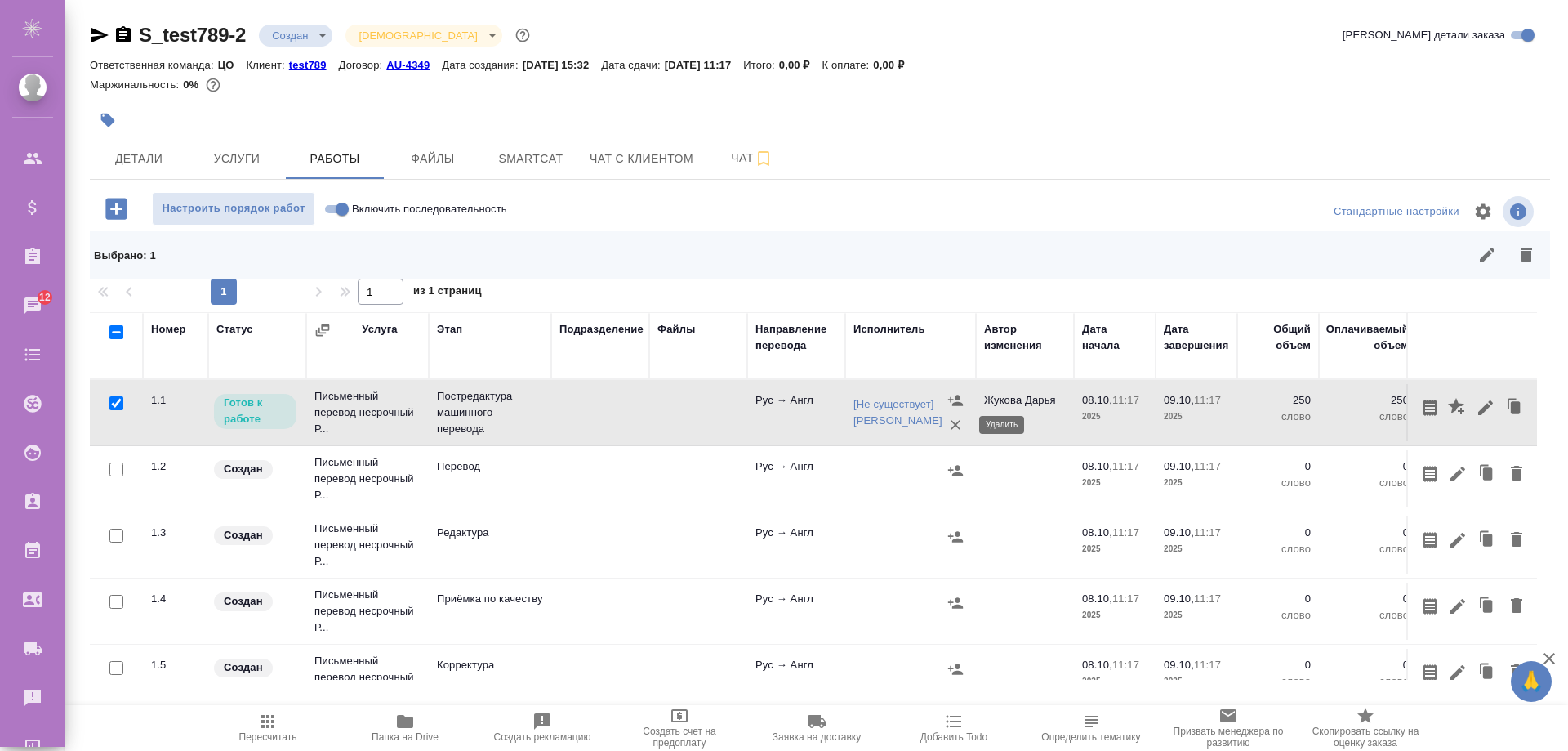
click at [952, 428] on icon "button" at bounding box center [955, 424] width 16 height 16
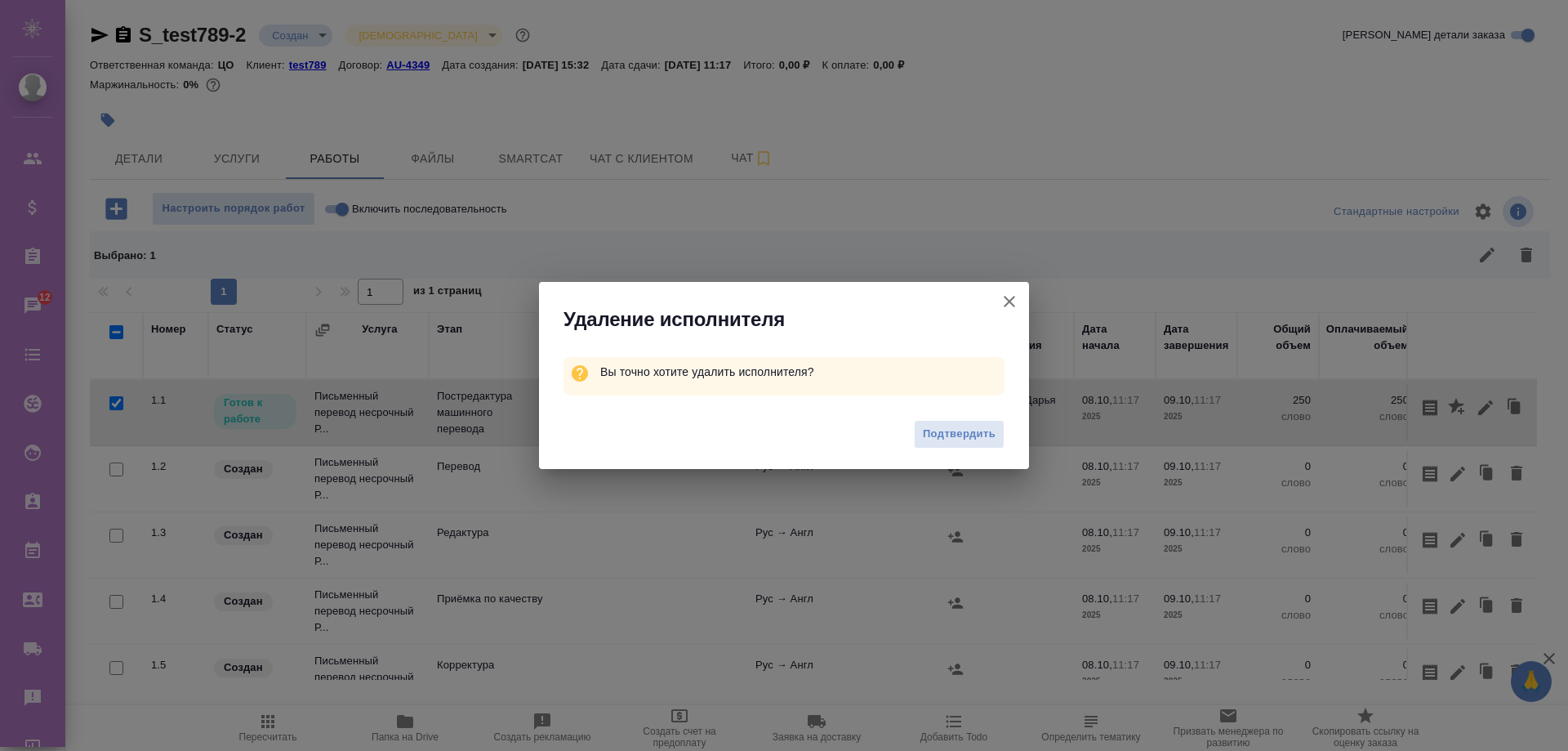
click at [932, 444] on button "Подтвердить" at bounding box center [959, 434] width 90 height 28
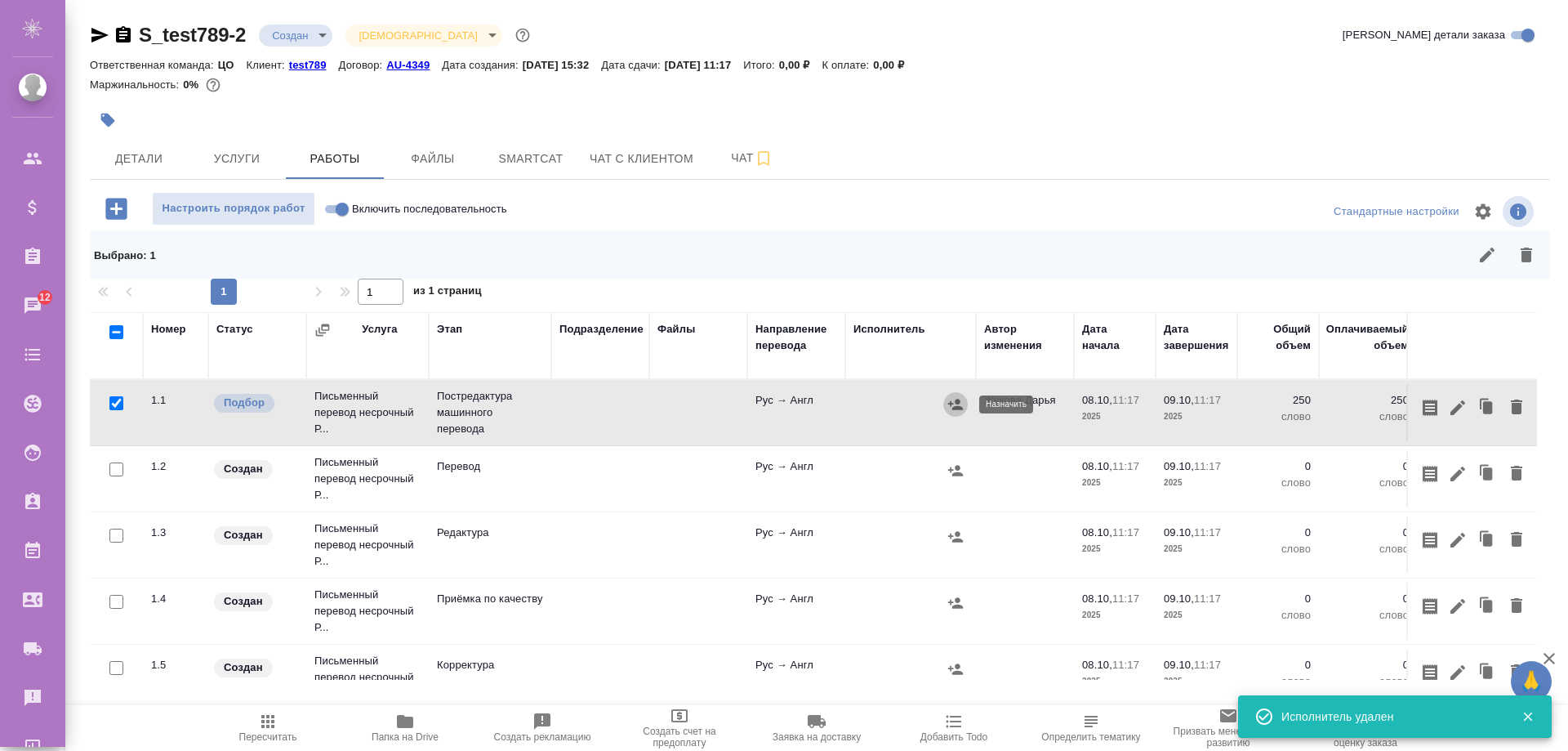
click at [954, 409] on icon "button" at bounding box center [956, 403] width 15 height 10
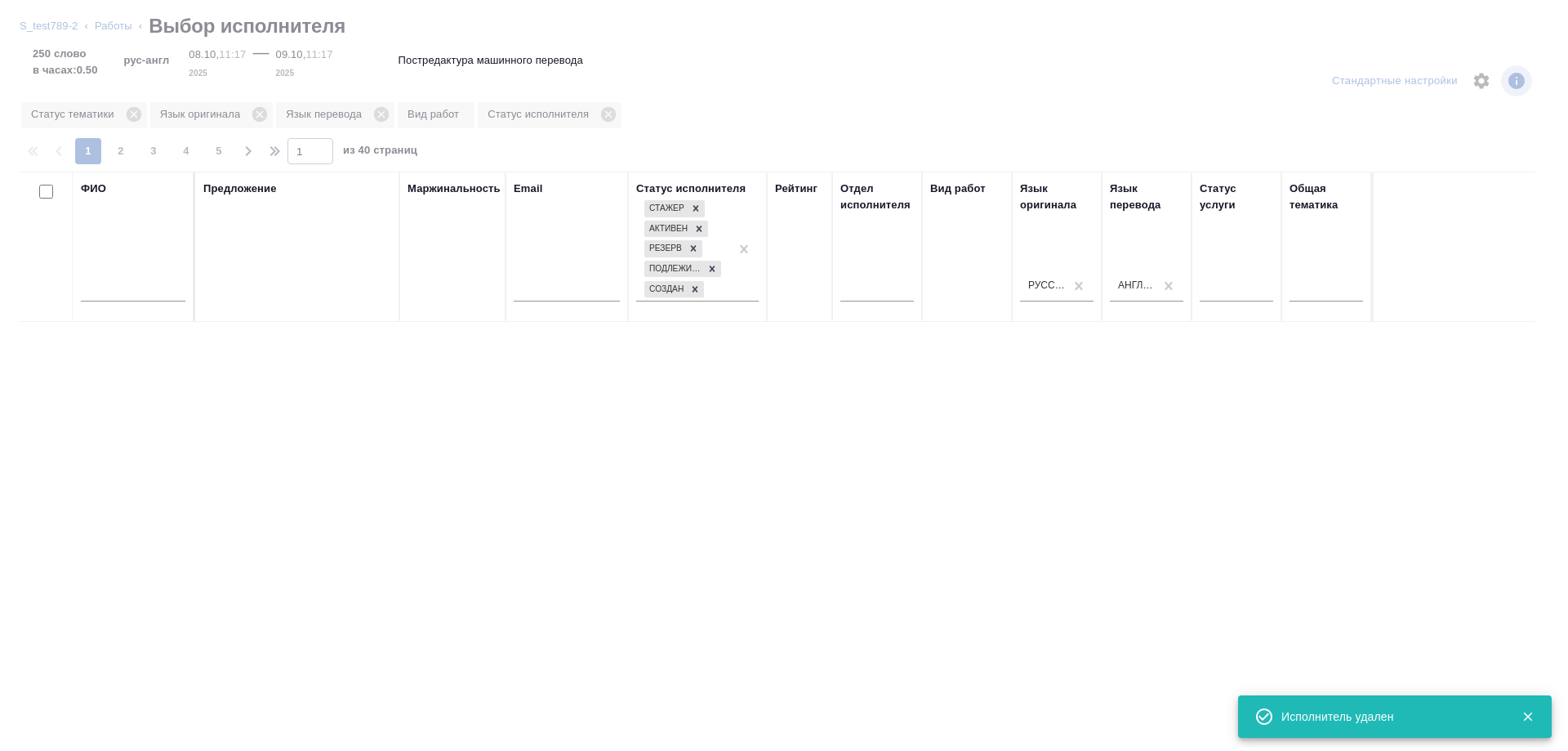
click at [125, 287] on input "text" at bounding box center [133, 291] width 105 height 21
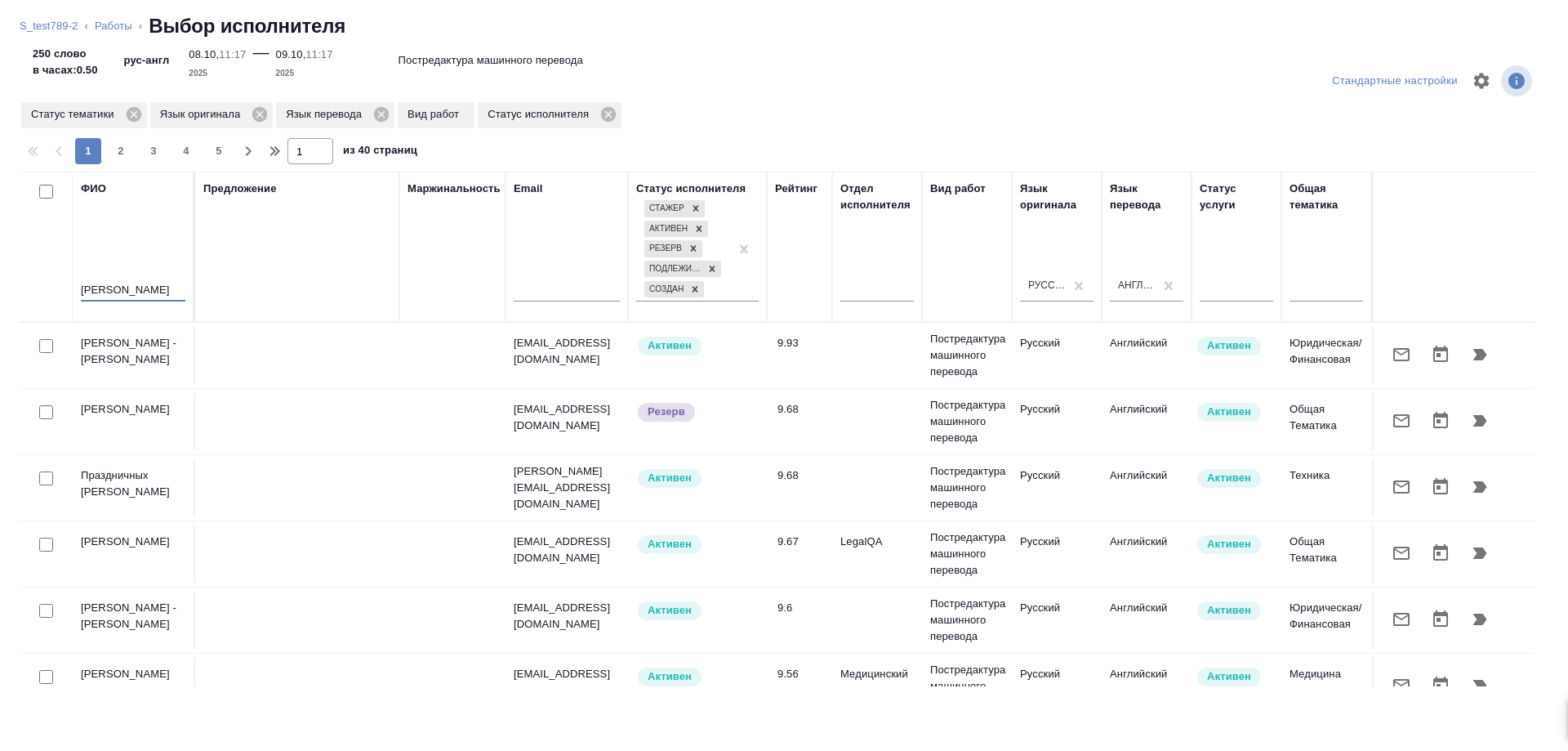
type input "артур"
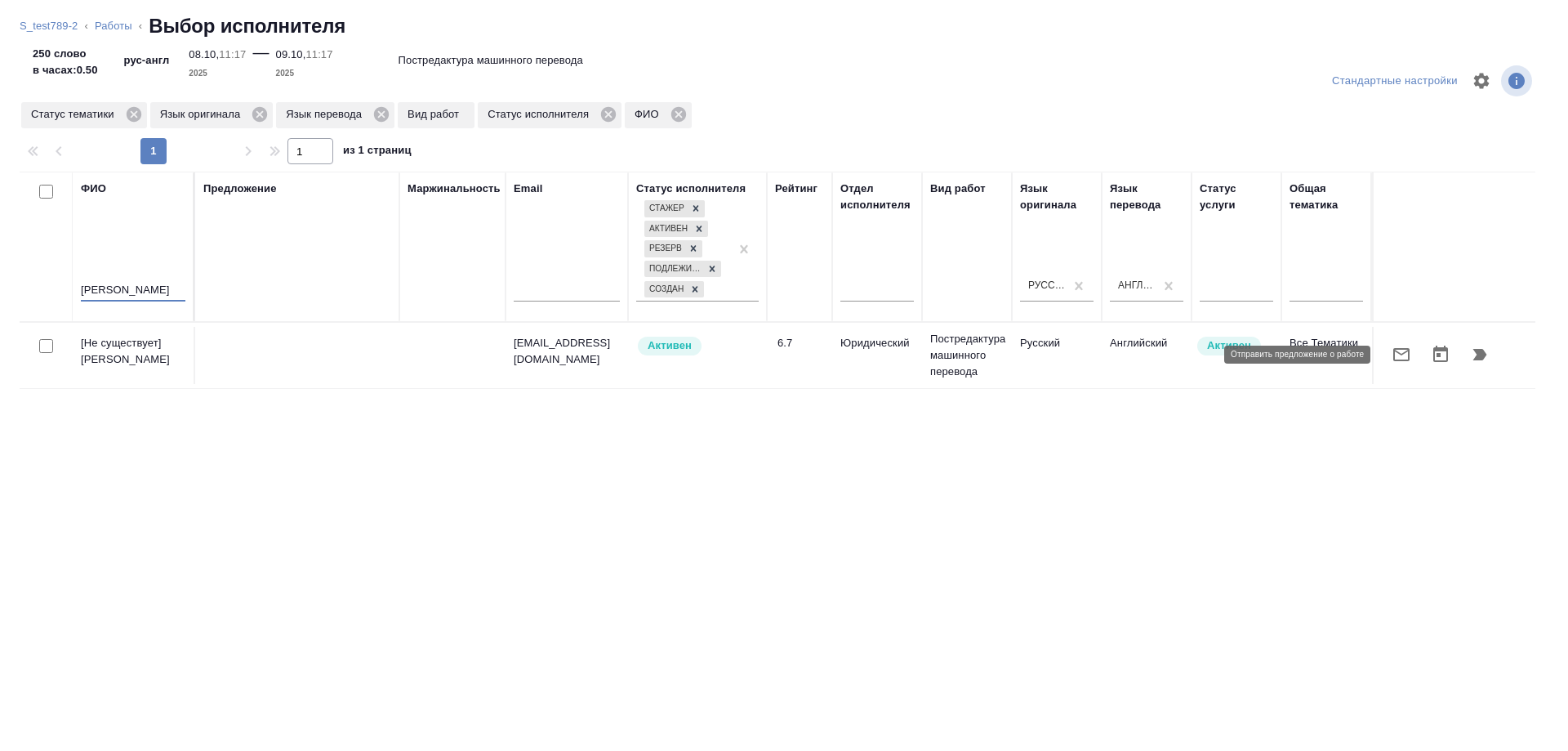
click at [1404, 356] on icon "button" at bounding box center [1401, 354] width 20 height 20
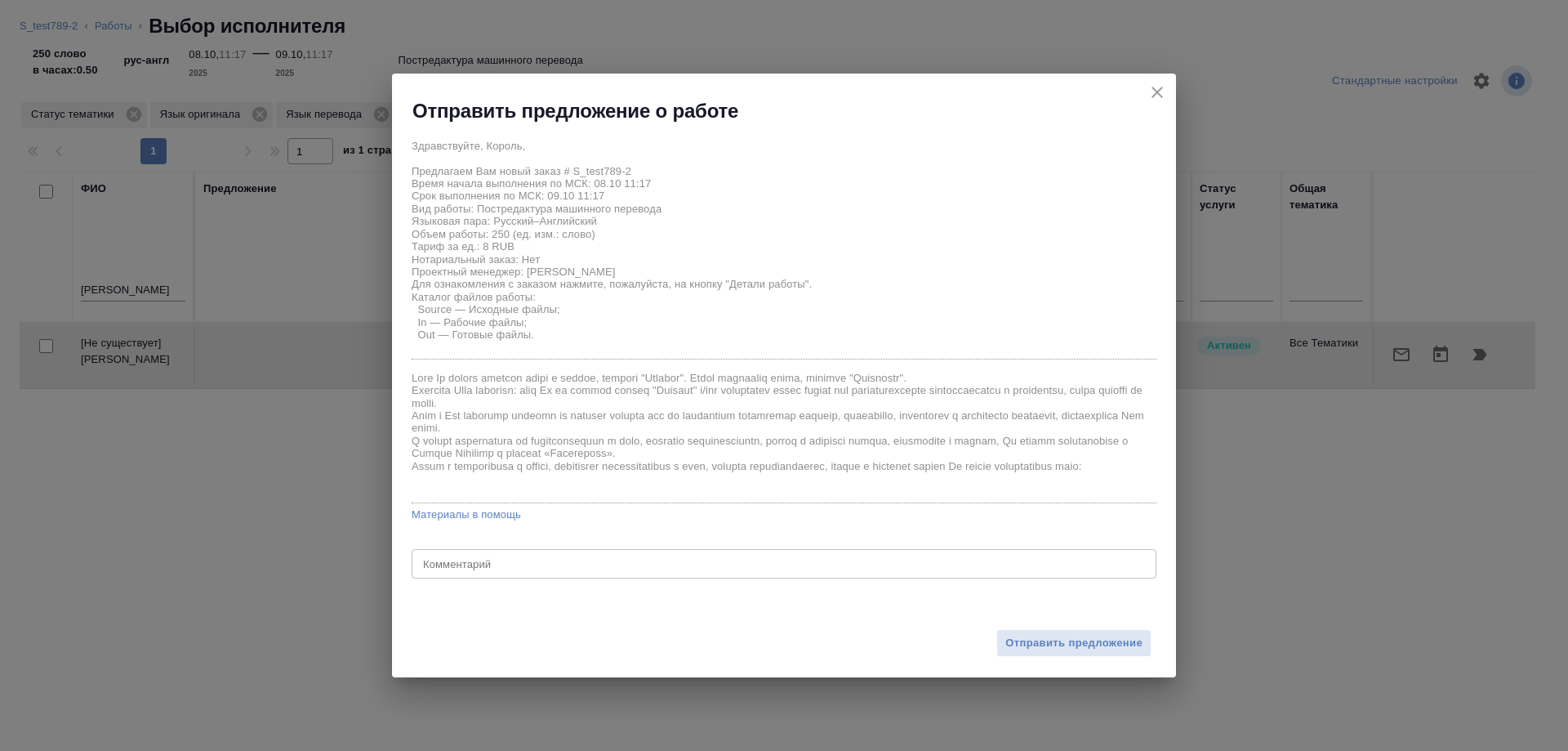
click at [1157, 95] on icon "close" at bounding box center [1156, 92] width 20 height 20
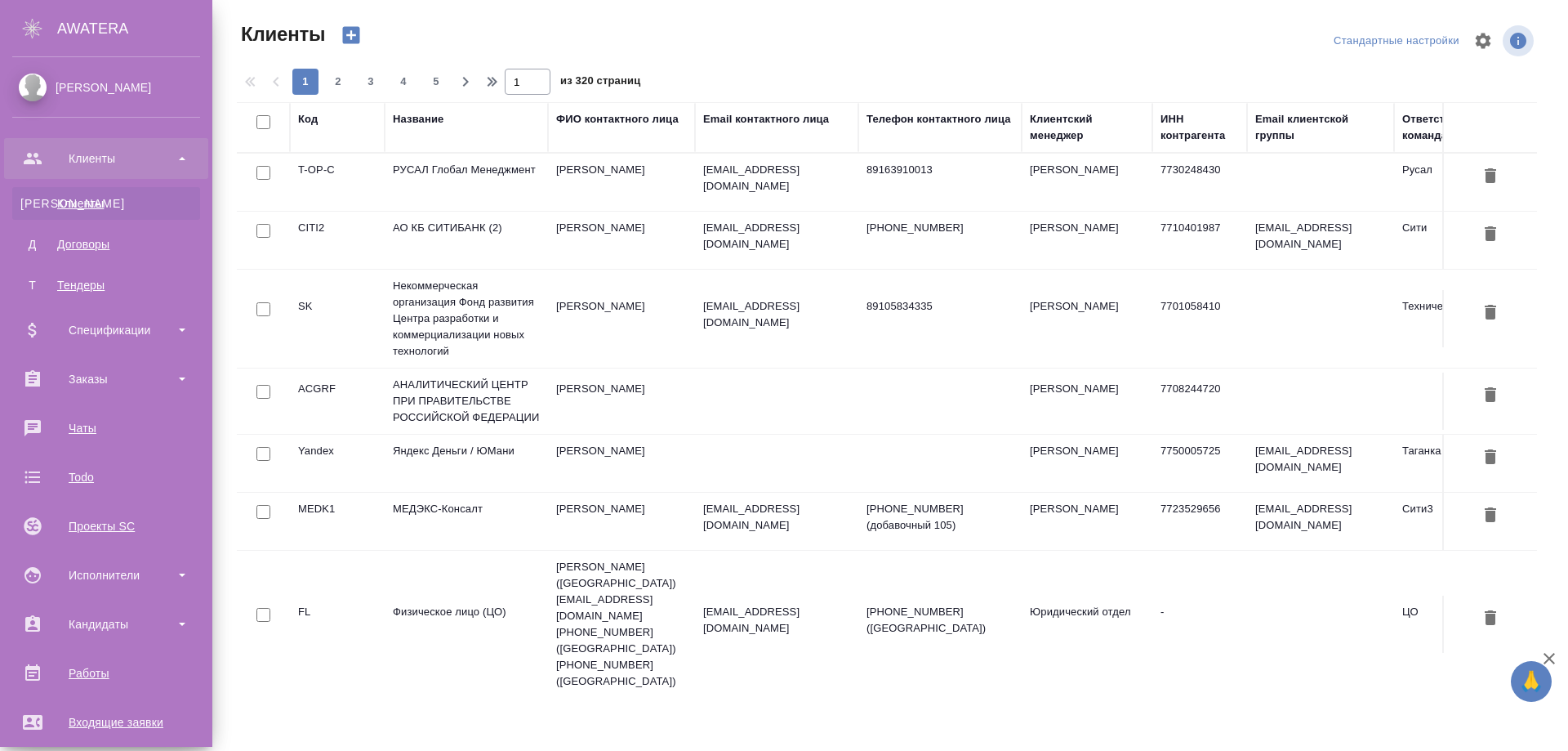
select select "RU"
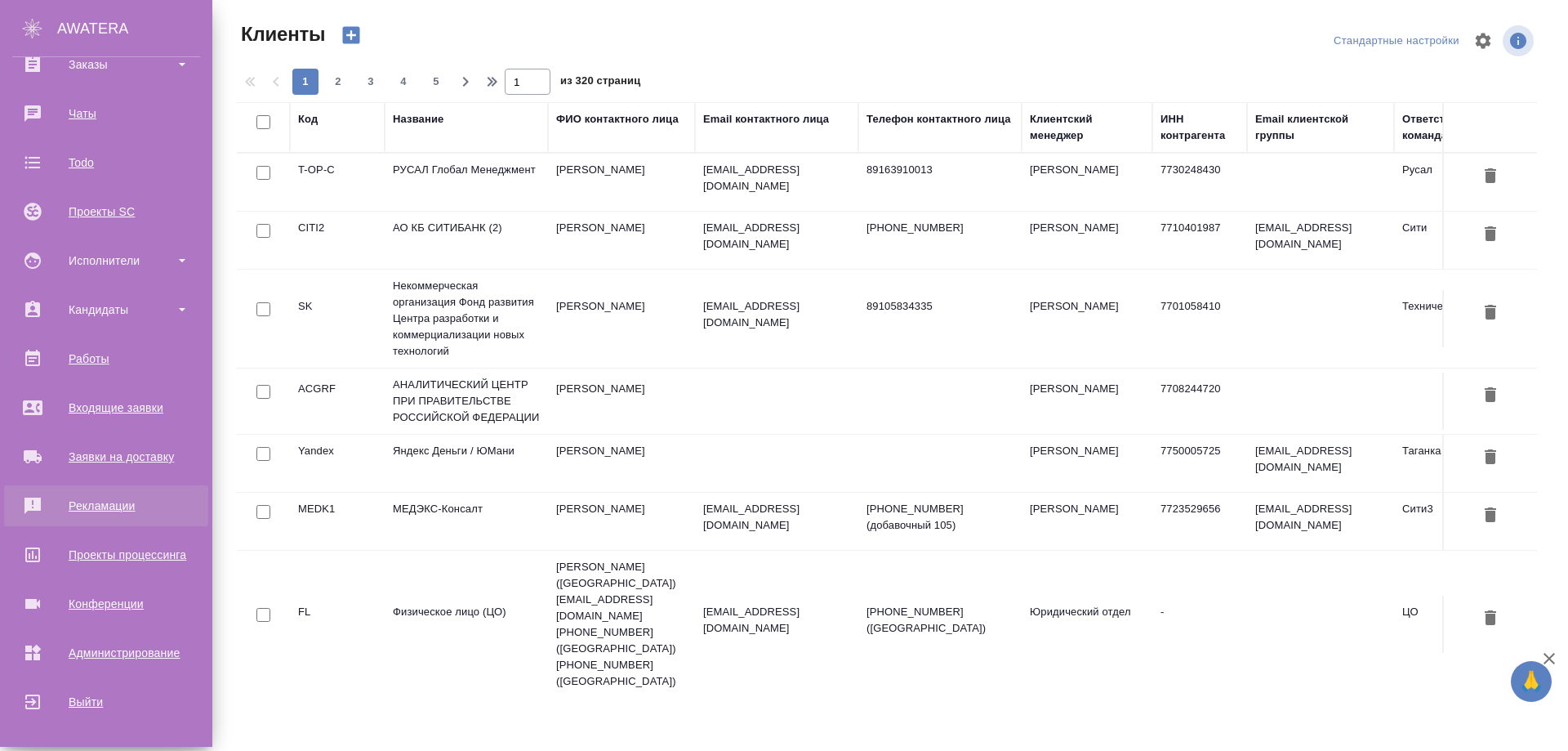
click at [96, 500] on div "Рекламации" at bounding box center [105, 506] width 187 height 24
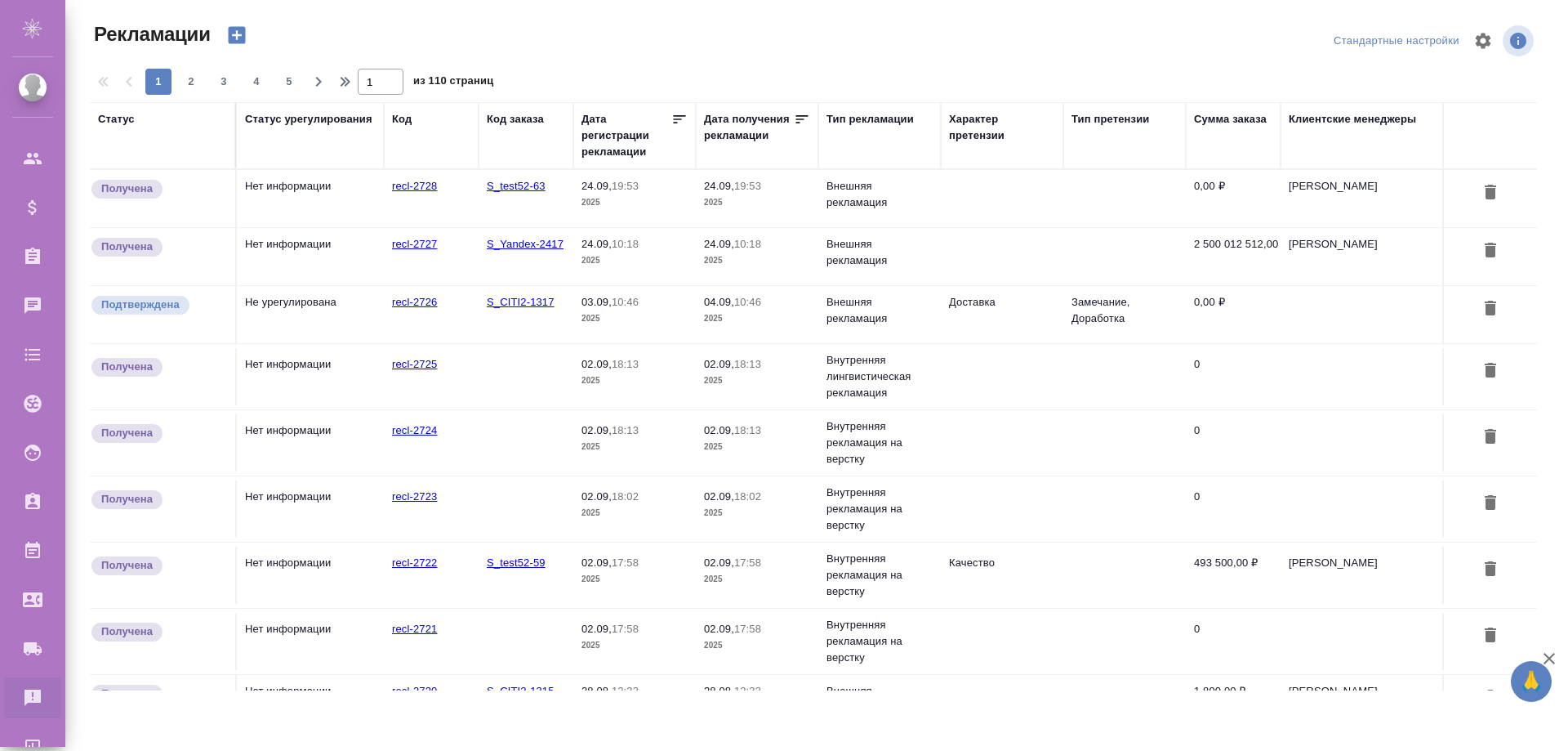
click at [308, 366] on td "Нет информации" at bounding box center [310, 376] width 147 height 57
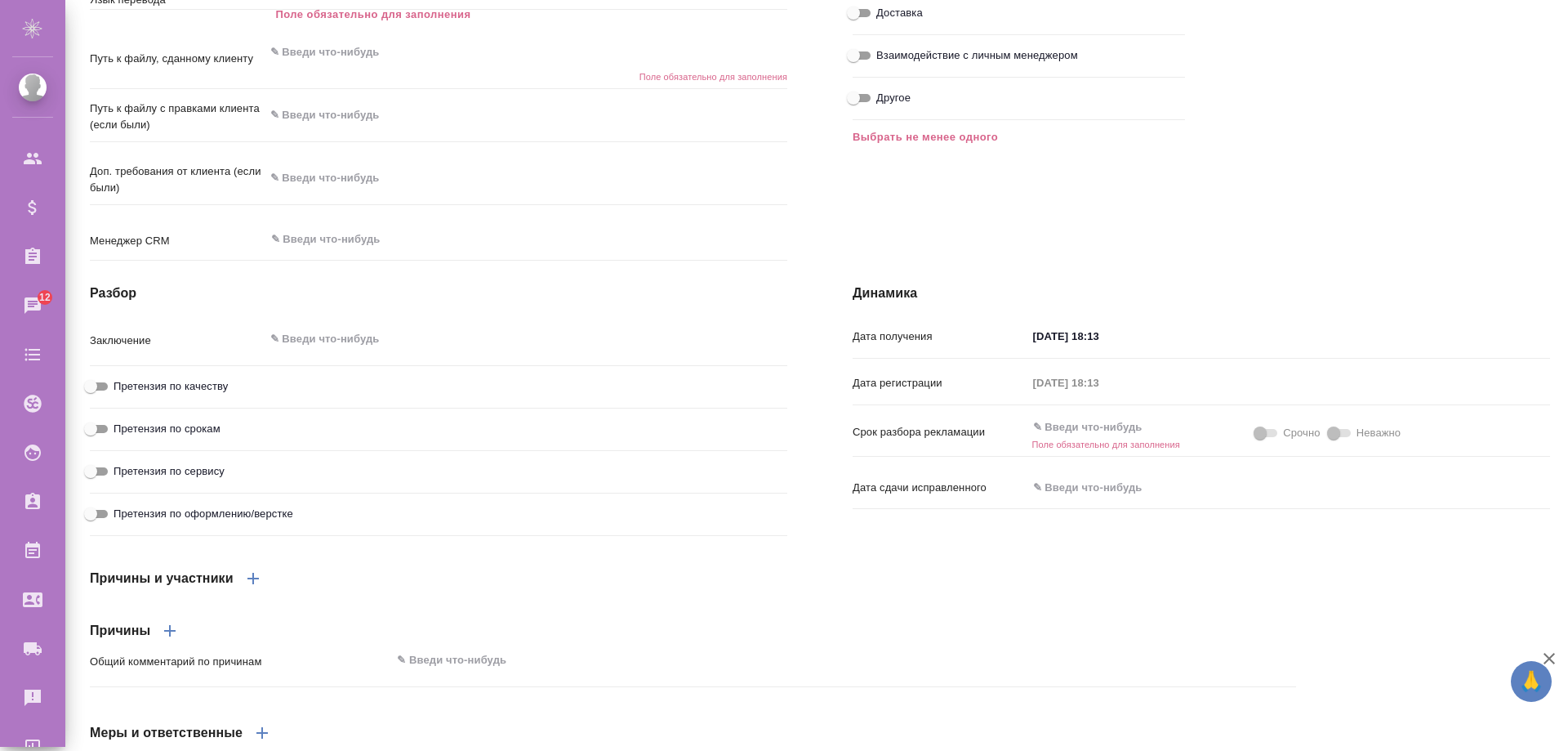
scroll to position [783, 0]
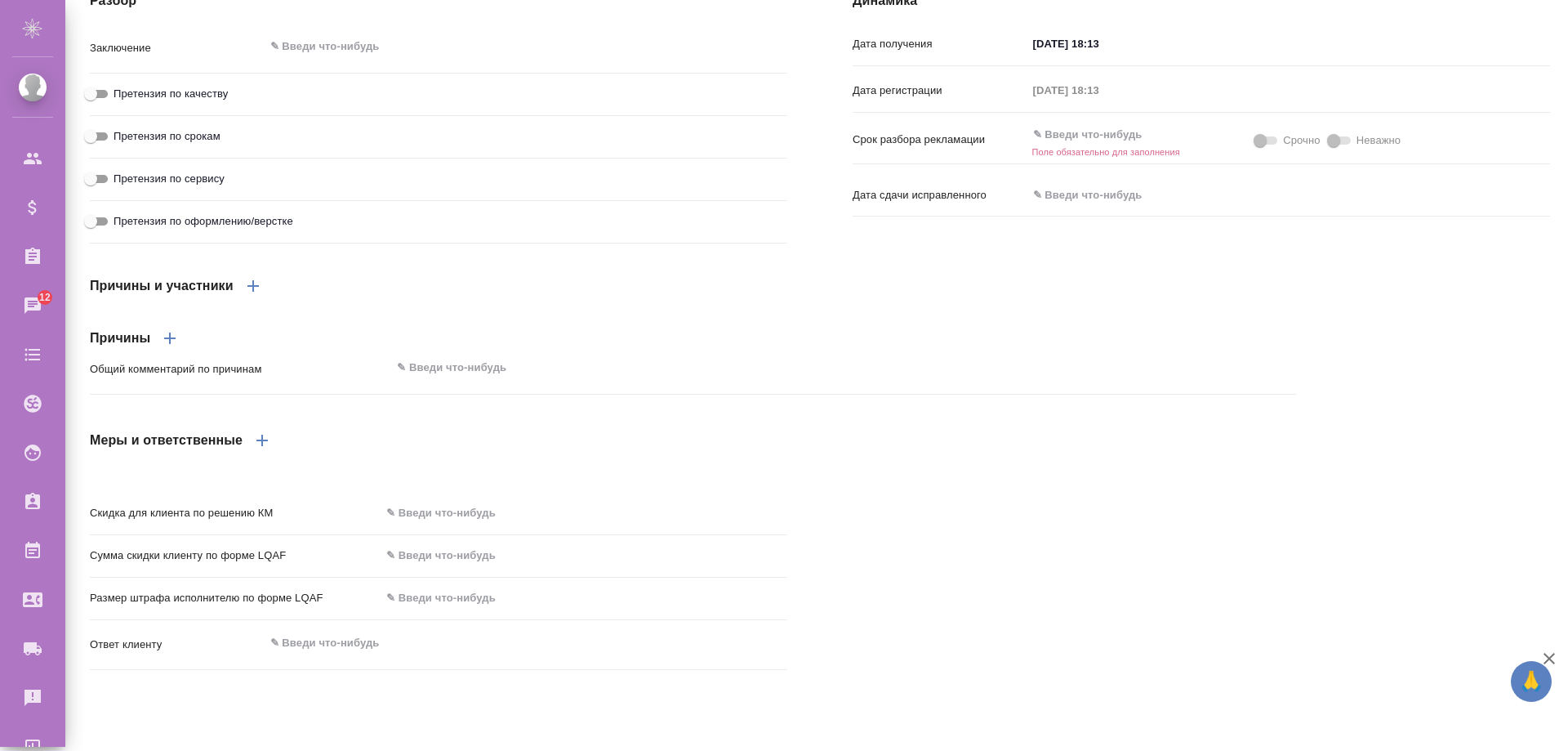
click at [251, 296] on icon "button" at bounding box center [252, 286] width 20 height 20
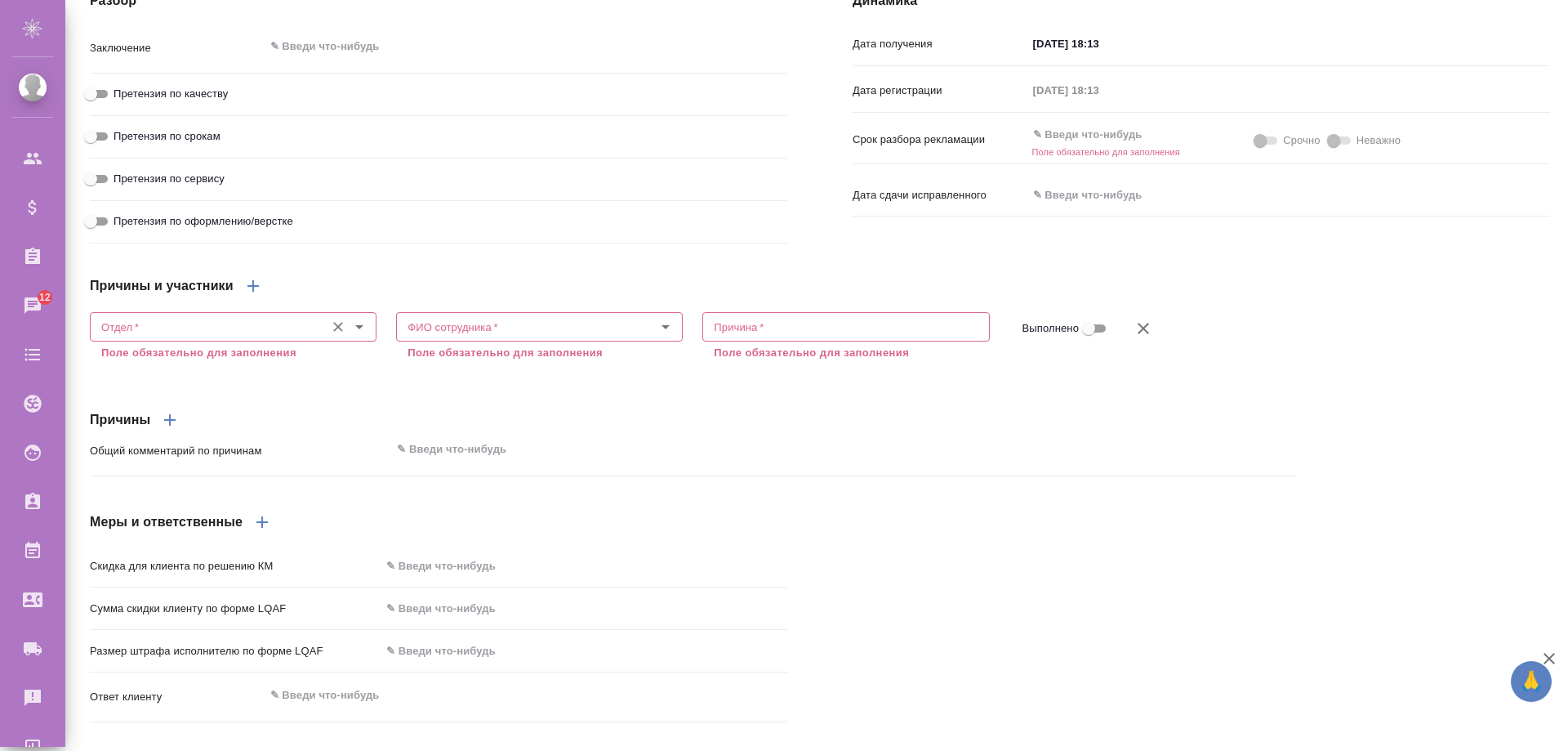
click at [224, 336] on input "Отдел   *" at bounding box center [206, 326] width 222 height 20
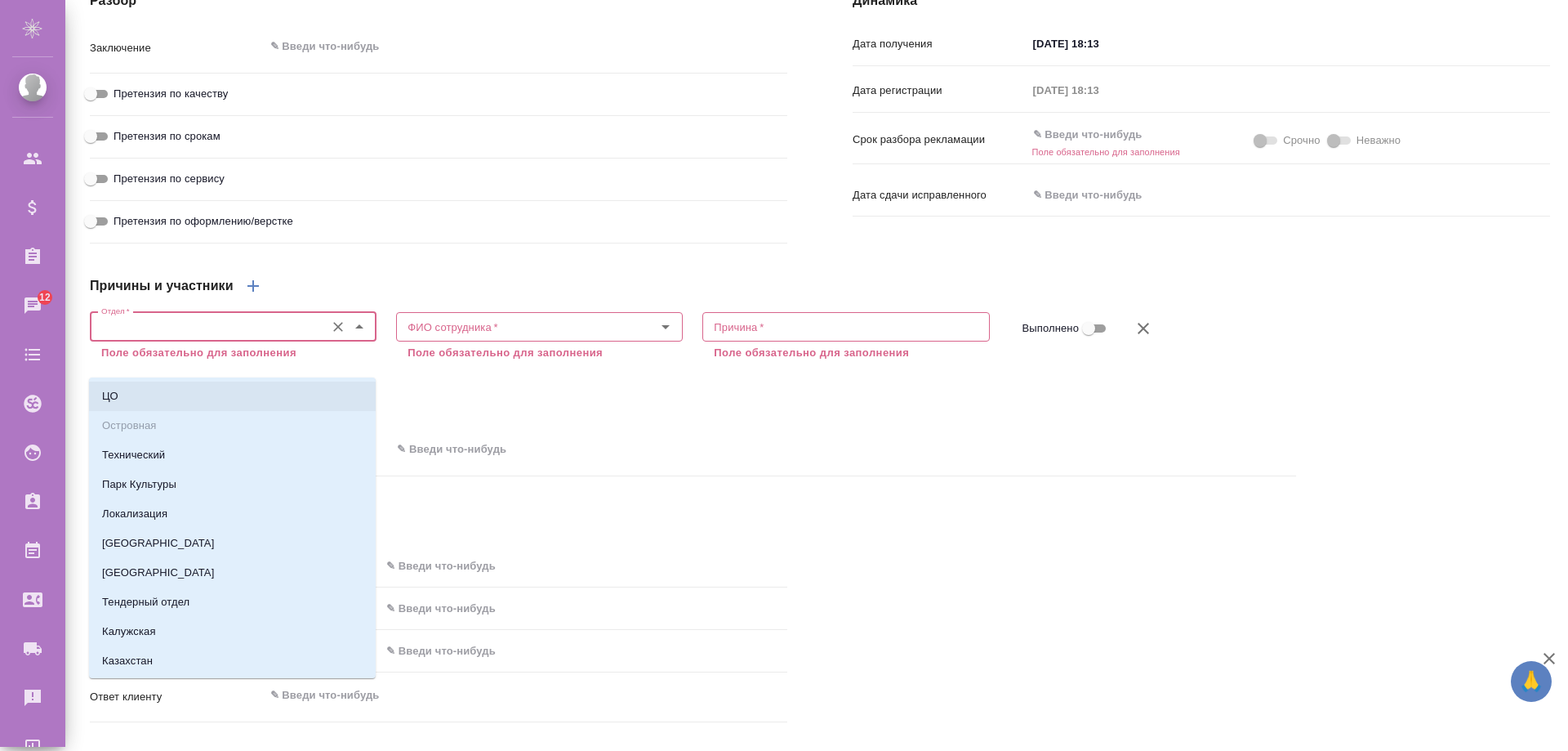
click at [202, 391] on li "ЦО" at bounding box center [233, 396] width 286 height 29
type input "ЦО"
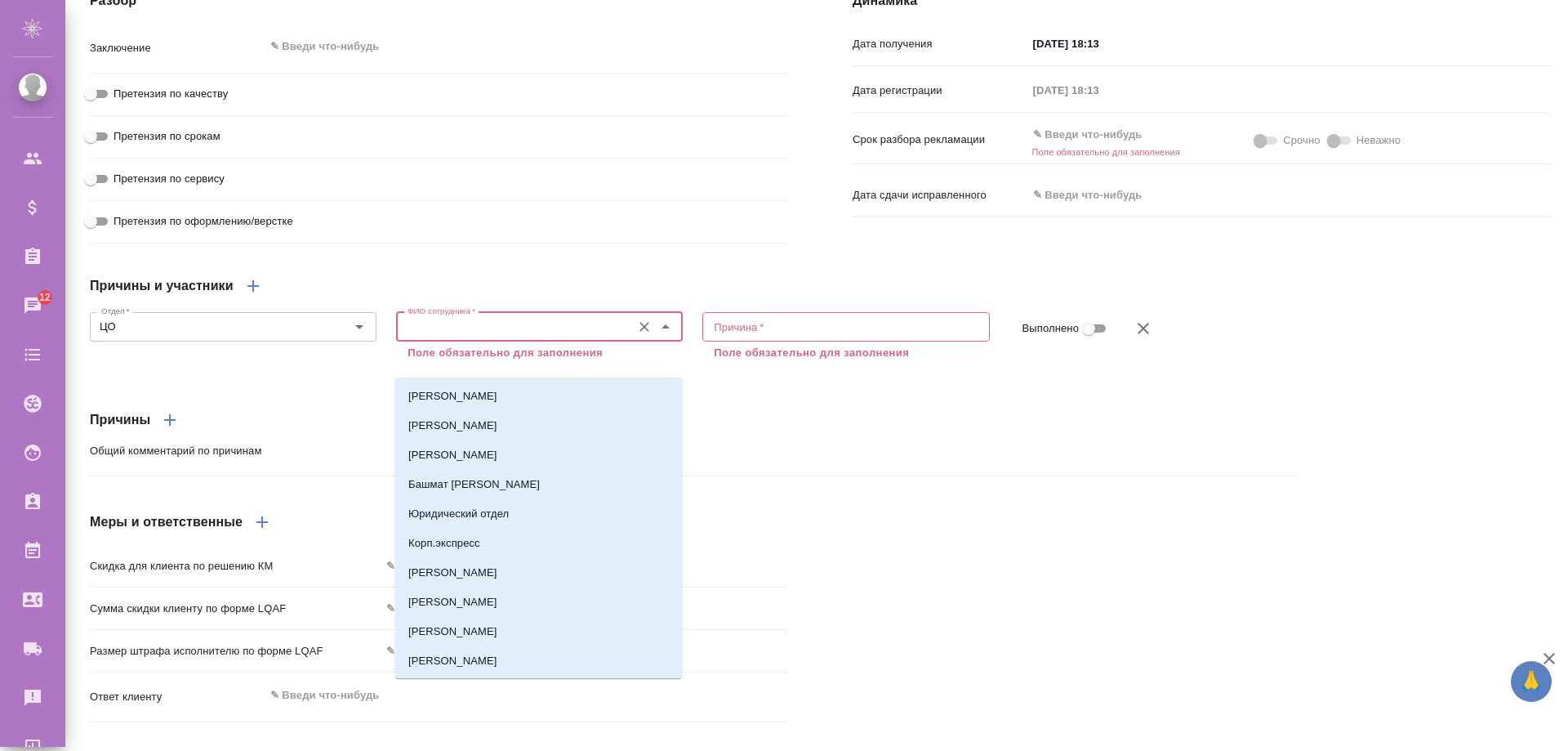
click at [478, 336] on input "ФИО сотрудника   *" at bounding box center [512, 326] width 222 height 20
click at [482, 402] on p "[PERSON_NAME]" at bounding box center [453, 396] width 89 height 16
type input "[PERSON_NAME]"
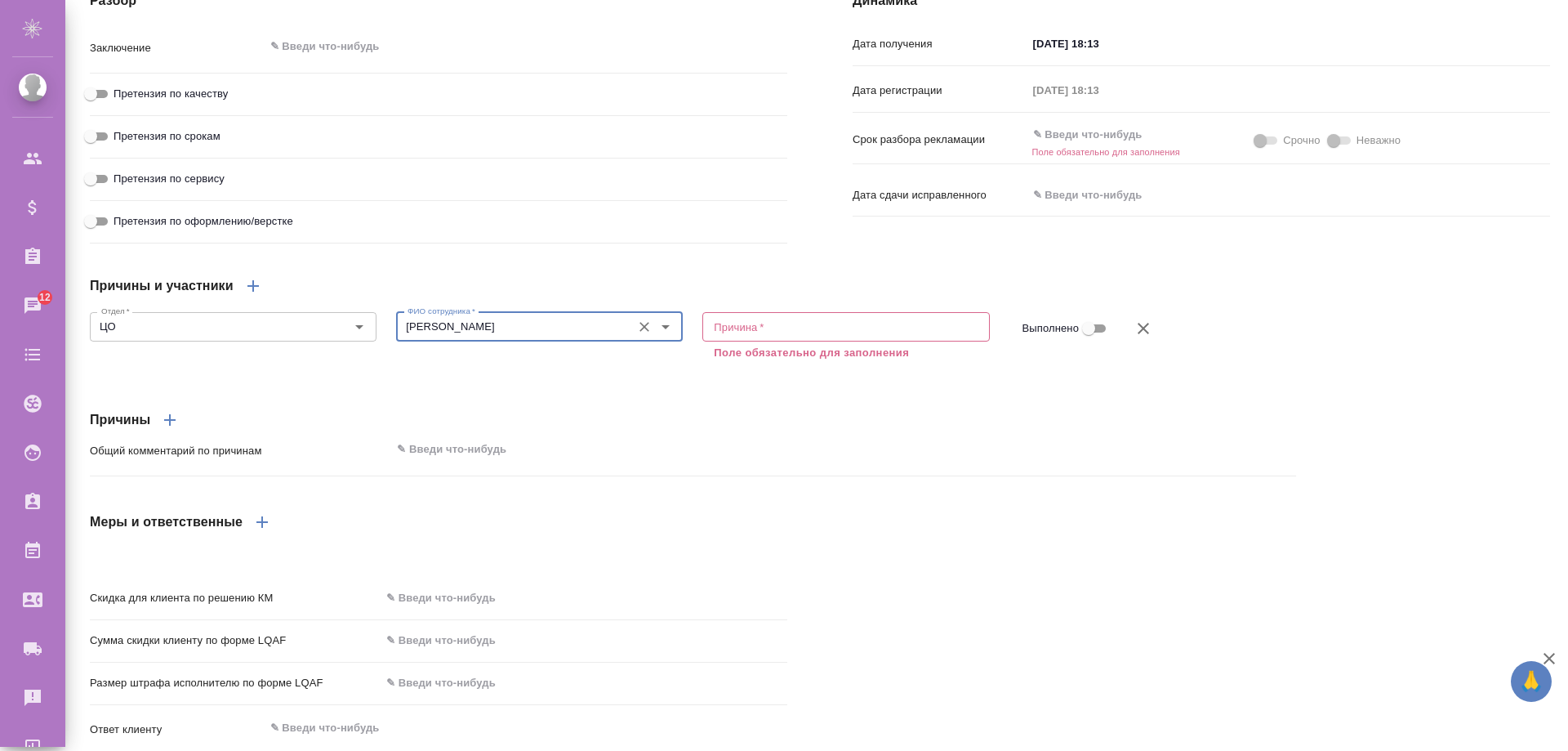
click at [797, 341] on div "x Причина *" at bounding box center [846, 326] width 286 height 29
click at [797, 333] on textarea at bounding box center [846, 326] width 264 height 12
click at [752, 418] on div "Причины и участники Отдел   * ЦО Отдел * ФИО сотрудника   * [PERSON_NAME] сотру…" at bounding box center [693, 400] width 1271 height 335
click at [175, 430] on icon "button" at bounding box center [170, 419] width 20 height 20
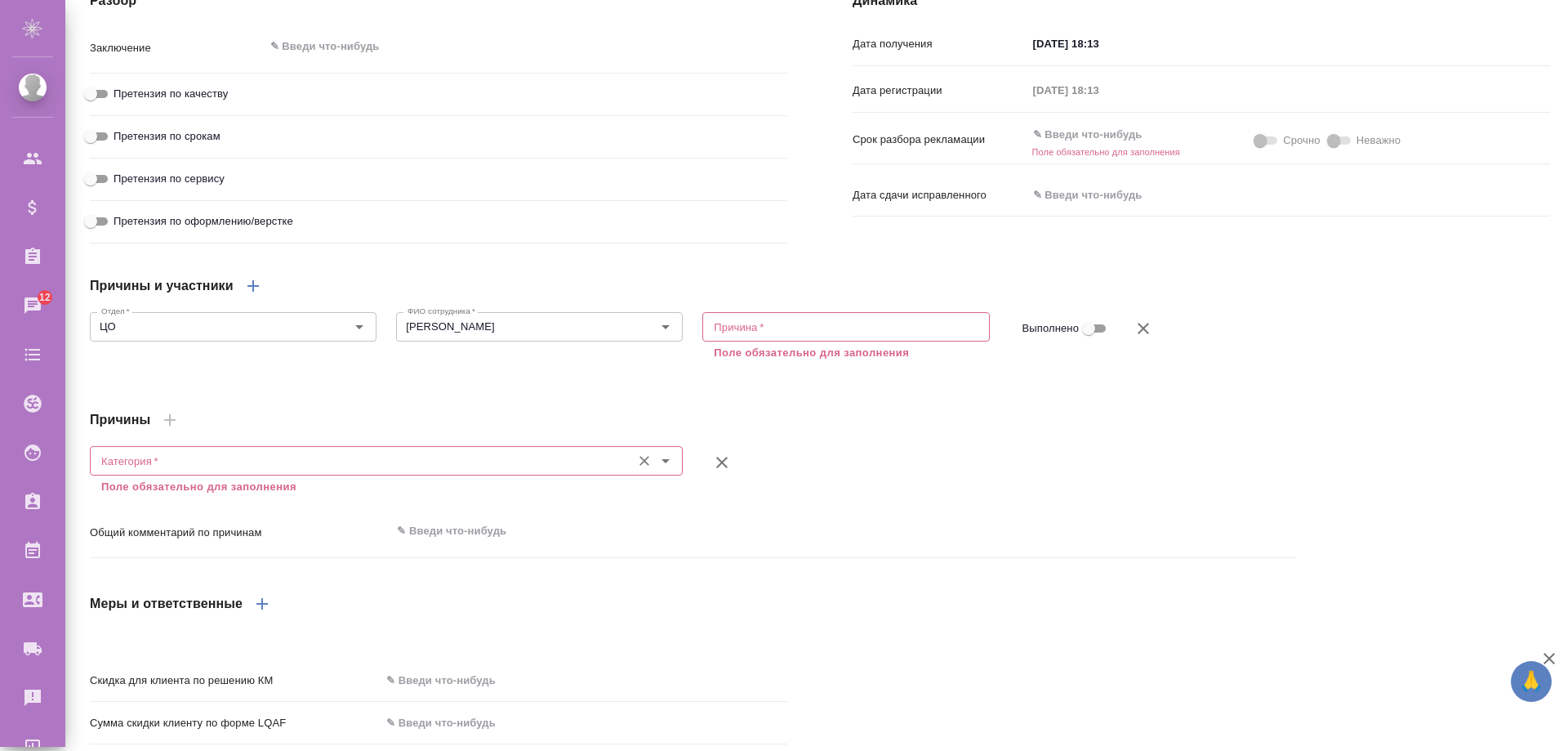
click at [213, 470] on input "Категория   *" at bounding box center [359, 461] width 528 height 20
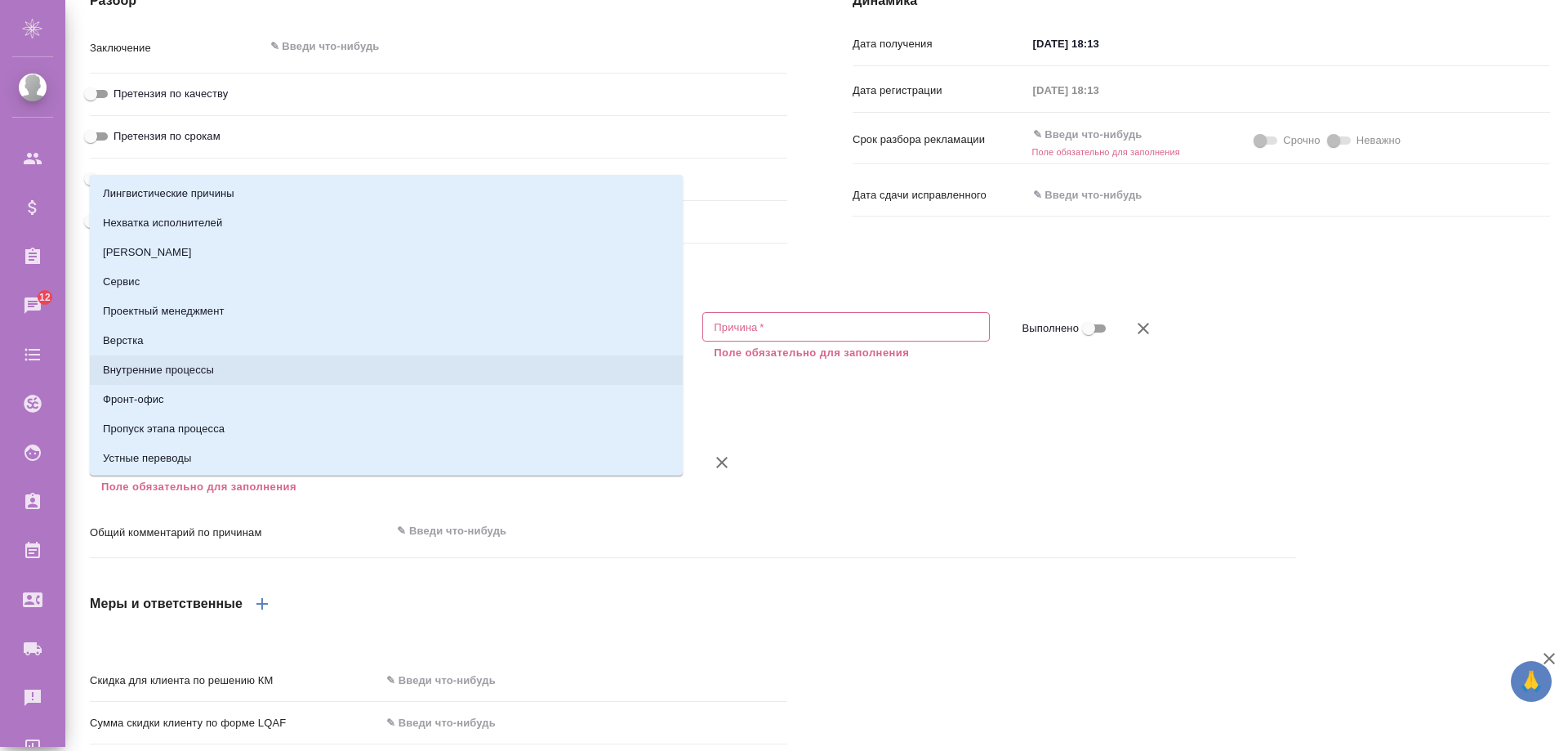
click at [217, 346] on li "Верстка" at bounding box center [386, 340] width 593 height 29
type input "Верстка"
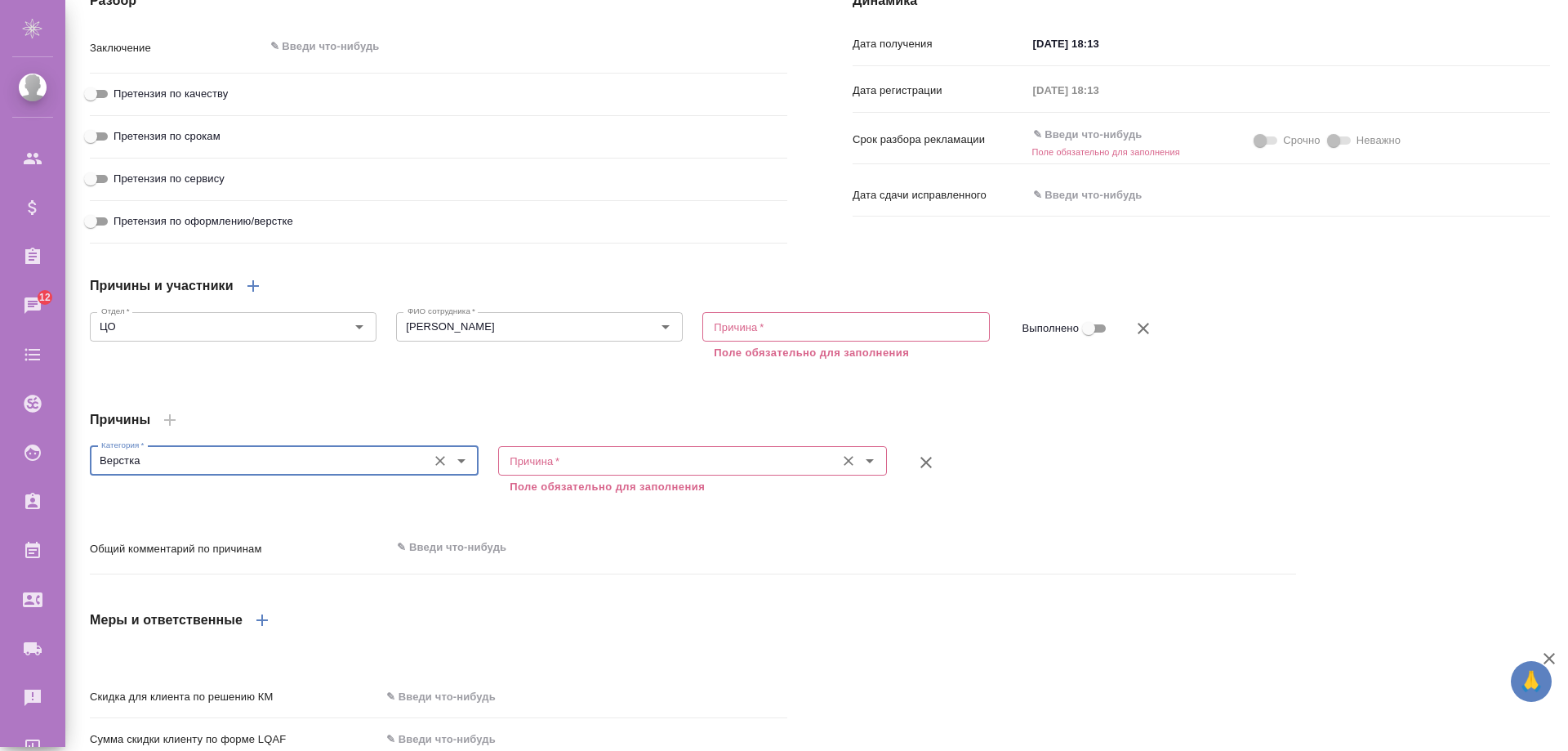
click at [565, 470] on input "Причина   *" at bounding box center [665, 461] width 324 height 20
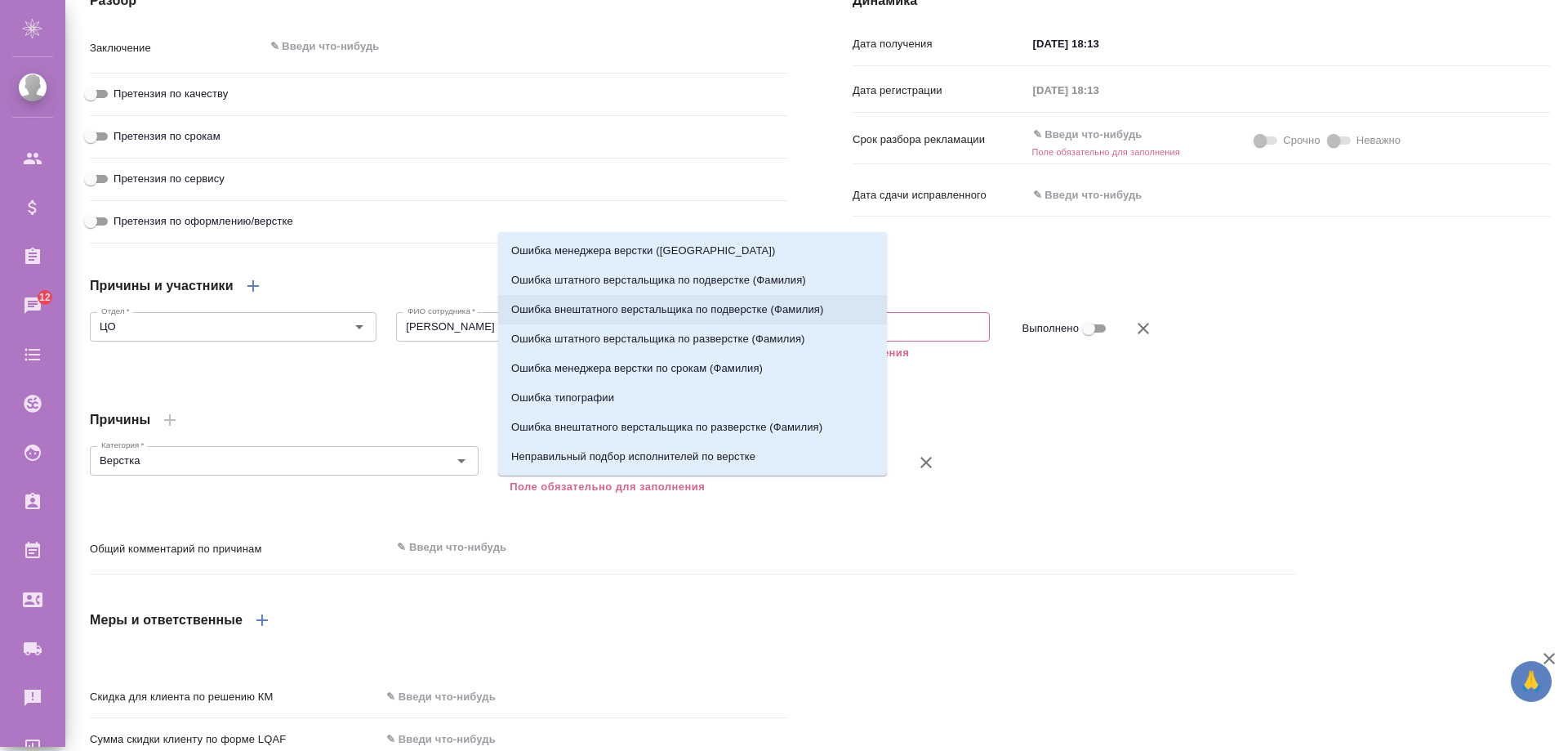
click at [579, 295] on li "Ошибка внештатного верстальщика по подверстке (Фамилия)" at bounding box center [692, 309] width 389 height 29
type input "Ошибка внештатного верстальщика по подверстке (Фамилия)"
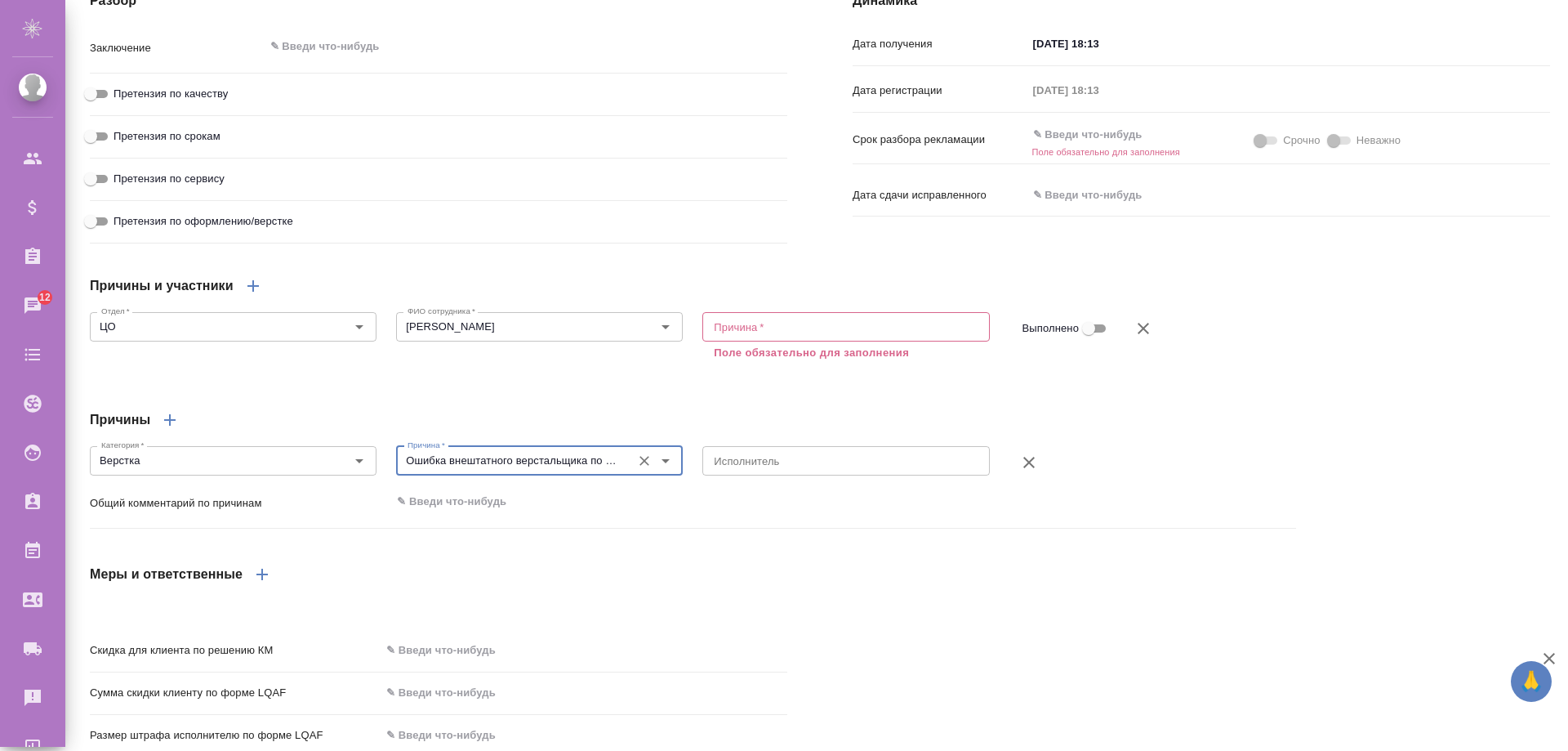
click at [845, 466] on textarea at bounding box center [846, 460] width 264 height 12
click at [124, 336] on input "ЦО" at bounding box center [206, 326] width 222 height 20
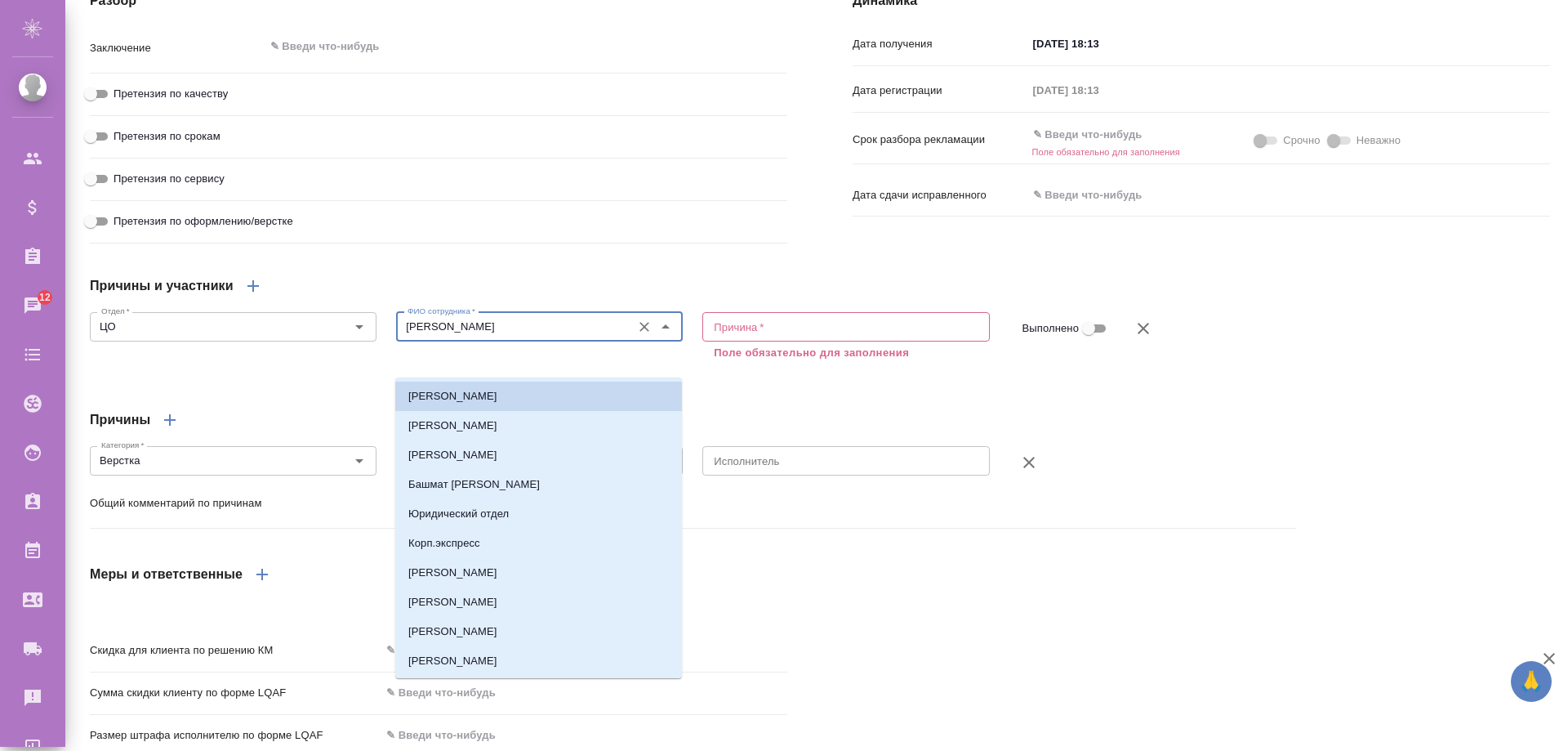
click at [489, 336] on input "[PERSON_NAME]" at bounding box center [512, 326] width 222 height 20
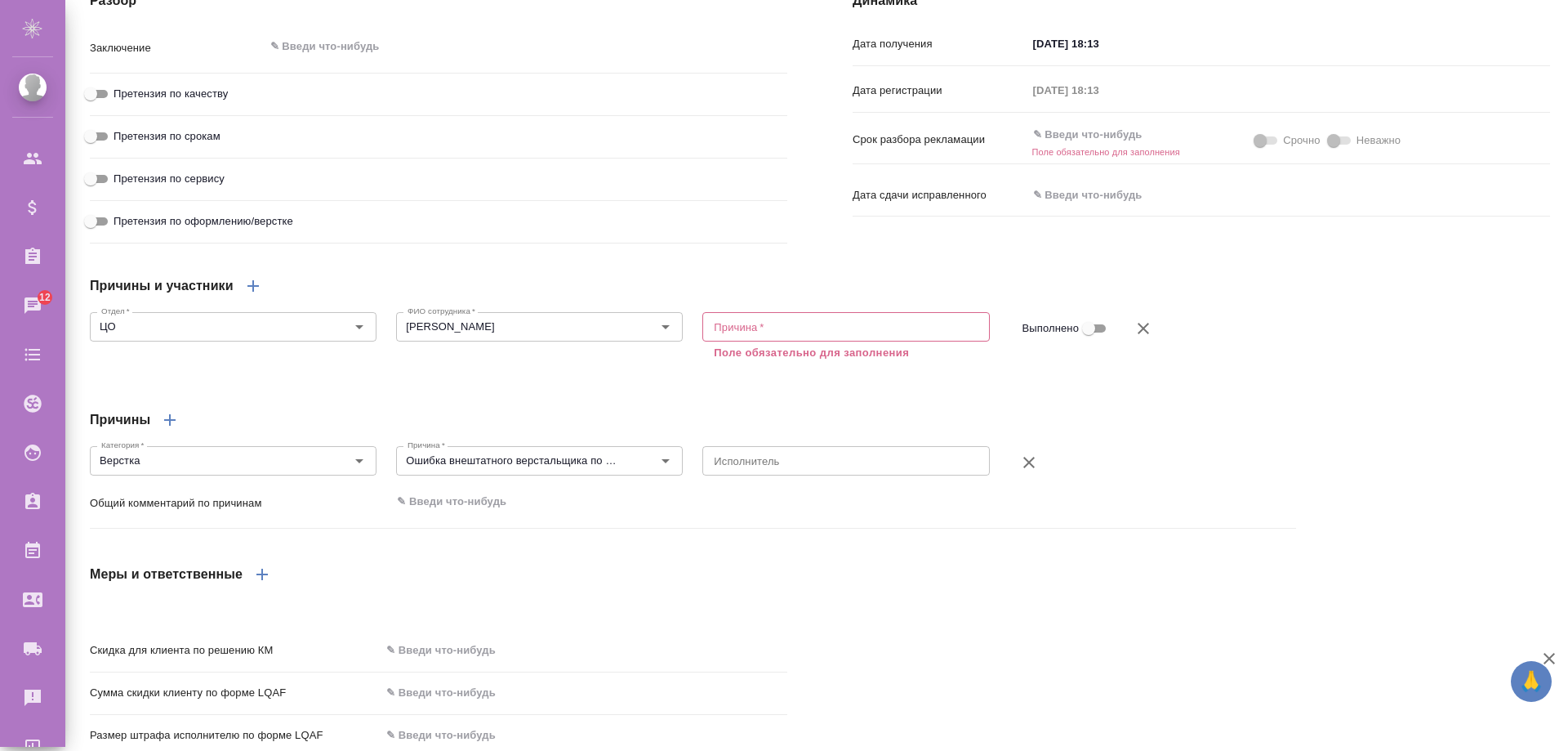
drag, startPoint x: 792, startPoint y: 367, endPoint x: 777, endPoint y: 372, distance: 15.8
click at [790, 341] on div "x Причина *" at bounding box center [846, 326] width 286 height 29
click at [587, 303] on div "Причины и участники" at bounding box center [692, 286] width 1206 height 40
click at [151, 470] on input "Верстка" at bounding box center [206, 461] width 222 height 20
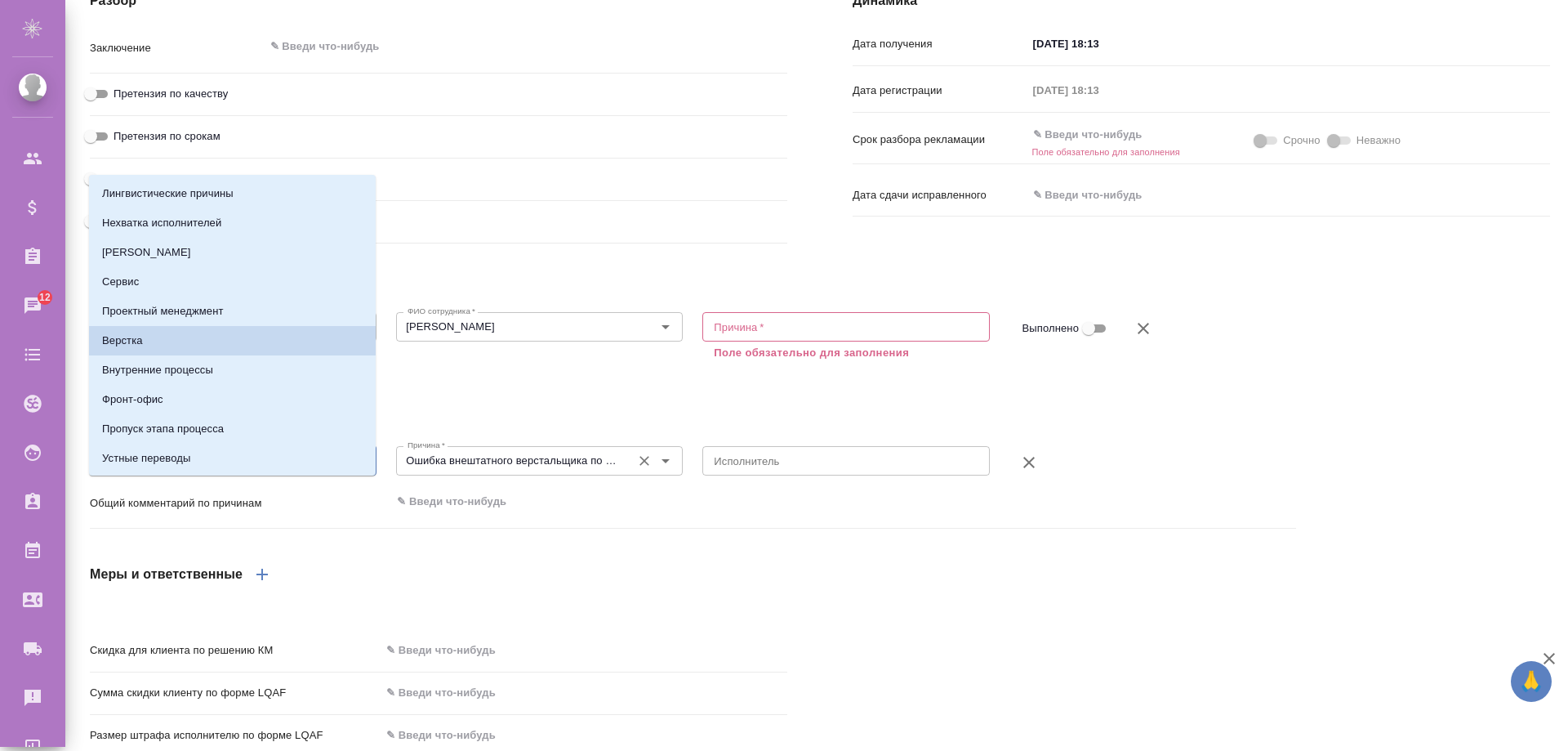
click at [494, 470] on input "Ошибка внештатного верстальщика по подверстке (Фамилия)" at bounding box center [512, 461] width 222 height 20
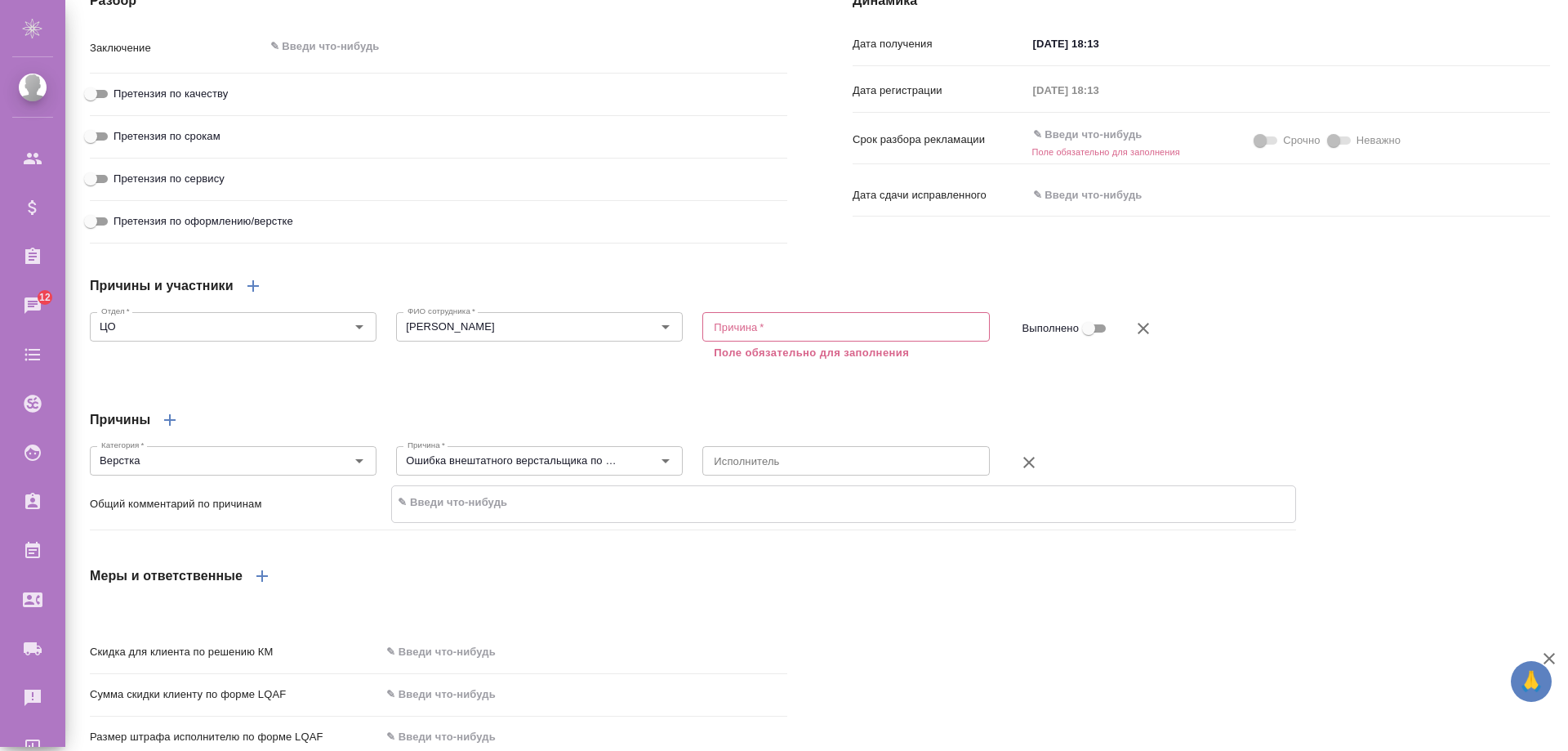
click at [790, 516] on textarea at bounding box center [843, 502] width 902 height 27
click at [768, 466] on textarea at bounding box center [846, 460] width 264 height 12
click at [617, 432] on div "Причины и участники Отдел   * ЦО Отдел * ФИО сотрудника   * [PERSON_NAME] сотру…" at bounding box center [693, 427] width 1271 height 386
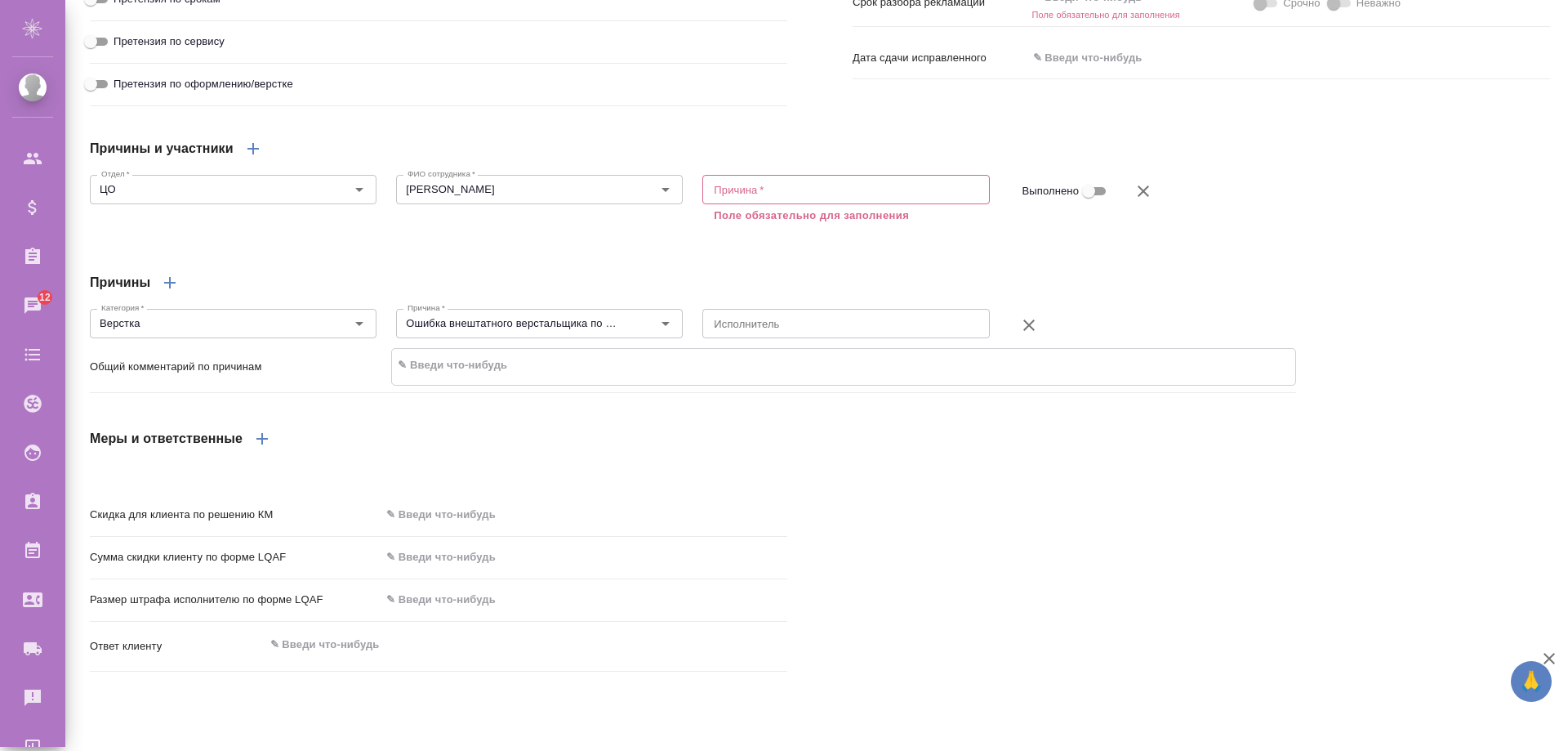
click at [436, 379] on textarea at bounding box center [843, 365] width 902 height 27
click at [324, 302] on div "Причины" at bounding box center [692, 283] width 1206 height 40
click at [1085, 201] on input "Выполнено" at bounding box center [1089, 191] width 58 height 20
click at [1091, 201] on input "Выполнено" at bounding box center [1102, 191] width 58 height 20
click at [1089, 201] on input "Выполнено" at bounding box center [1089, 191] width 58 height 20
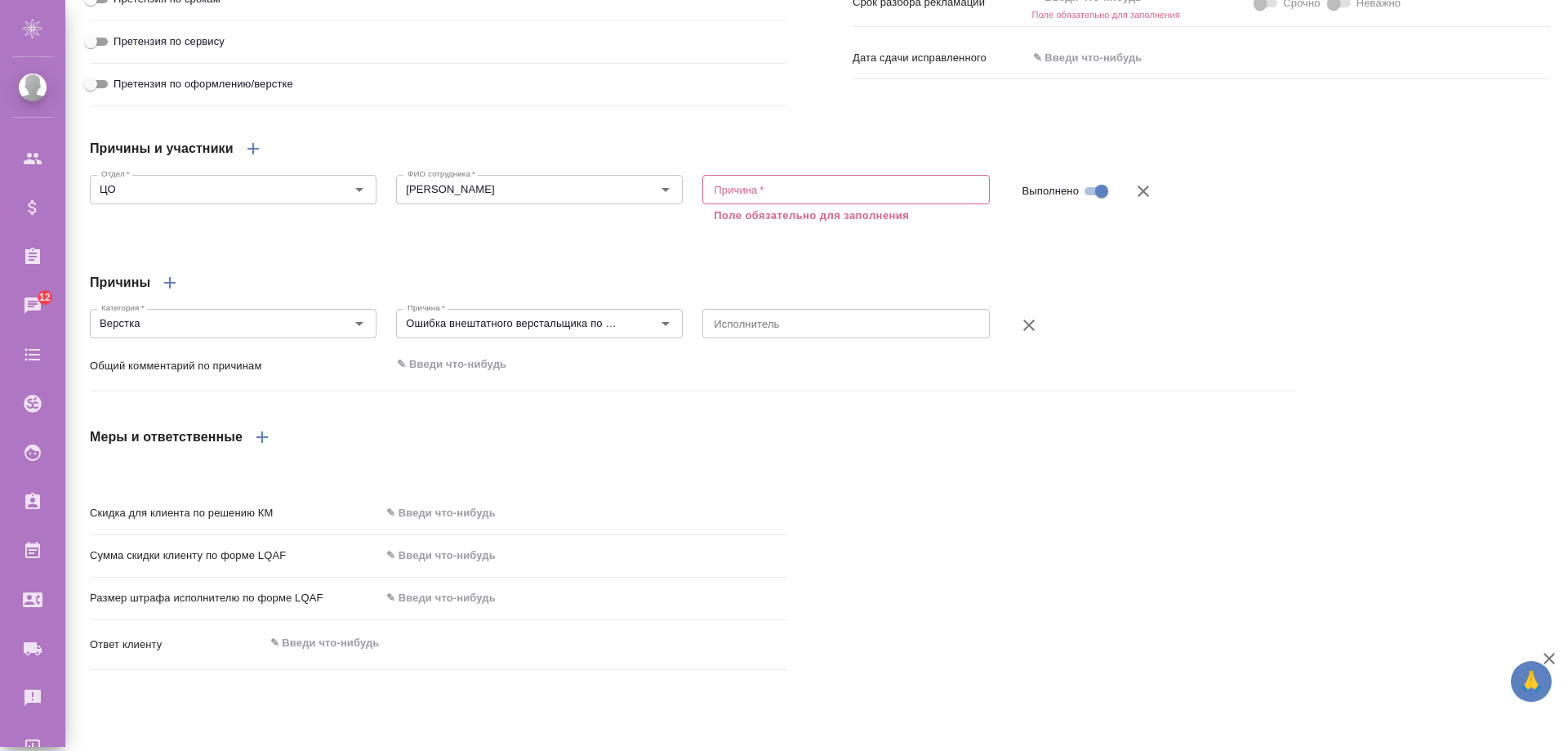
click at [1097, 201] on input "Выполнено" at bounding box center [1102, 191] width 58 height 20
click at [1092, 201] on input "Выполнено" at bounding box center [1089, 191] width 58 height 20
click at [1091, 201] on input "Выполнено" at bounding box center [1102, 191] width 58 height 20
click at [1091, 201] on input "Выполнено" at bounding box center [1089, 191] width 58 height 20
checkbox input "true"
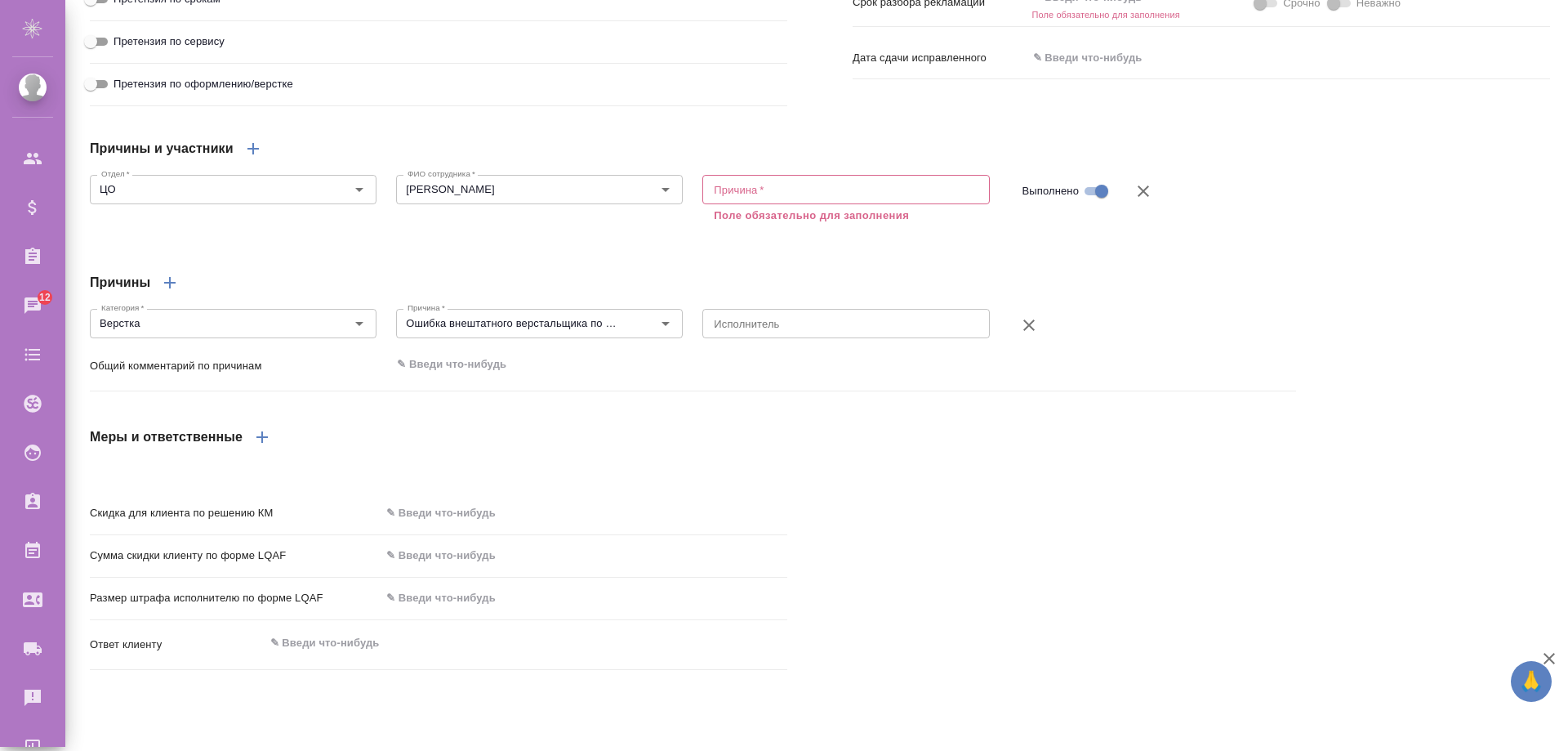
click at [811, 338] on div "x Исполнитель" at bounding box center [846, 323] width 286 height 29
click at [618, 456] on div "Меры и ответственные" at bounding box center [692, 437] width 1206 height 40
click at [796, 329] on textarea at bounding box center [846, 322] width 264 height 12
click at [791, 204] on div "x Причина *" at bounding box center [846, 189] width 286 height 29
click at [268, 447] on icon "button" at bounding box center [262, 437] width 20 height 20
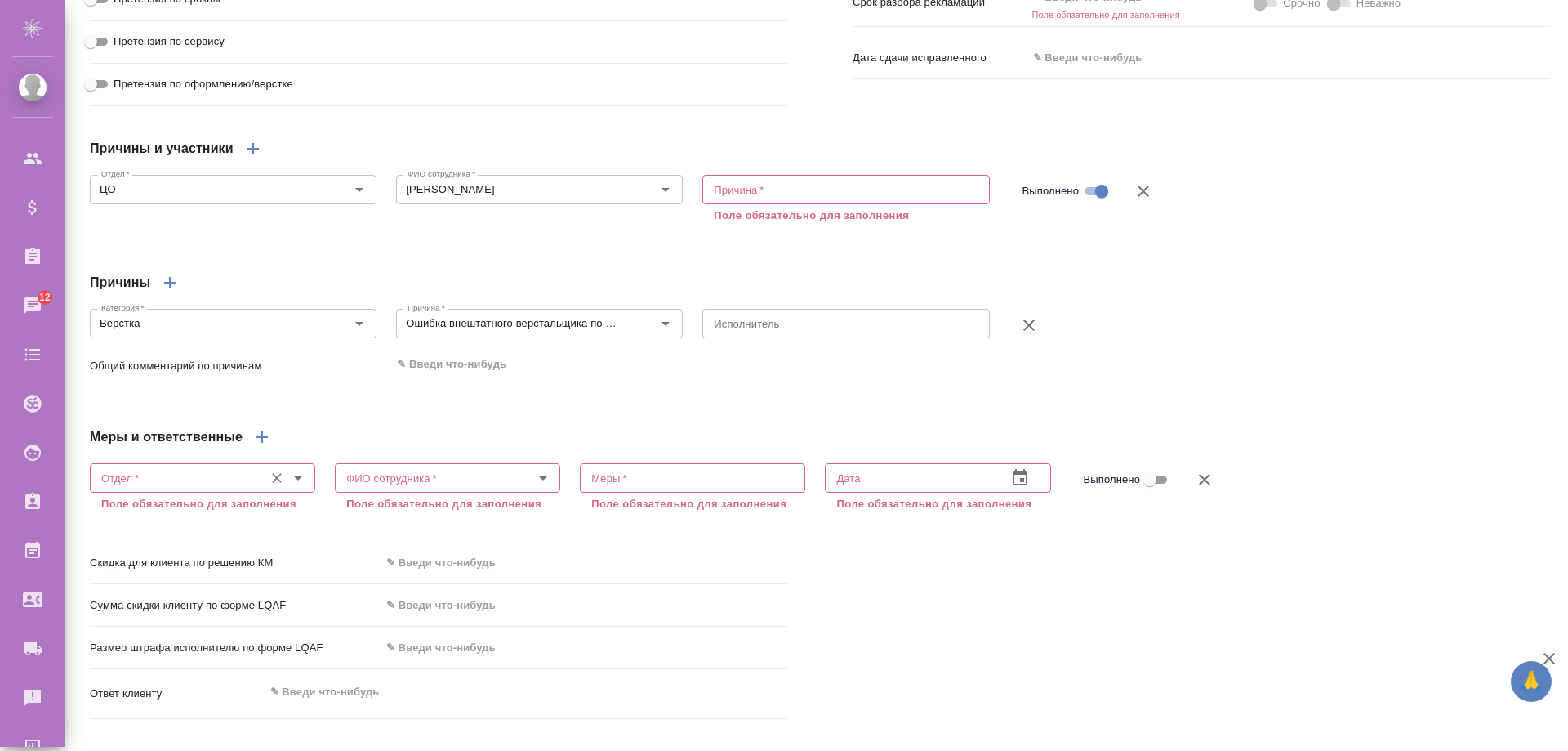
scroll to position [969, 0]
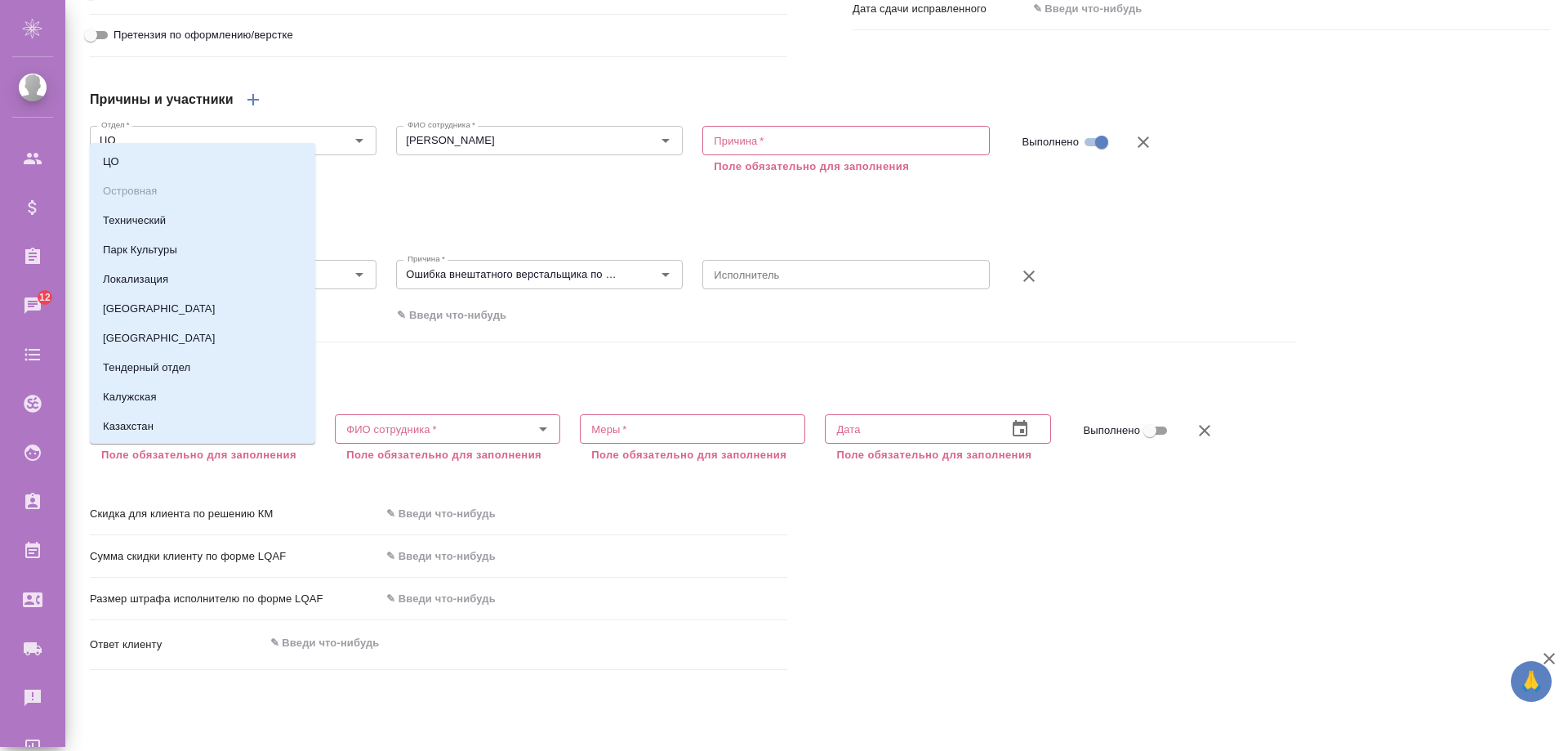
click at [218, 439] on input "Отдел   *" at bounding box center [175, 429] width 161 height 20
click at [188, 347] on li "[GEOGRAPHIC_DATA]" at bounding box center [202, 337] width 225 height 29
type input "[GEOGRAPHIC_DATA]"
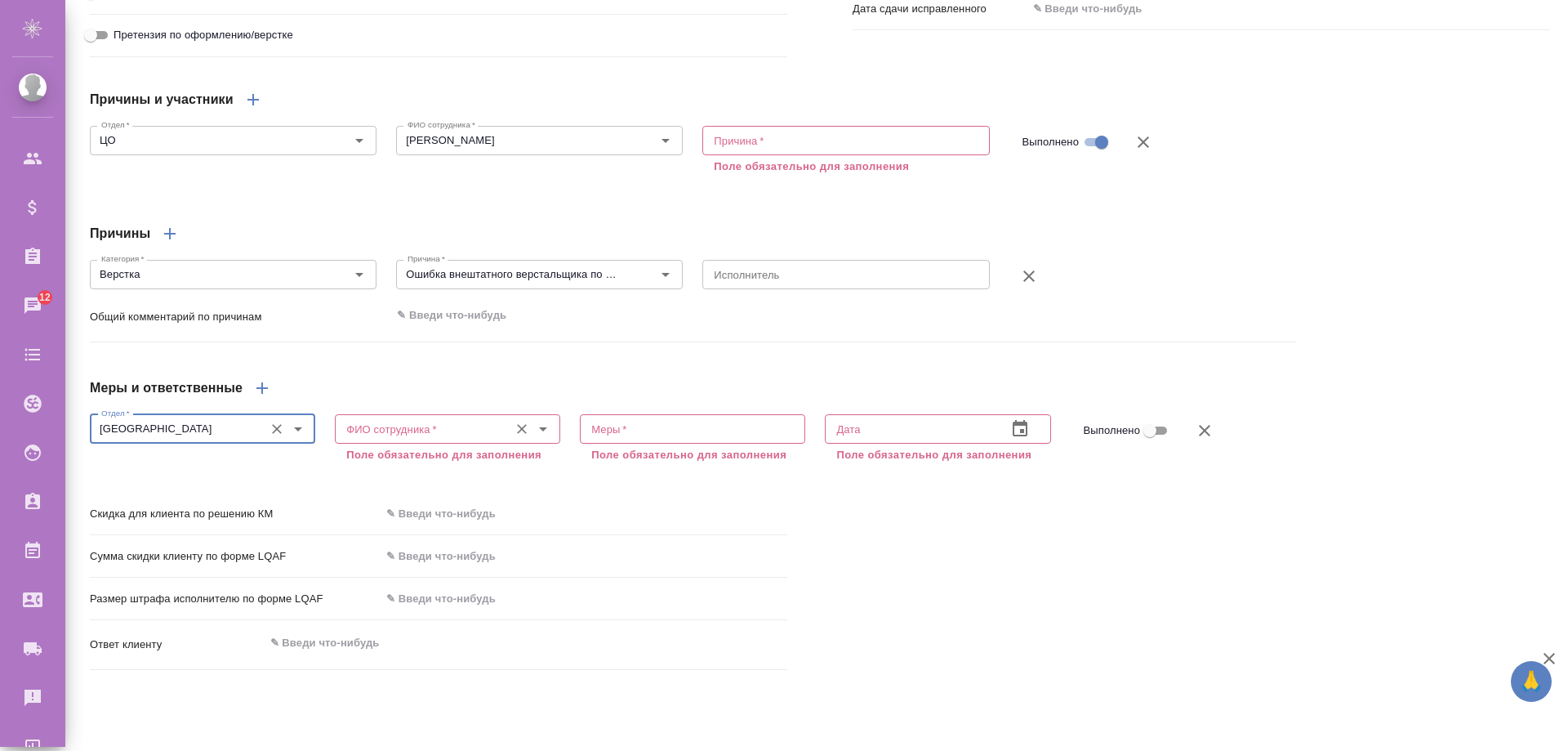
click at [484, 439] on input "ФИО сотрудника   *" at bounding box center [420, 429] width 161 height 20
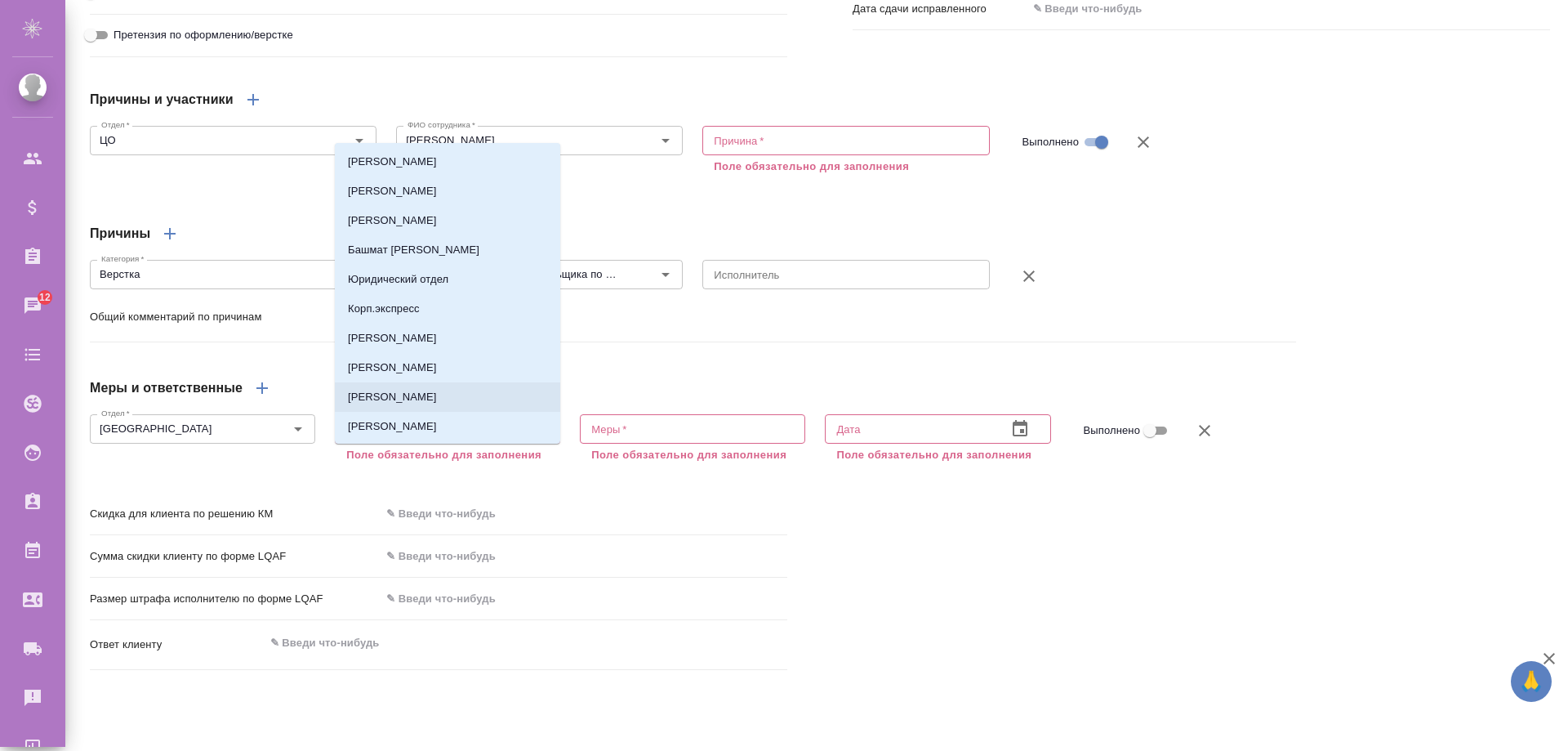
click at [419, 383] on li "[PERSON_NAME]" at bounding box center [447, 397] width 225 height 29
type input "[PERSON_NAME]"
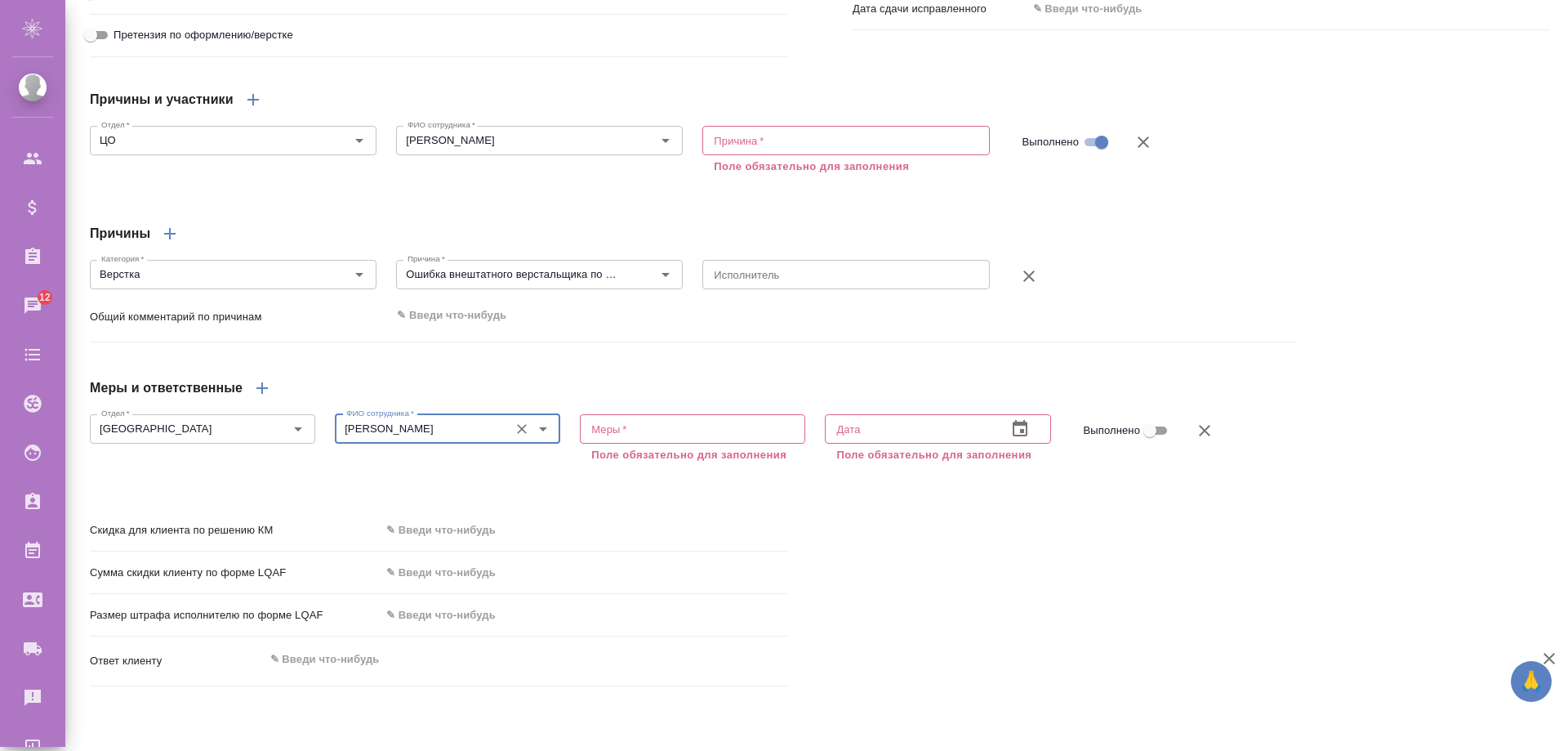
click at [660, 444] on div "x Меры *" at bounding box center [692, 429] width 225 height 29
click at [655, 434] on textarea at bounding box center [692, 428] width 202 height 12
click at [892, 444] on input "text" at bounding box center [909, 429] width 169 height 29
click at [722, 434] on textarea at bounding box center [692, 428] width 202 height 12
